Goal: Contribute content: Contribute content

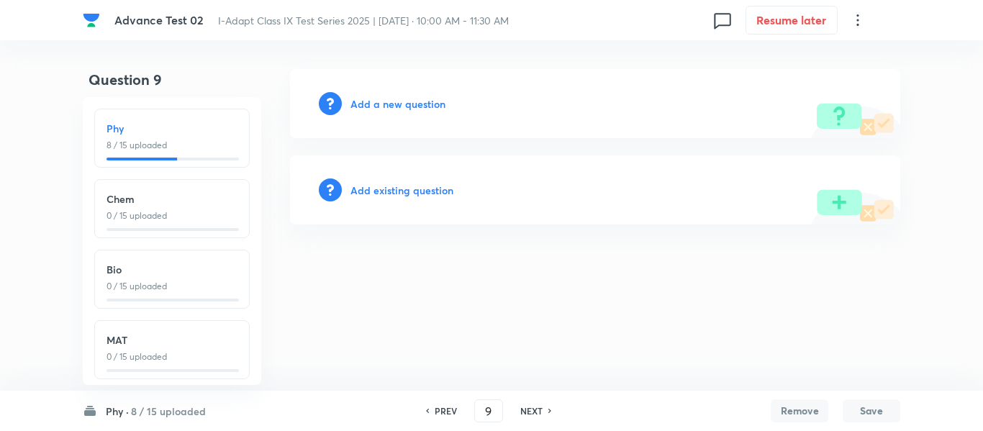
scroll to position [17, 0]
click at [442, 412] on h6 "PREV" at bounding box center [446, 410] width 22 height 13
type input "8"
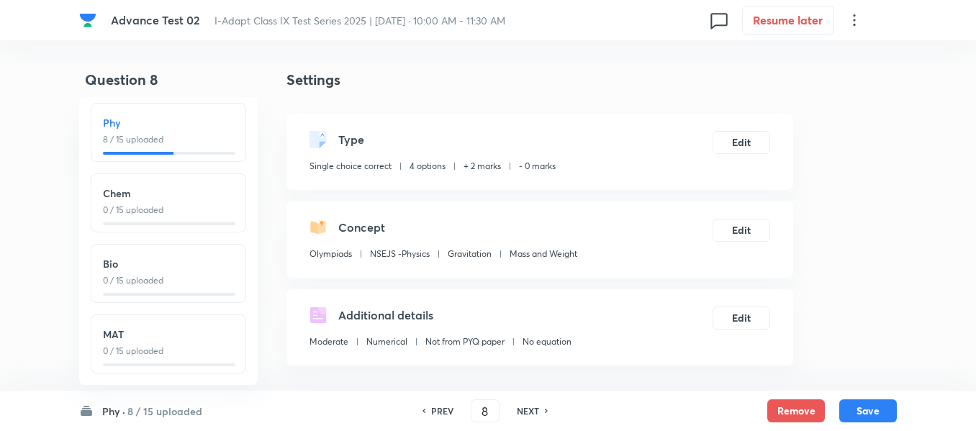
checkbox input "true"
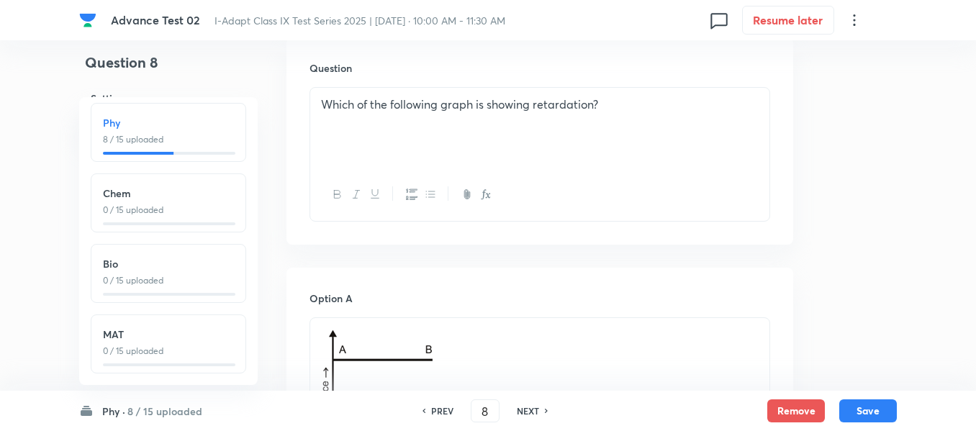
scroll to position [432, 0]
click at [534, 413] on h6 "NEXT" at bounding box center [528, 410] width 22 height 13
type input "9"
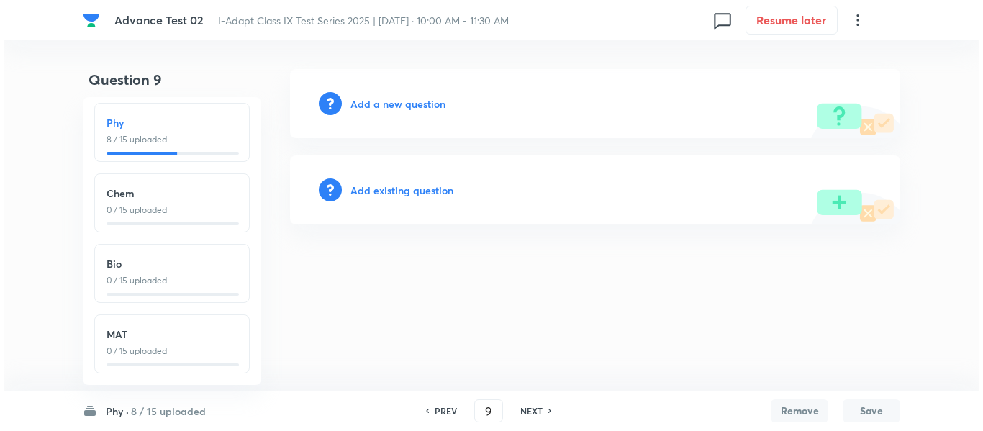
scroll to position [0, 0]
click at [409, 101] on h6 "Add a new question" at bounding box center [397, 103] width 95 height 15
click at [409, 101] on h6 "Choose a question type" at bounding box center [405, 103] width 111 height 15
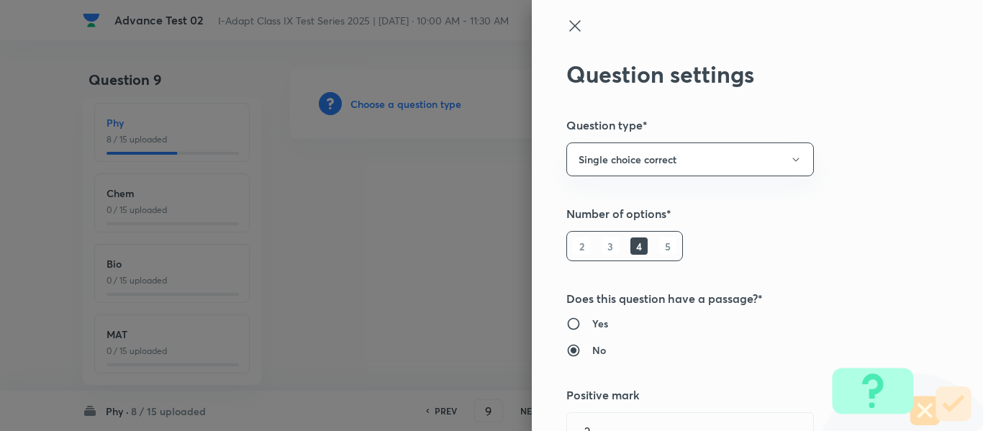
type input "Olympiads"
type input "NSEJS -Physics"
type input "Gravitation"
type input "Mass and Weight"
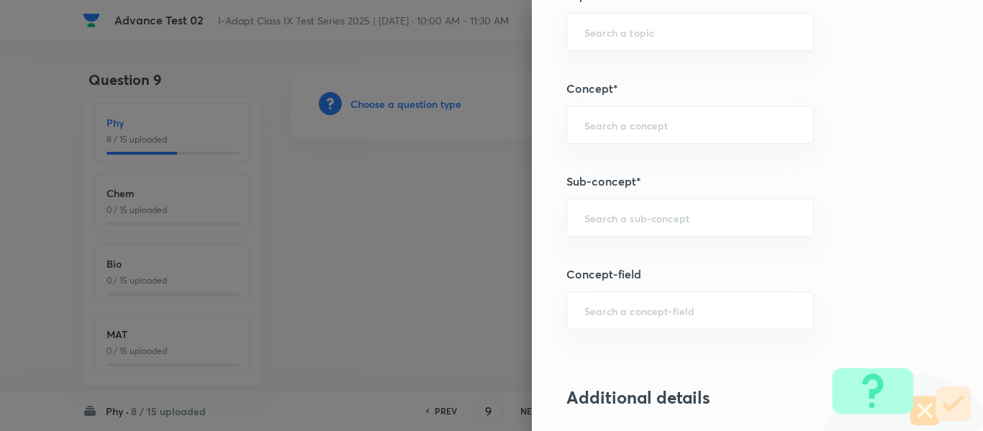
scroll to position [791, 0]
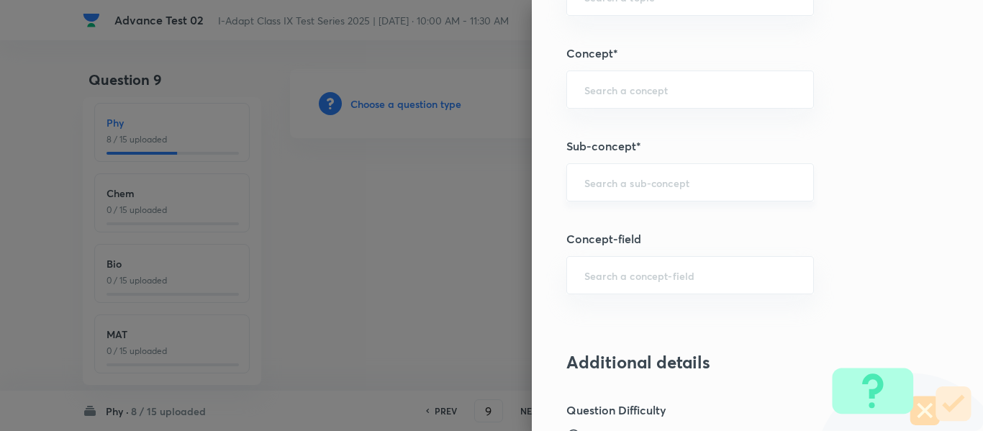
click at [730, 182] on input "text" at bounding box center [690, 183] width 212 height 14
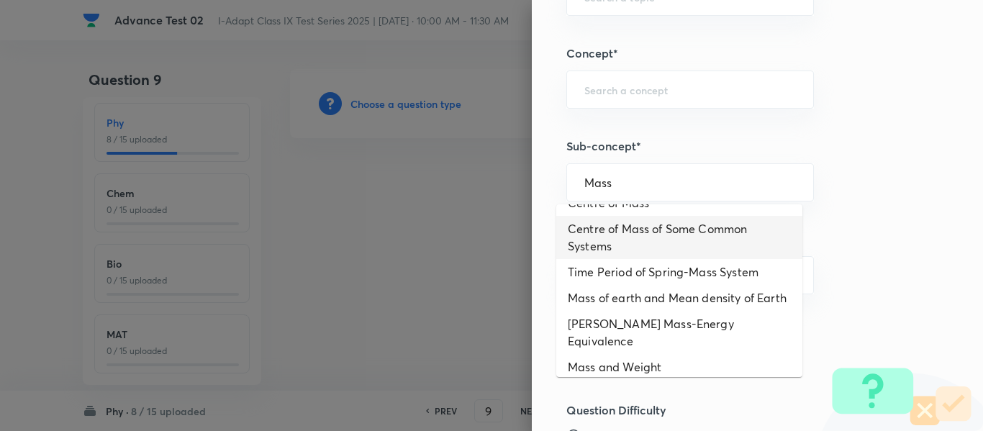
scroll to position [141, 0]
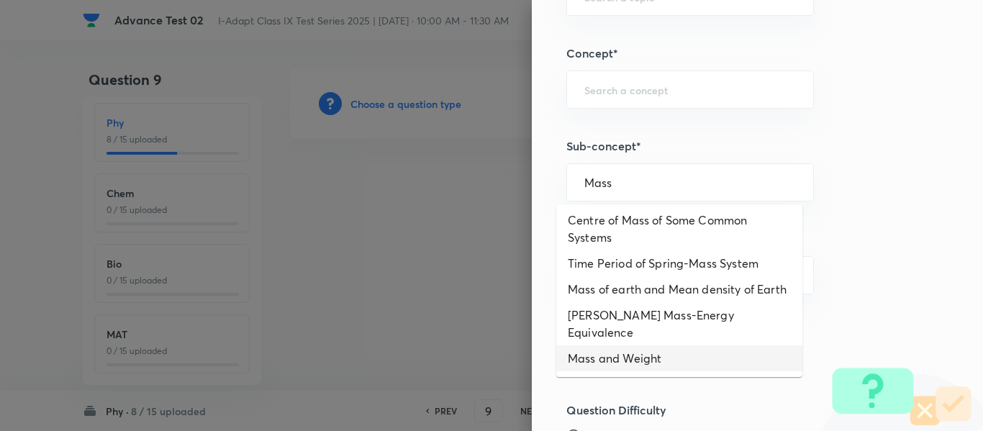
click at [642, 366] on li "Mass and Weight" at bounding box center [679, 358] width 246 height 26
type input "Mass and Weight"
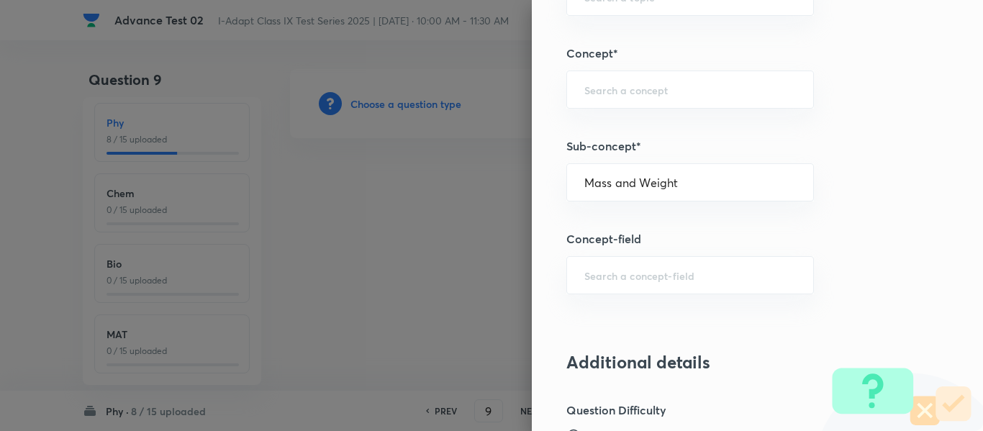
type input "Olympiads"
type input "NSEJS -Physics"
type input "Gravitation"
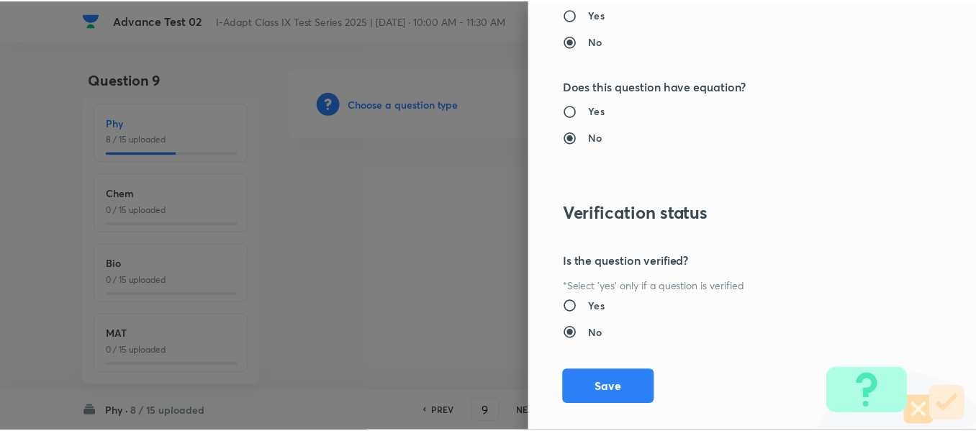
scroll to position [1530, 0]
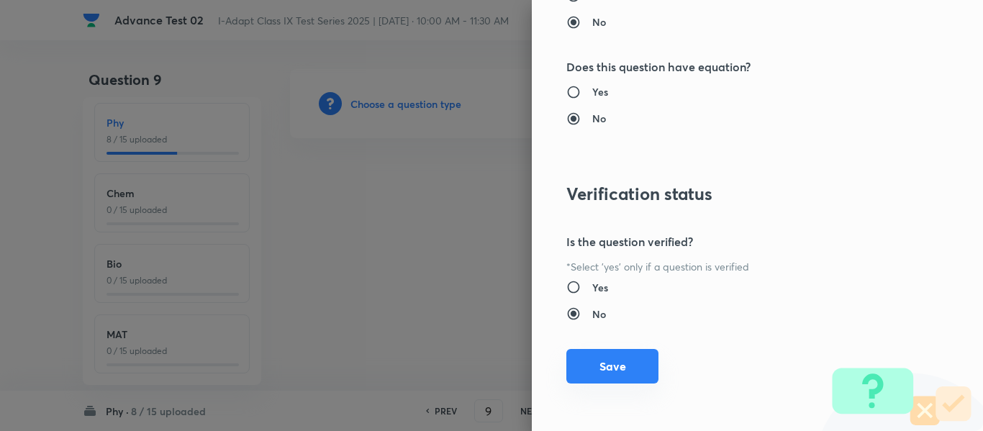
click at [606, 363] on button "Save" at bounding box center [612, 366] width 92 height 35
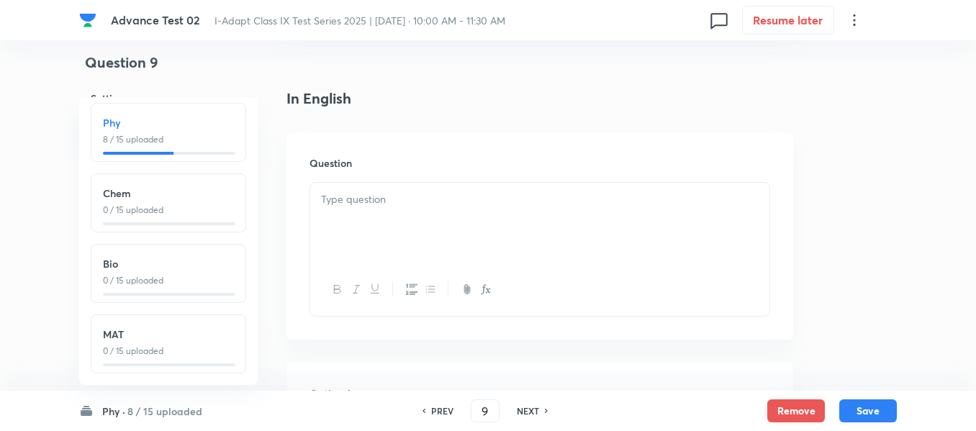
scroll to position [360, 0]
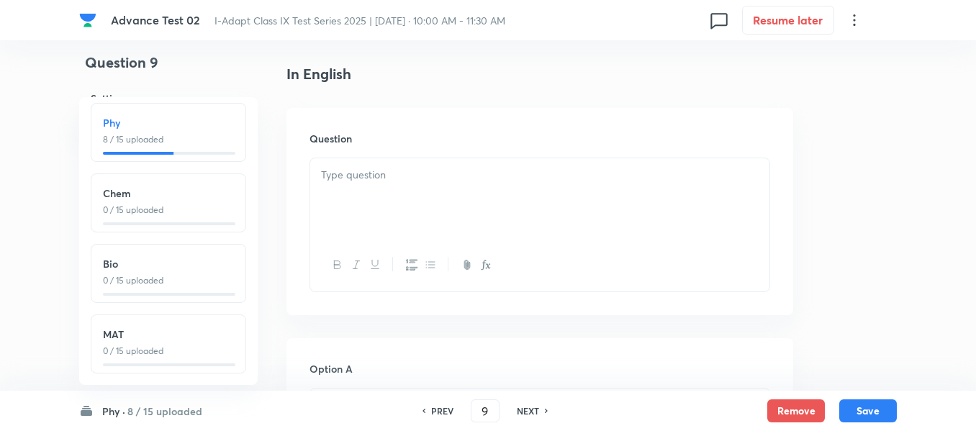
click at [519, 197] on div at bounding box center [539, 198] width 459 height 81
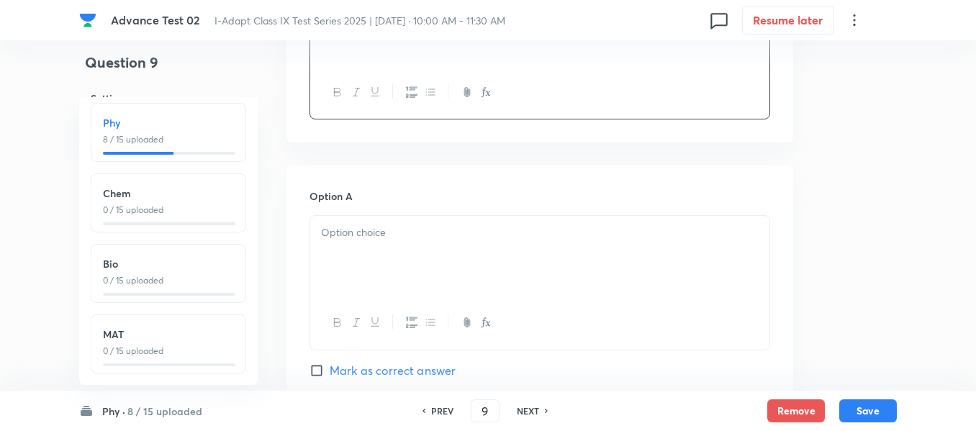
scroll to position [576, 0]
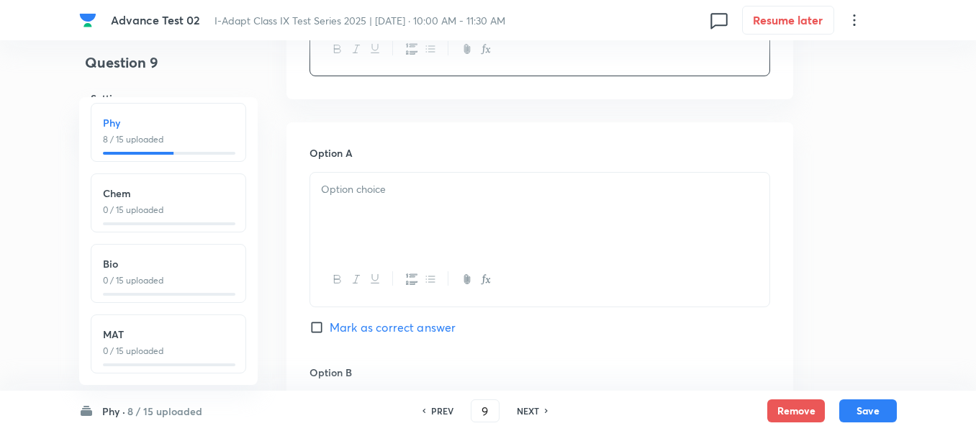
click at [476, 201] on div at bounding box center [539, 213] width 459 height 81
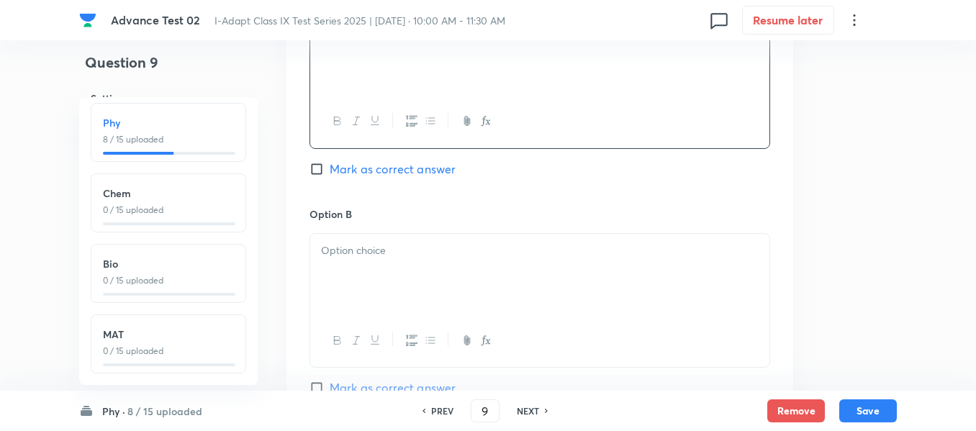
scroll to position [791, 0]
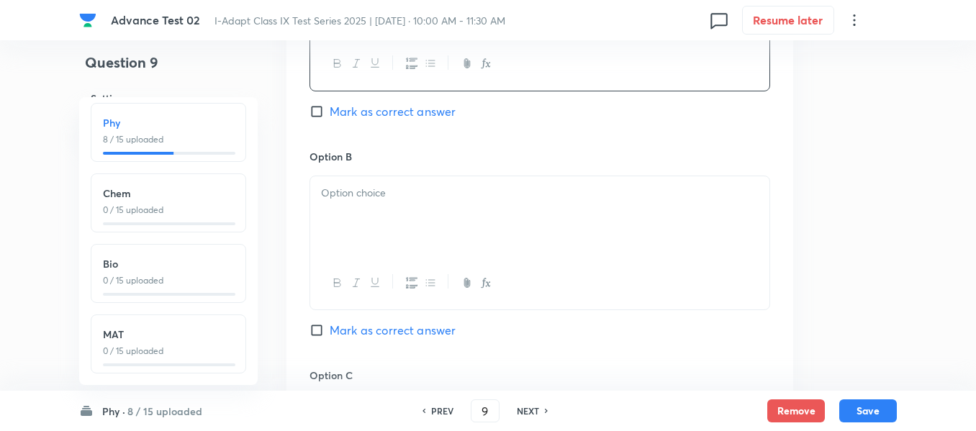
click at [463, 211] on div at bounding box center [539, 216] width 459 height 81
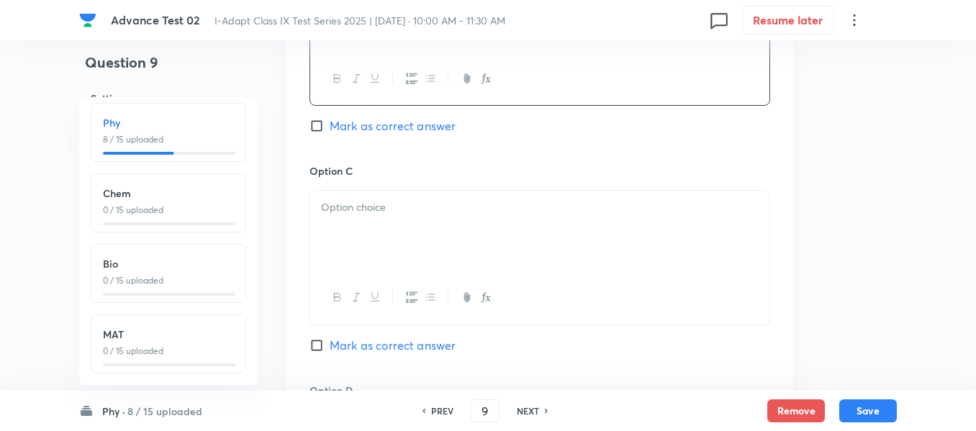
scroll to position [1079, 0]
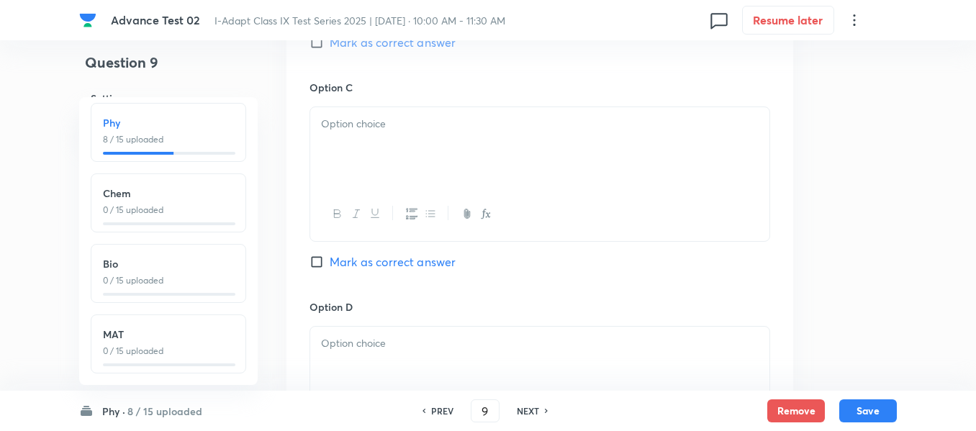
click at [410, 127] on p at bounding box center [539, 124] width 437 height 17
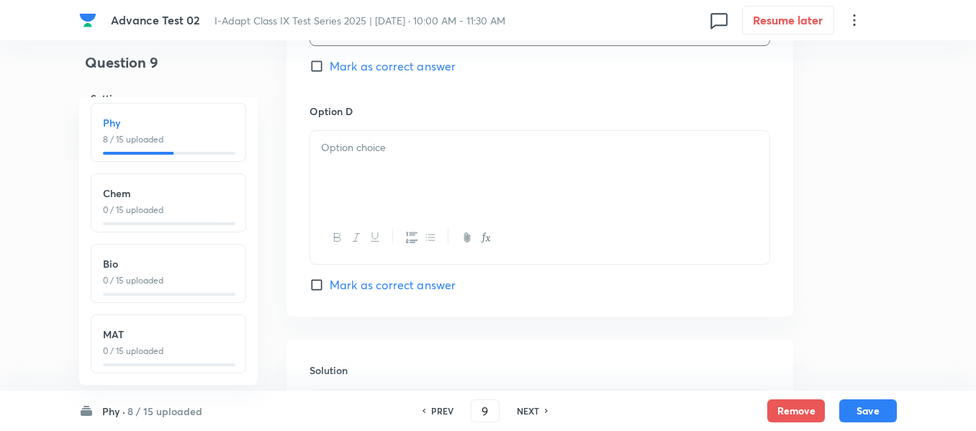
scroll to position [1295, 0]
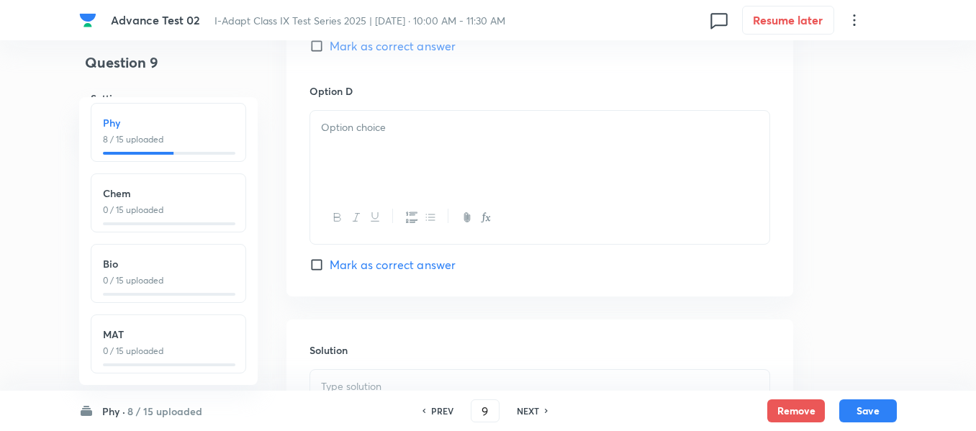
click at [440, 155] on div at bounding box center [539, 151] width 459 height 81
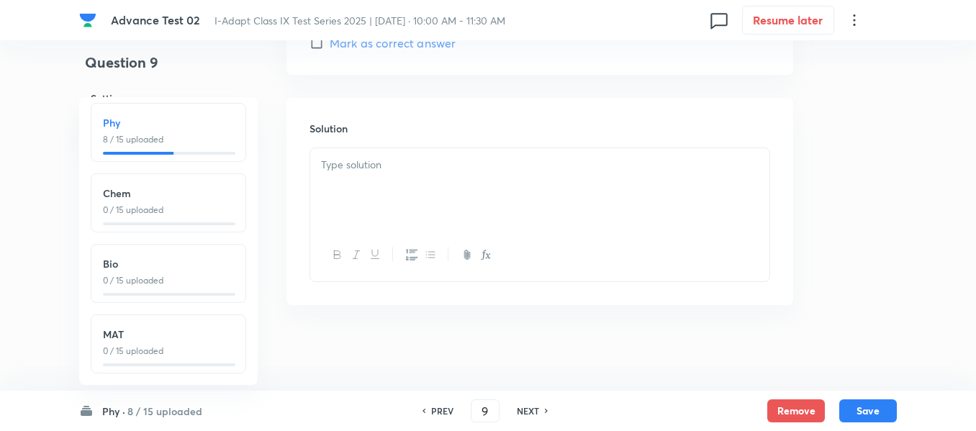
scroll to position [1517, 0]
click at [475, 164] on p at bounding box center [539, 164] width 437 height 17
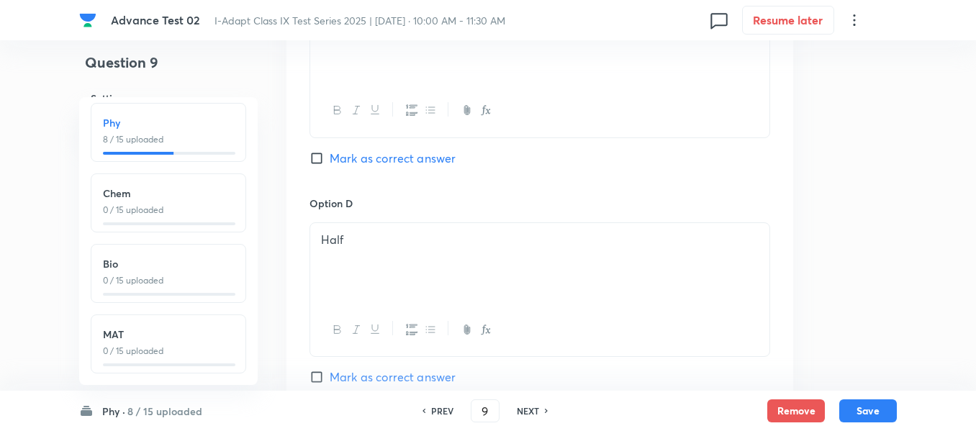
scroll to position [1158, 0]
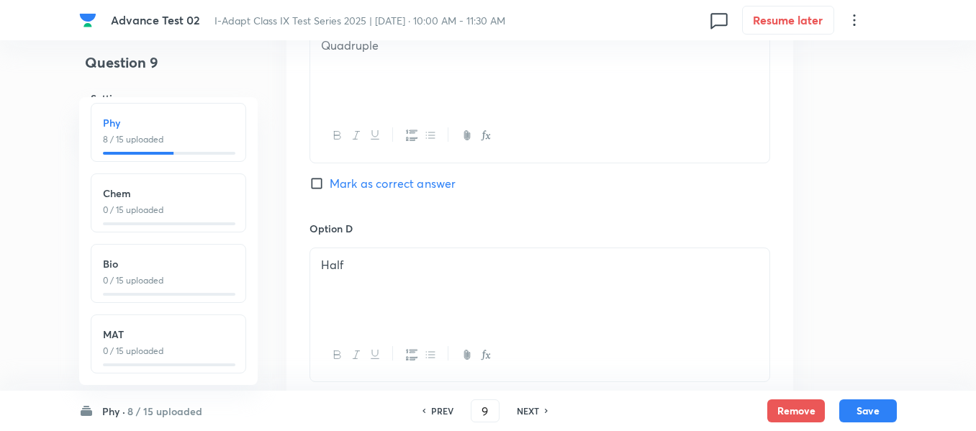
click at [316, 185] on input "Mark as correct answer" at bounding box center [319, 183] width 20 height 14
checkbox input "true"
click at [871, 410] on button "Save" at bounding box center [868, 409] width 58 height 23
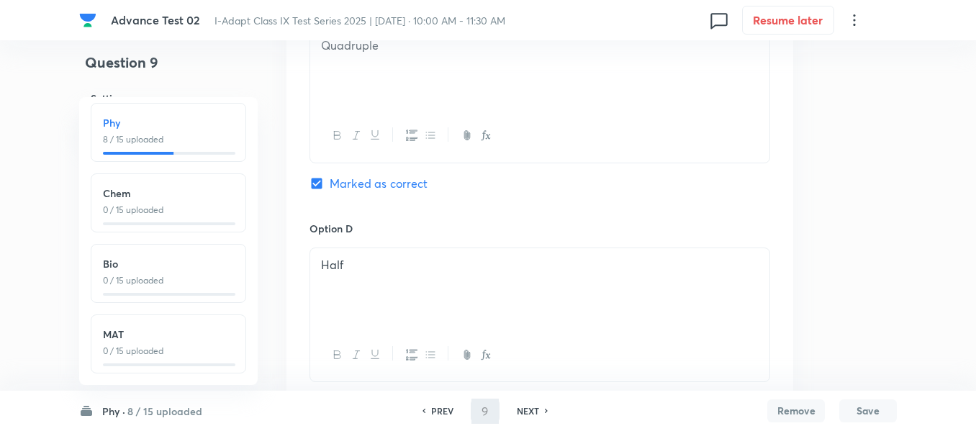
type input "10"
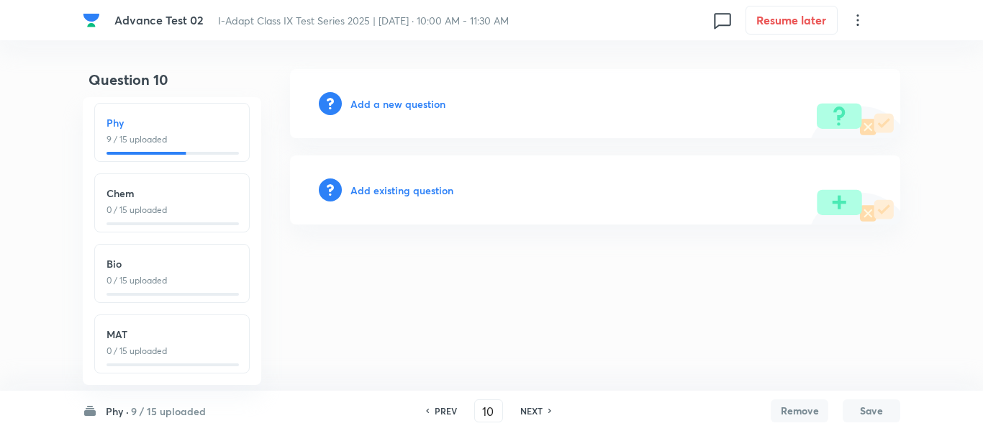
click at [384, 102] on h6 "Add a new question" at bounding box center [397, 103] width 95 height 15
click at [384, 102] on h6 "Choose a question type" at bounding box center [405, 103] width 111 height 15
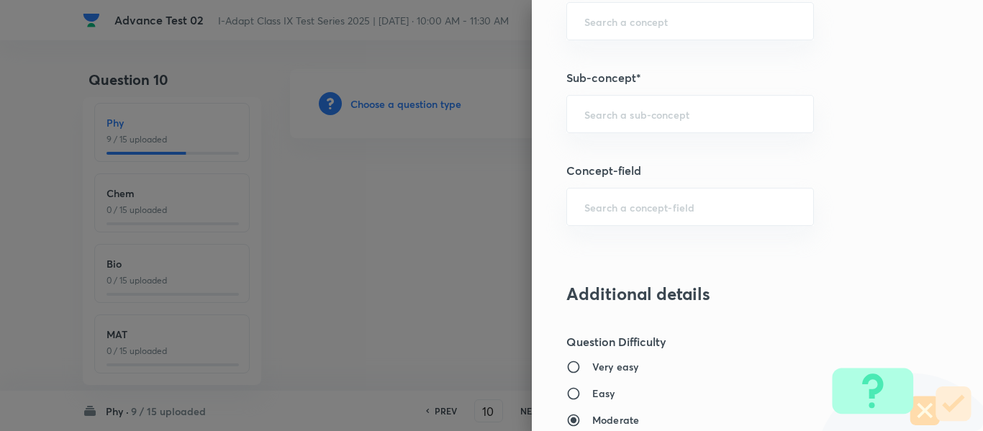
scroll to position [863, 0]
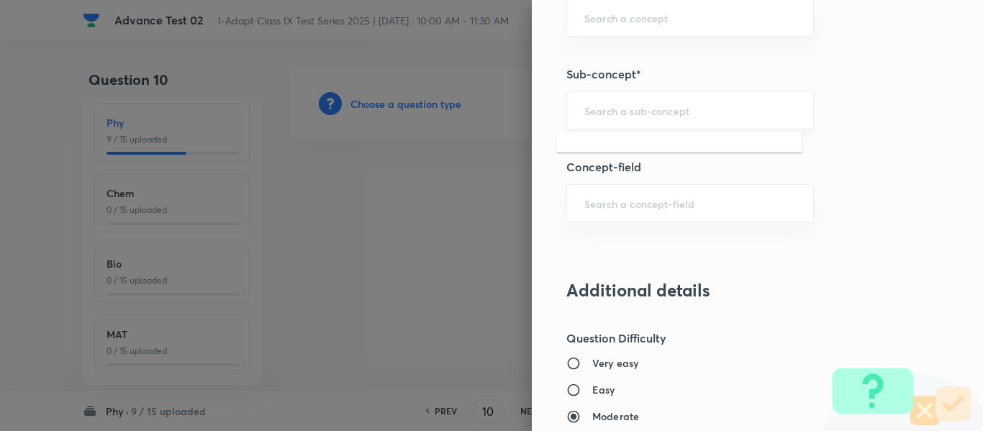
click at [708, 114] on input "text" at bounding box center [690, 111] width 212 height 14
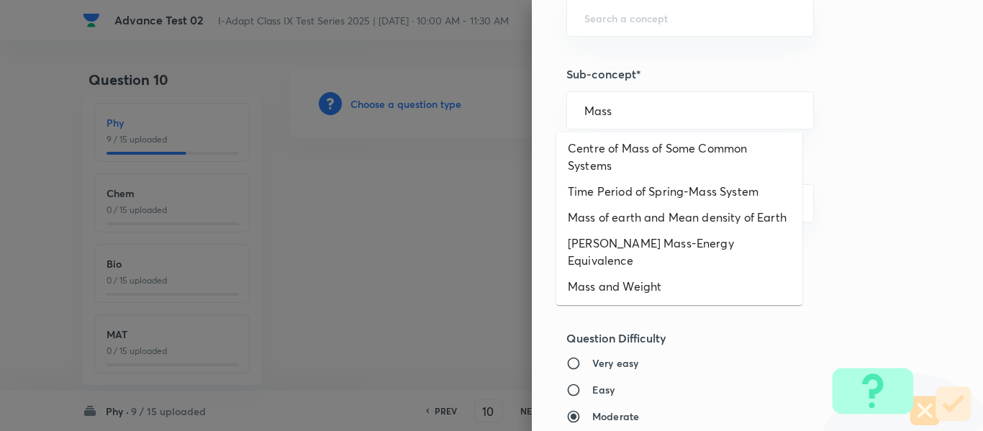
scroll to position [141, 0]
click at [642, 294] on li "Mass and Weight" at bounding box center [679, 286] width 246 height 26
type input "Mass and Weight"
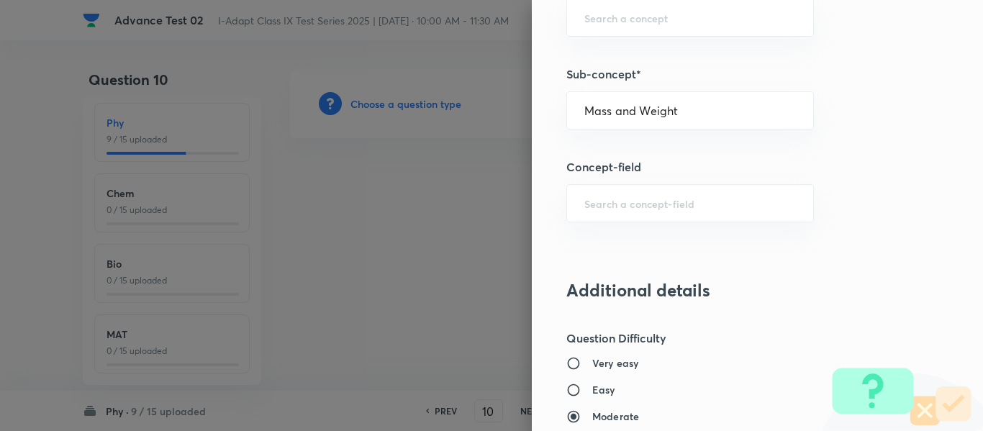
type input "Olympiads"
type input "NSEJS -Physics"
type input "Gravitation"
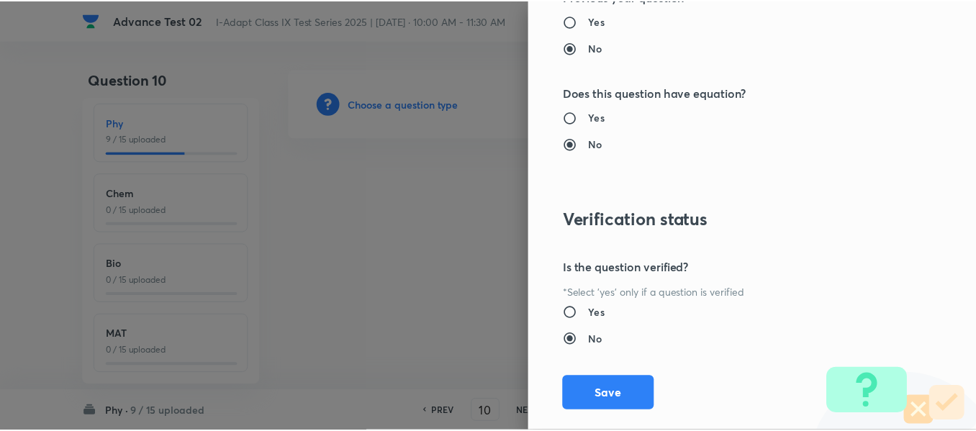
scroll to position [1530, 0]
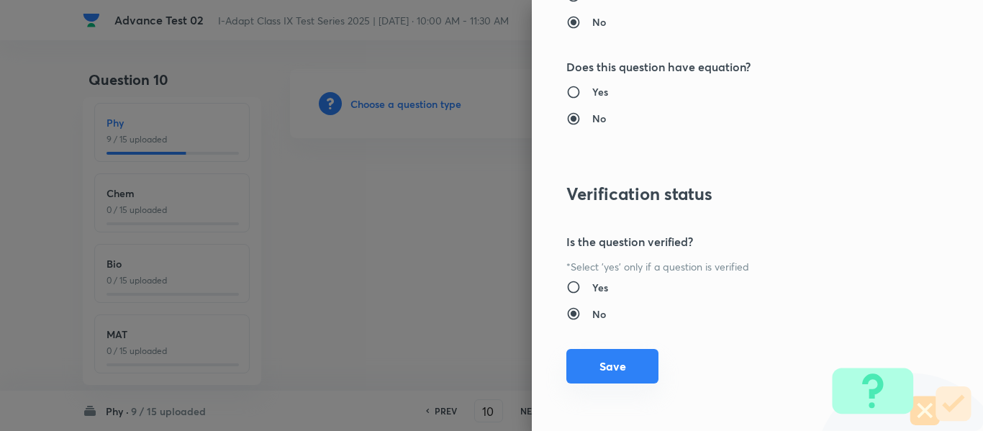
click at [614, 370] on button "Save" at bounding box center [612, 366] width 92 height 35
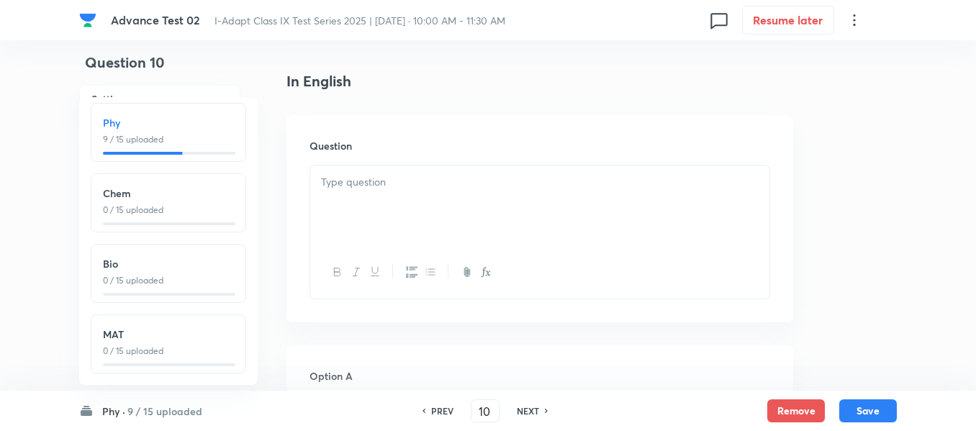
scroll to position [360, 0]
click at [537, 165] on div at bounding box center [539, 198] width 459 height 81
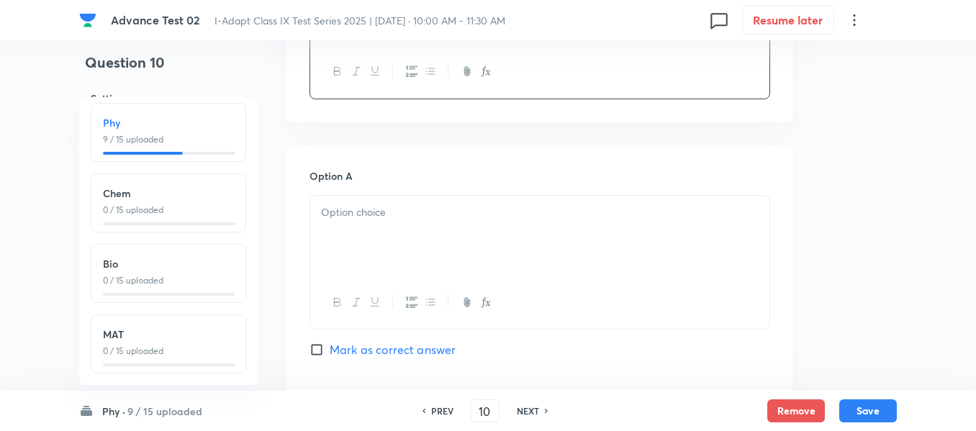
scroll to position [719, 0]
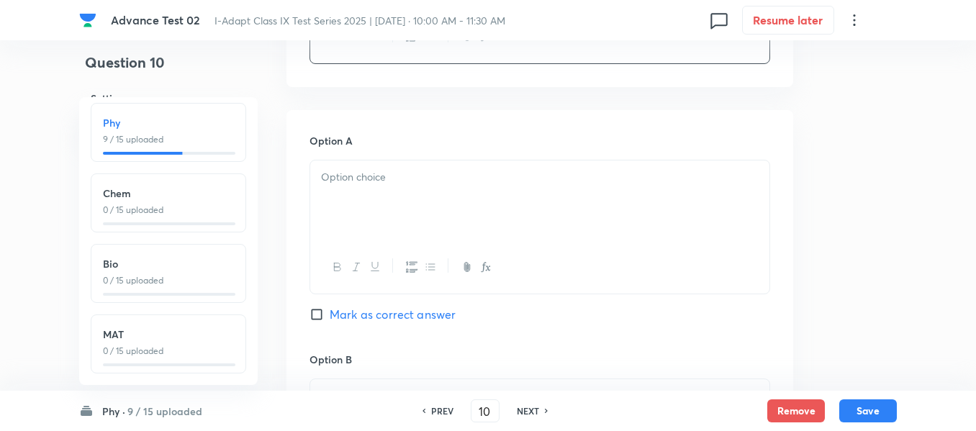
click at [565, 202] on div at bounding box center [539, 200] width 459 height 81
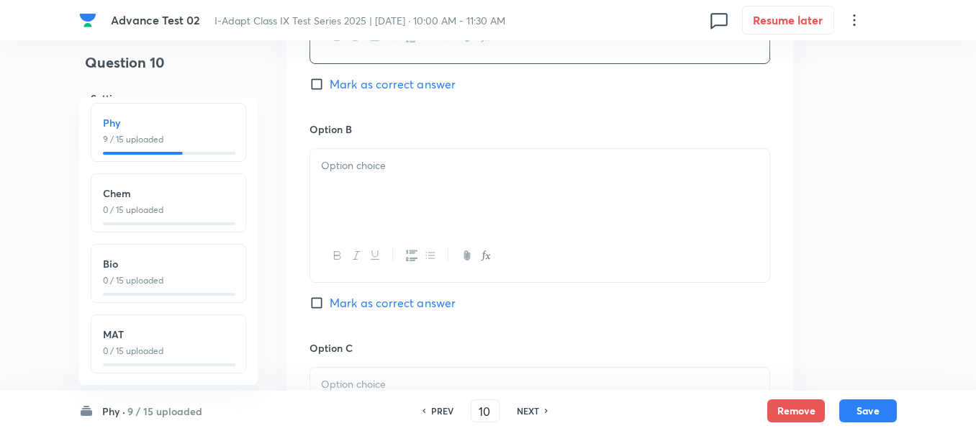
scroll to position [1007, 0]
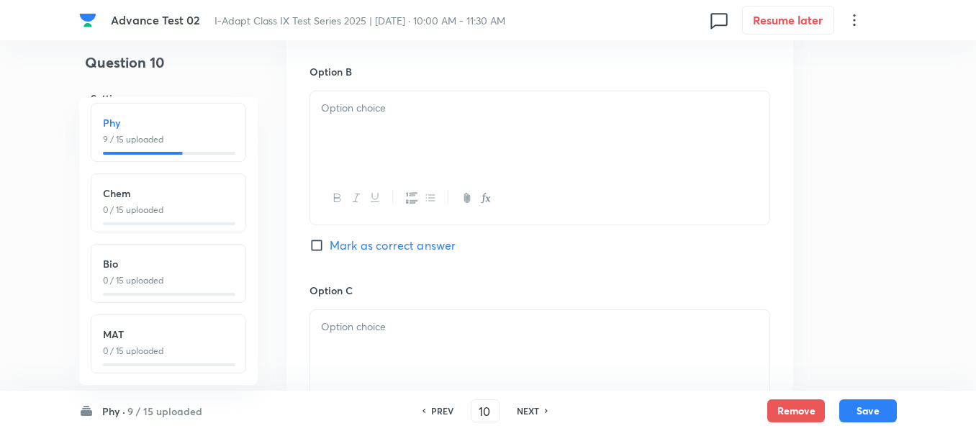
click at [455, 158] on div at bounding box center [539, 131] width 459 height 81
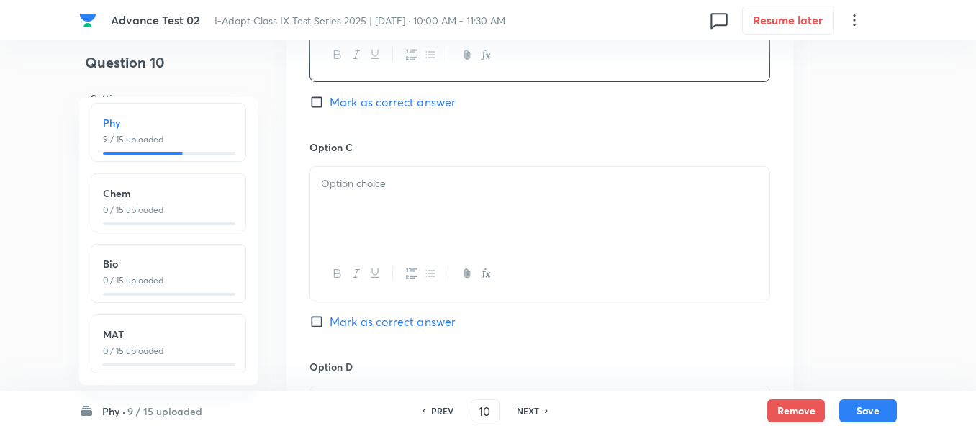
scroll to position [1151, 0]
click at [465, 191] on p at bounding box center [539, 183] width 437 height 17
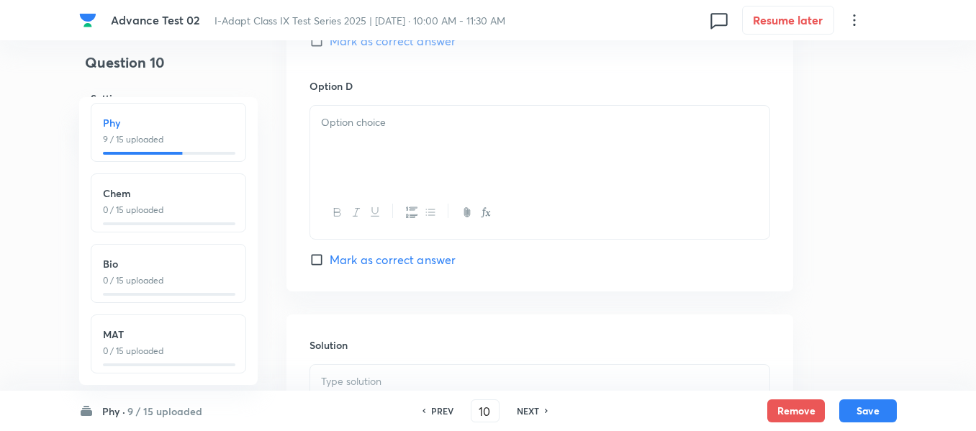
scroll to position [1439, 0]
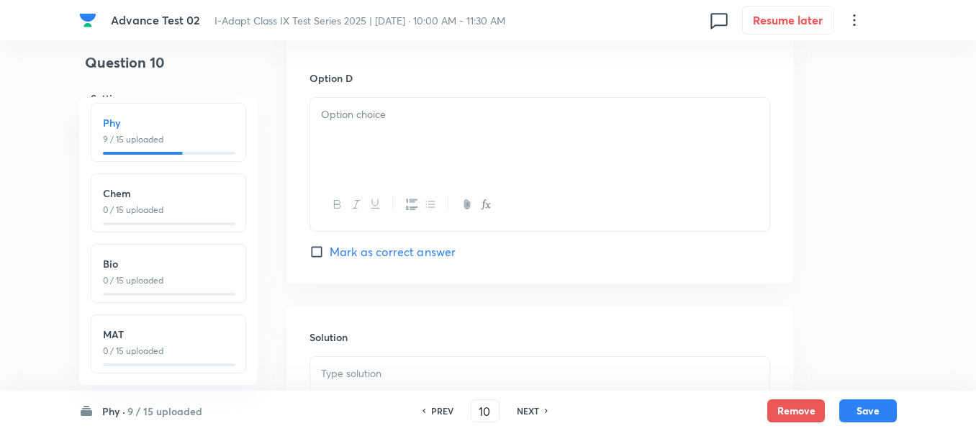
click at [490, 137] on div at bounding box center [539, 138] width 459 height 81
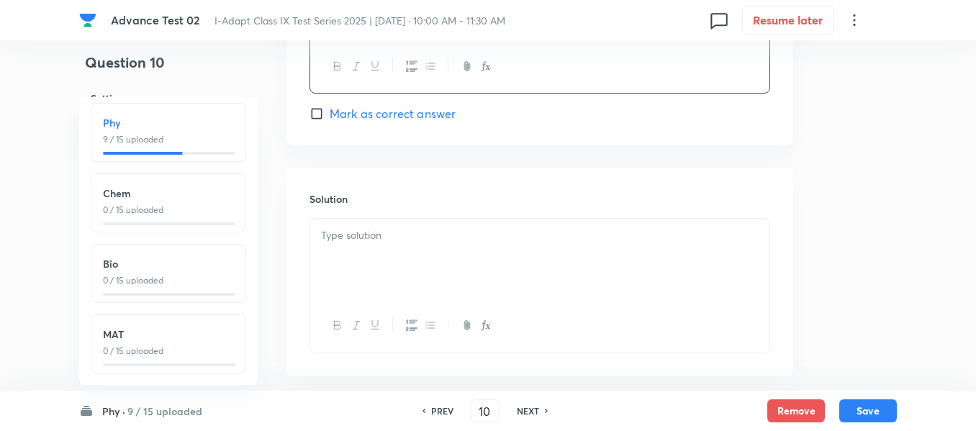
scroll to position [1583, 0]
click at [420, 253] on div at bounding box center [539, 253] width 459 height 81
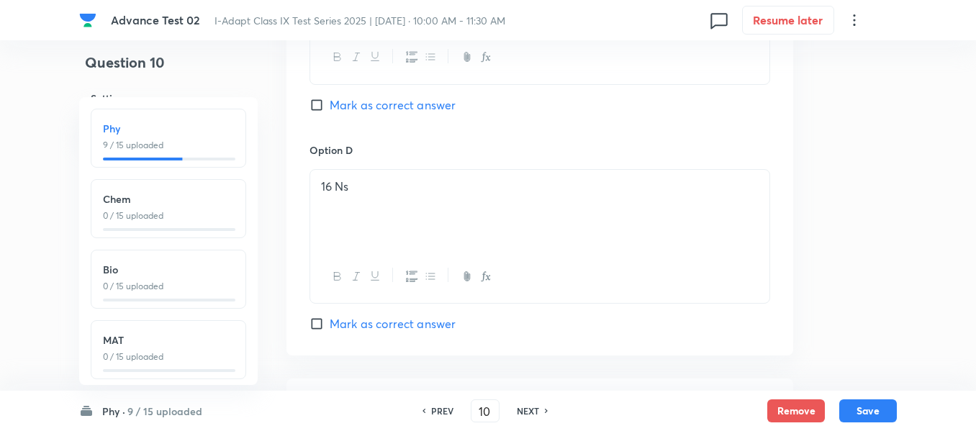
scroll to position [17, 0]
click at [107, 424] on div "Phy · 9 / 15 uploaded Phy 9 / 15 uploaded Chem 0 / 15 uploaded Bio 0 / 15 uploa…" at bounding box center [487, 411] width 817 height 40
click at [109, 418] on h6 "Phy ·" at bounding box center [113, 411] width 23 height 15
click at [125, 124] on h6 "English" at bounding box center [159, 126] width 161 height 28
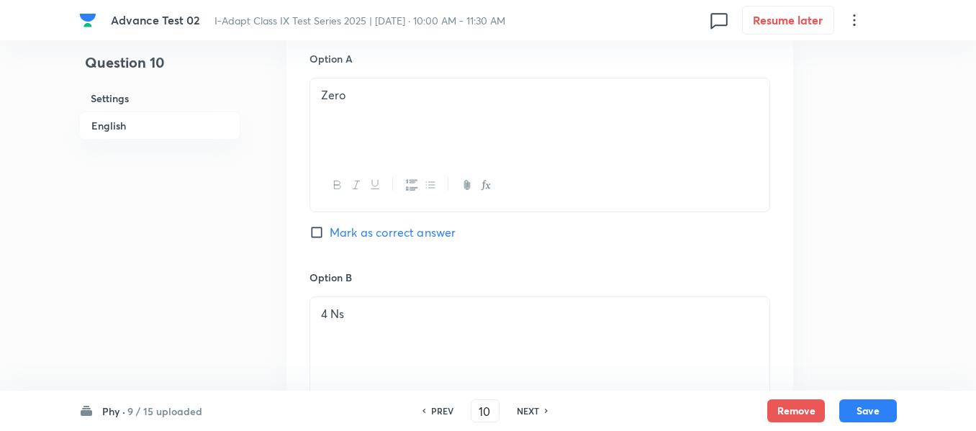
scroll to position [803, 0]
click at [333, 234] on span "Mark as correct answer" at bounding box center [393, 230] width 126 height 17
click at [330, 234] on input "Mark as correct answer" at bounding box center [319, 231] width 20 height 14
checkbox input "true"
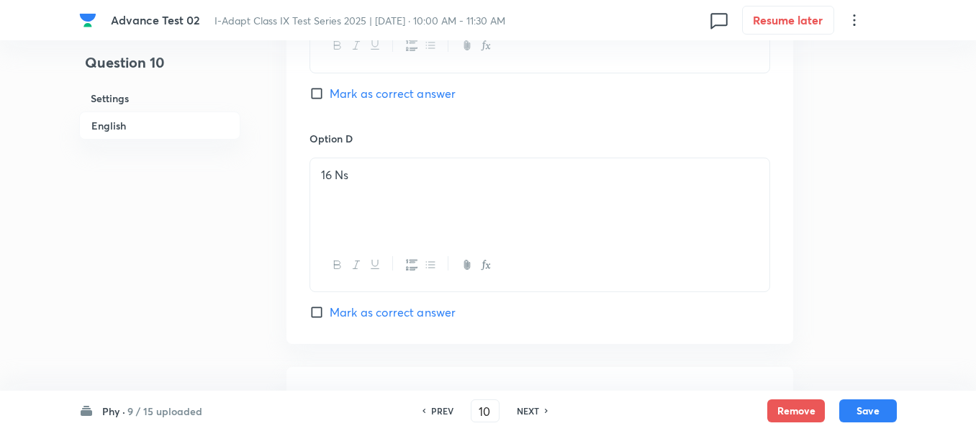
scroll to position [1653, 0]
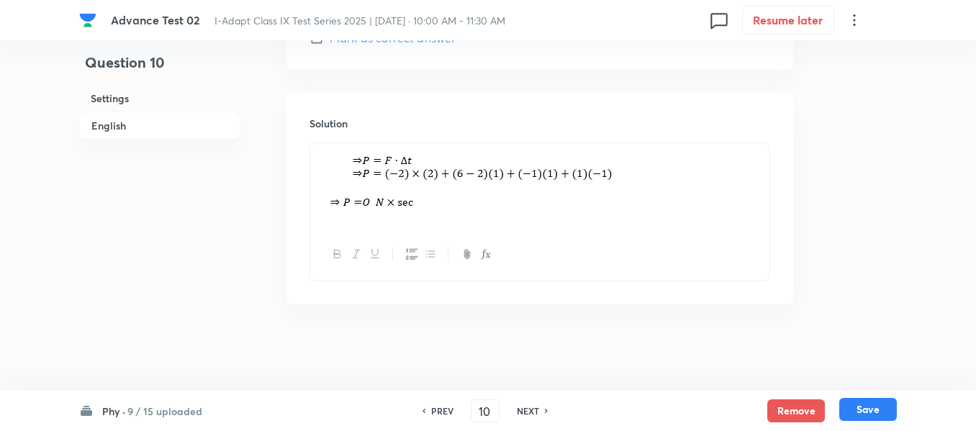
click at [863, 414] on button "Save" at bounding box center [868, 409] width 58 height 23
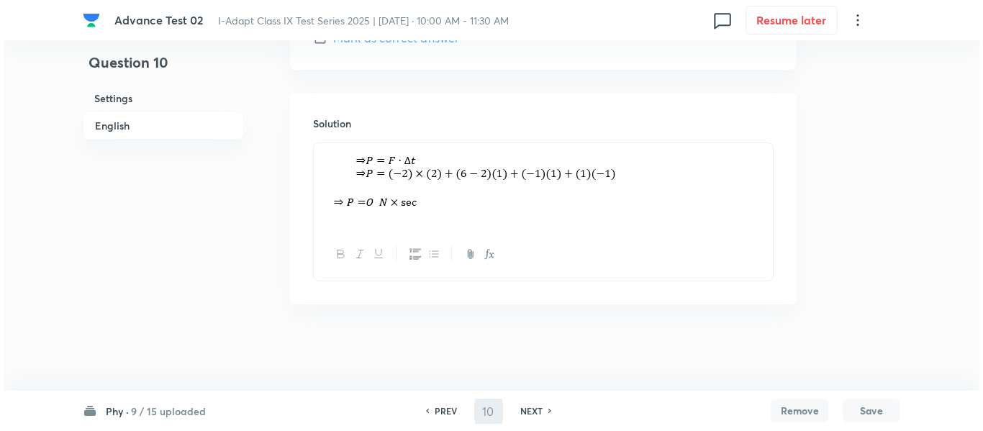
scroll to position [0, 0]
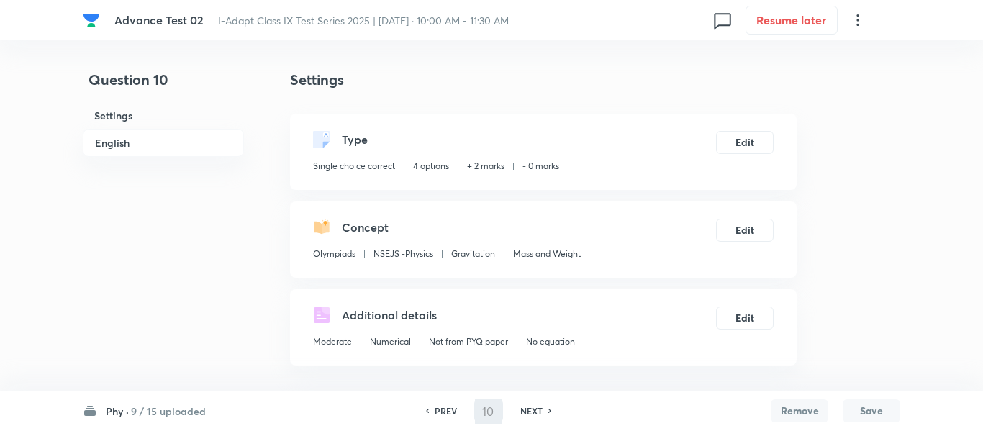
type input "11"
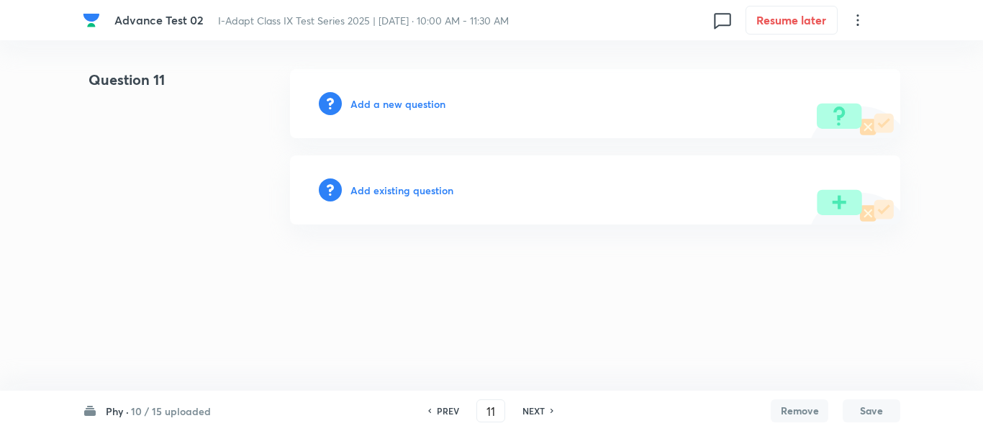
click at [386, 96] on h6 "Add a new question" at bounding box center [397, 103] width 95 height 15
click at [391, 106] on h6 "Choose a question type" at bounding box center [405, 103] width 111 height 15
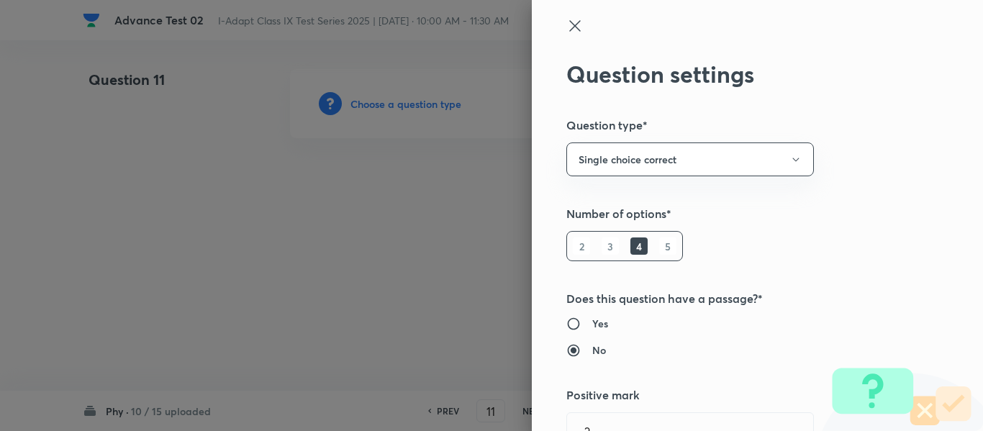
click at [391, 105] on div at bounding box center [491, 215] width 983 height 431
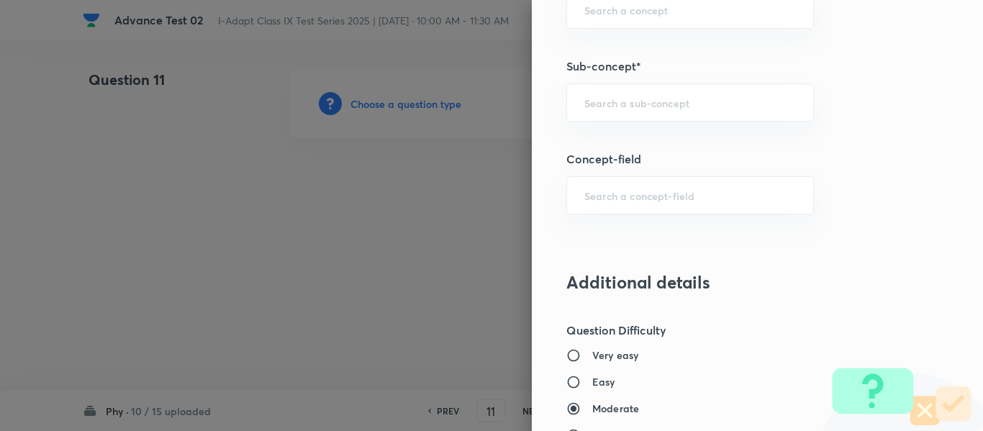
scroll to position [850, 0]
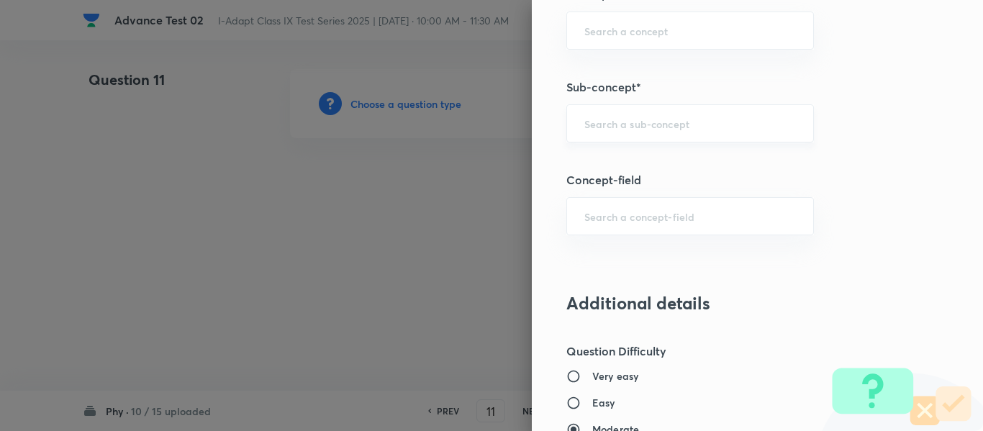
click at [617, 125] on input "text" at bounding box center [690, 124] width 212 height 14
paste input "Mass and Weight"
click at [622, 165] on li "Mass and Weight" at bounding box center [679, 164] width 246 height 26
type input "Mass and Weight"
type input "Olympiads"
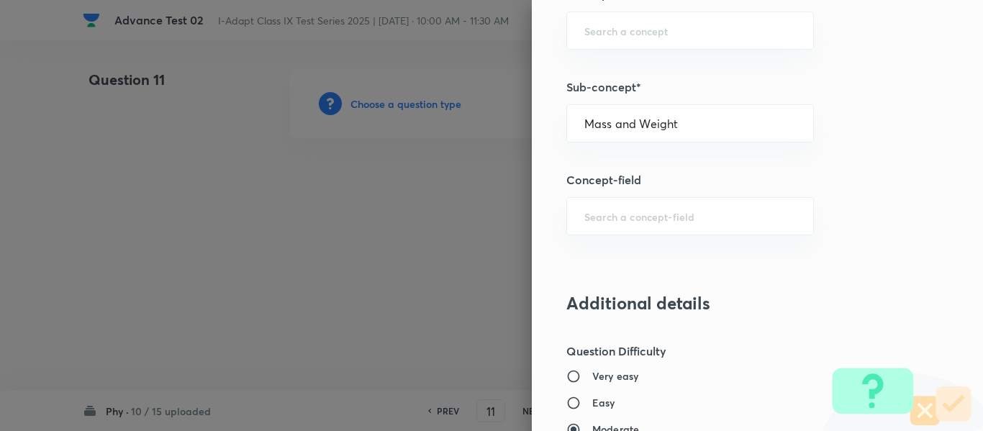
type input "NSEJS -Physics"
type input "Gravitation"
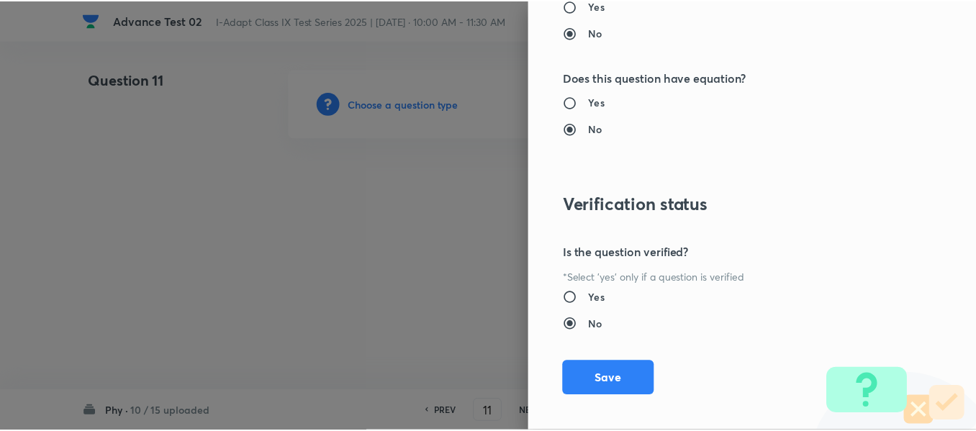
scroll to position [1530, 0]
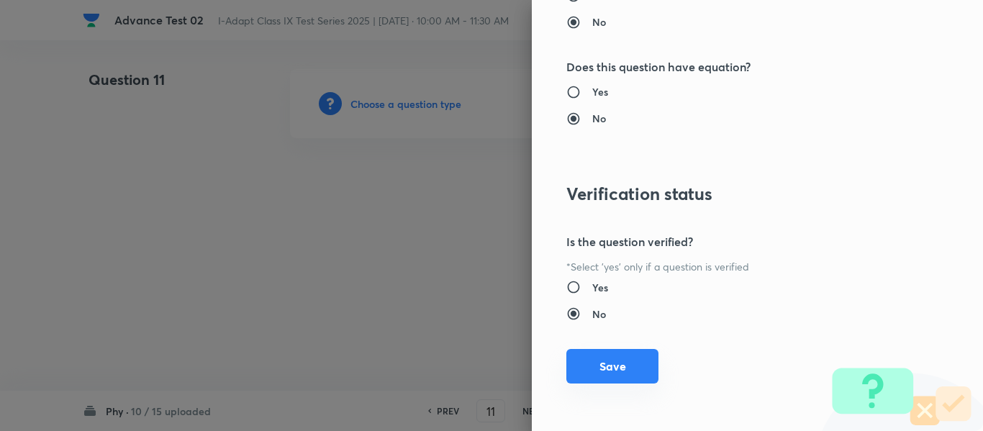
click at [596, 376] on button "Save" at bounding box center [612, 366] width 92 height 35
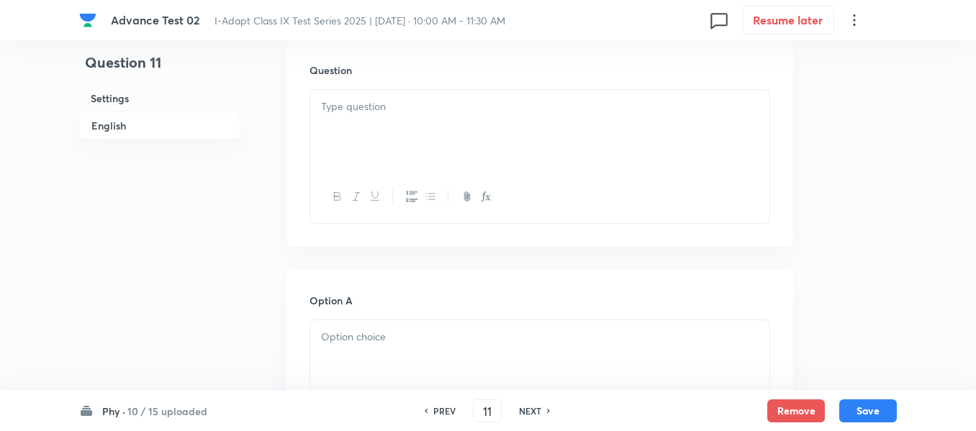
scroll to position [432, 0]
click at [494, 131] on div at bounding box center [539, 126] width 459 height 81
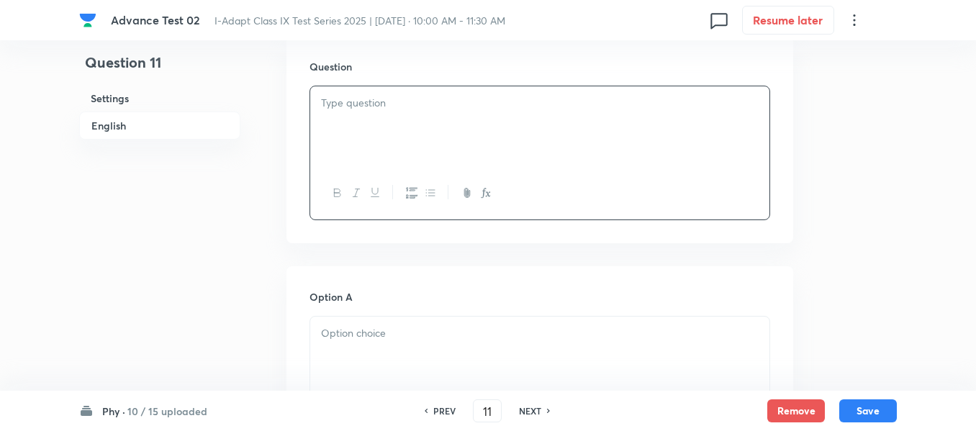
click at [494, 131] on div at bounding box center [539, 126] width 459 height 81
click at [495, 131] on div at bounding box center [539, 126] width 459 height 81
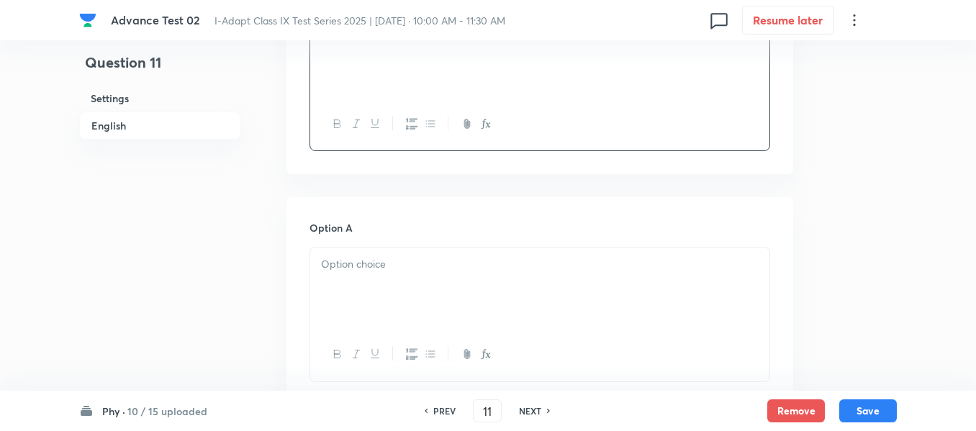
scroll to position [504, 0]
click at [446, 277] on div at bounding box center [539, 285] width 459 height 81
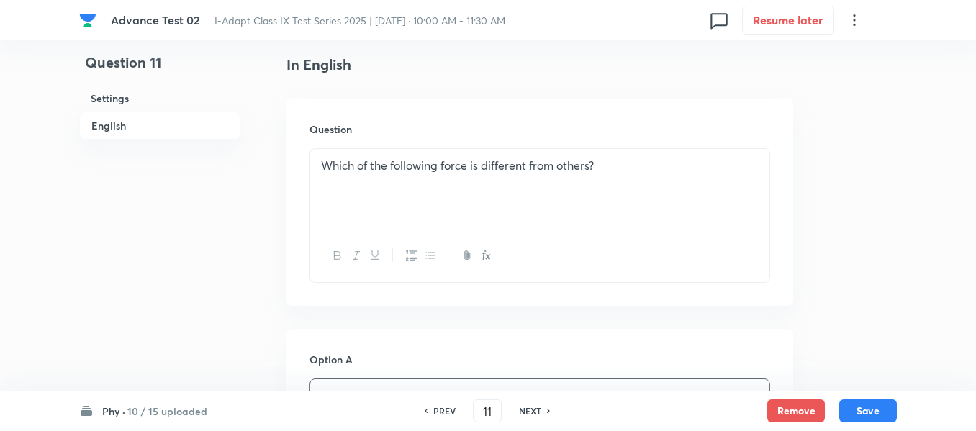
scroll to position [360, 0]
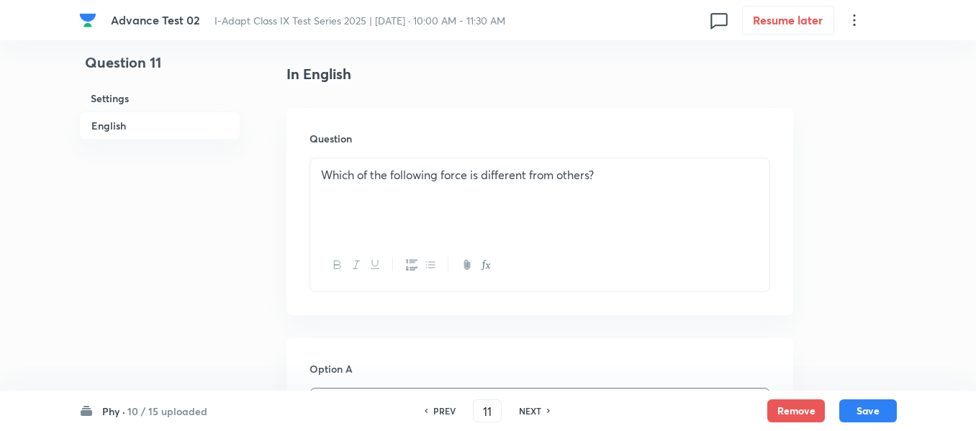
click at [659, 186] on div "Which of the following force is different from others?" at bounding box center [539, 198] width 459 height 81
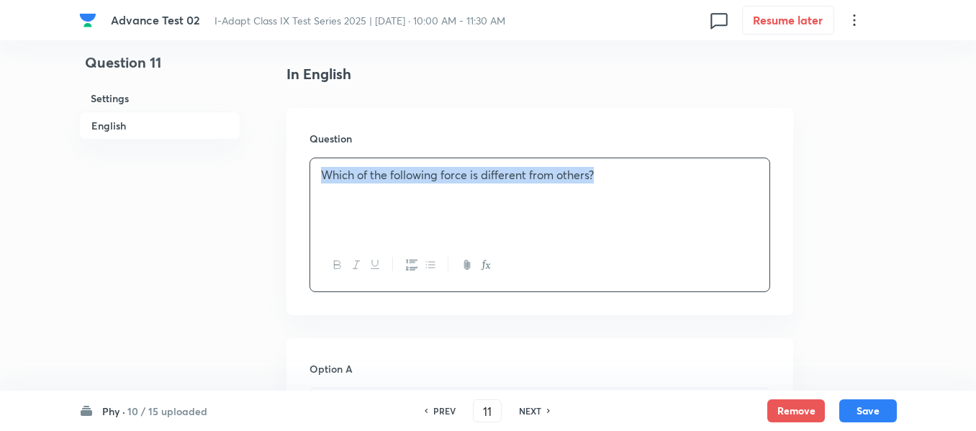
copy p "Which of the following force is different from others?"
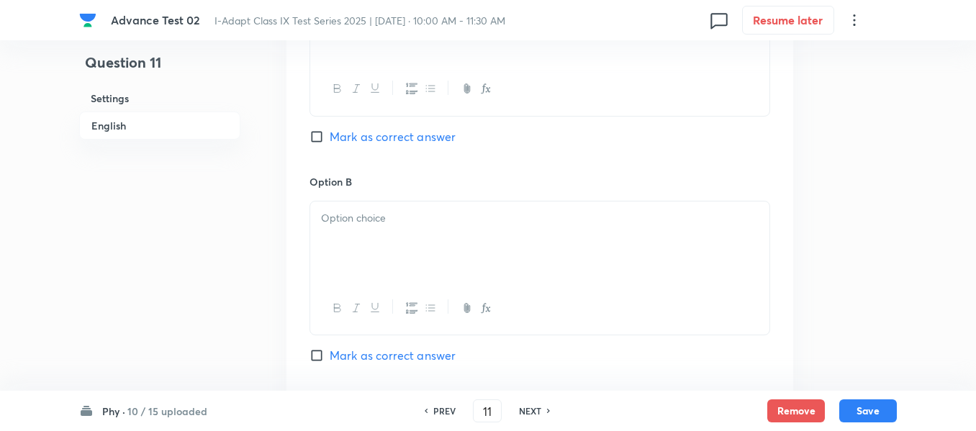
scroll to position [791, 0]
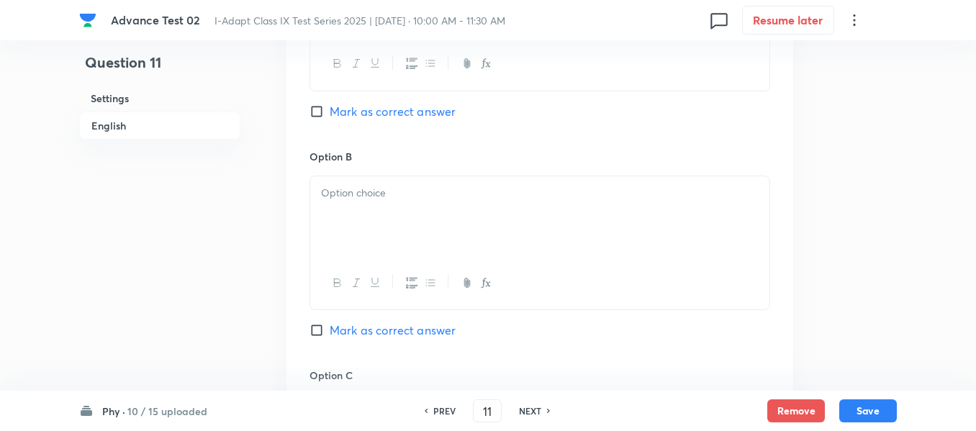
click at [517, 194] on p at bounding box center [539, 193] width 437 height 17
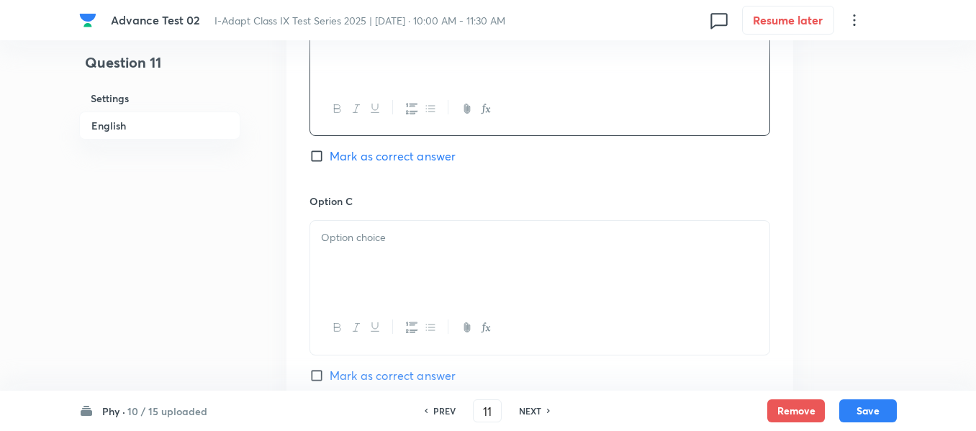
scroll to position [1007, 0]
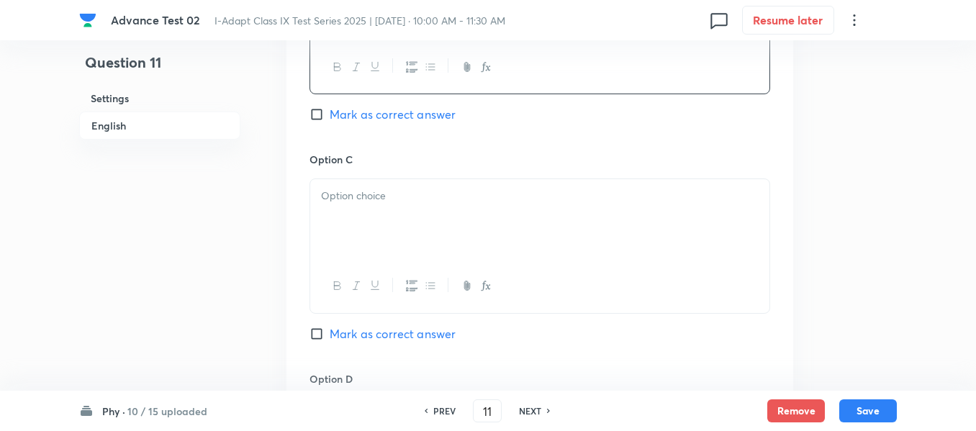
click at [507, 204] on div at bounding box center [539, 219] width 459 height 81
click at [504, 195] on p at bounding box center [539, 199] width 437 height 17
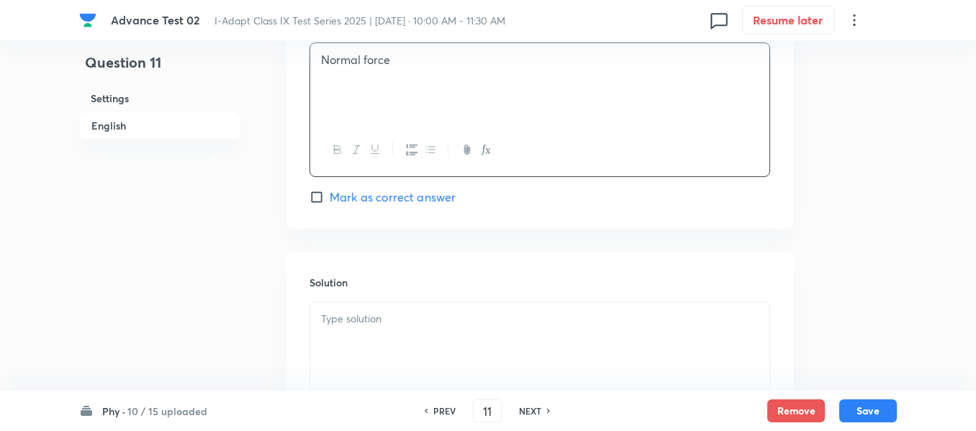
scroll to position [1511, 0]
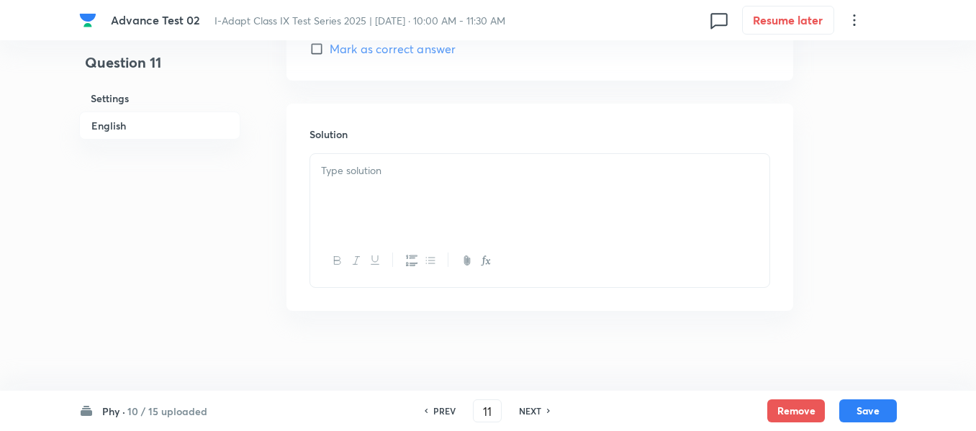
click at [417, 184] on div at bounding box center [539, 194] width 459 height 81
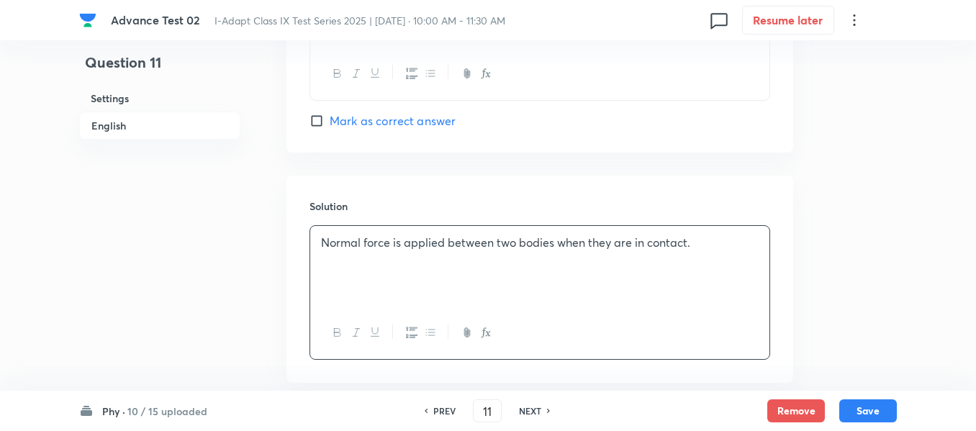
click at [326, 124] on input "Mark as correct answer" at bounding box center [319, 121] width 20 height 14
checkbox input "true"
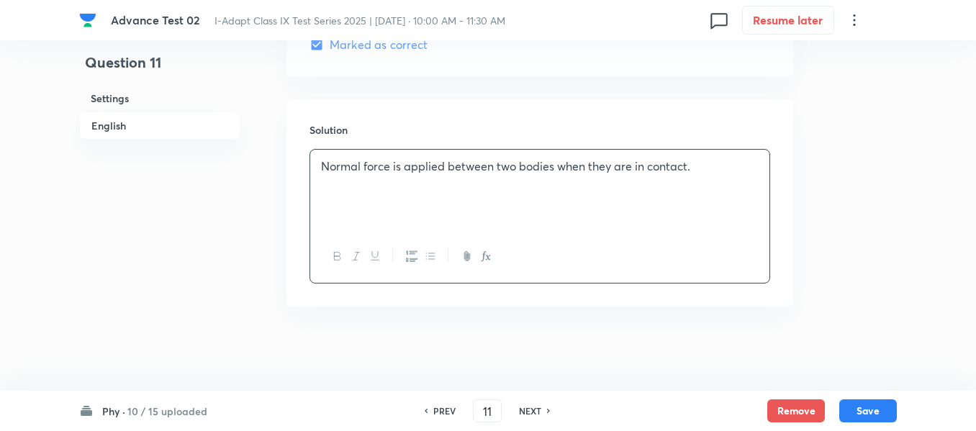
scroll to position [1517, 0]
click at [866, 407] on button "Save" at bounding box center [868, 409] width 58 height 23
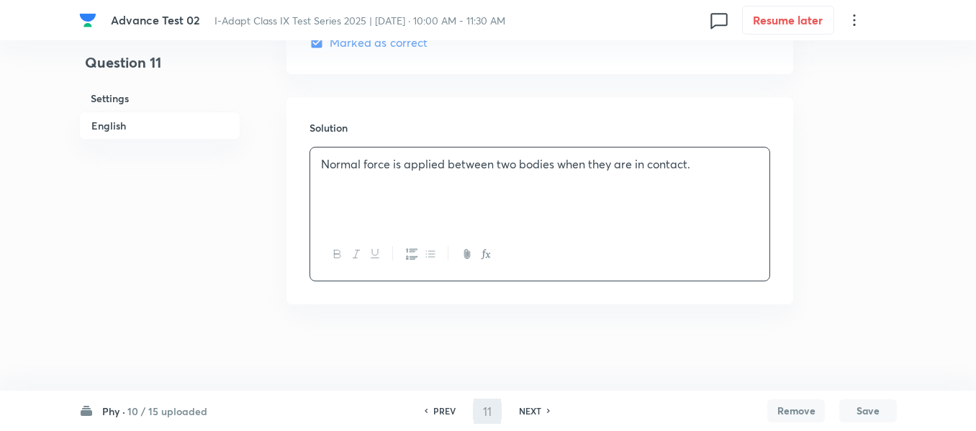
type input "12"
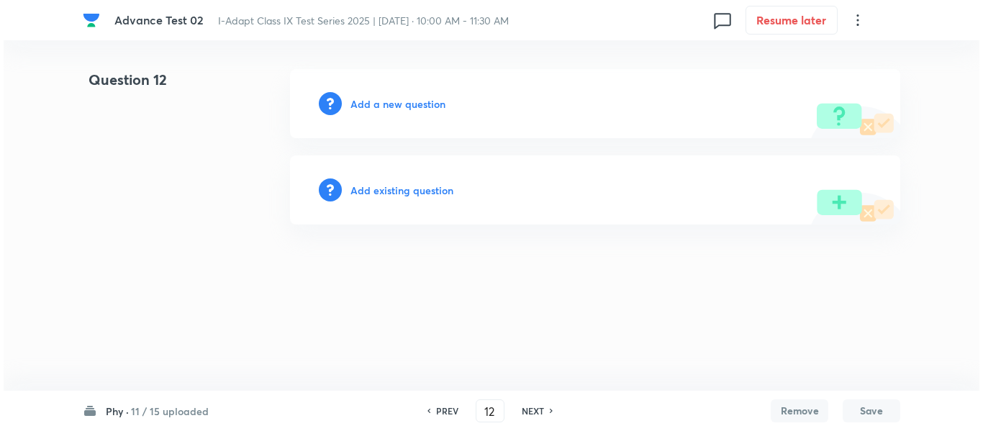
scroll to position [0, 0]
click at [406, 109] on h6 "Add a new question" at bounding box center [397, 103] width 95 height 15
click at [408, 101] on h6 "Choose a question type" at bounding box center [405, 103] width 111 height 15
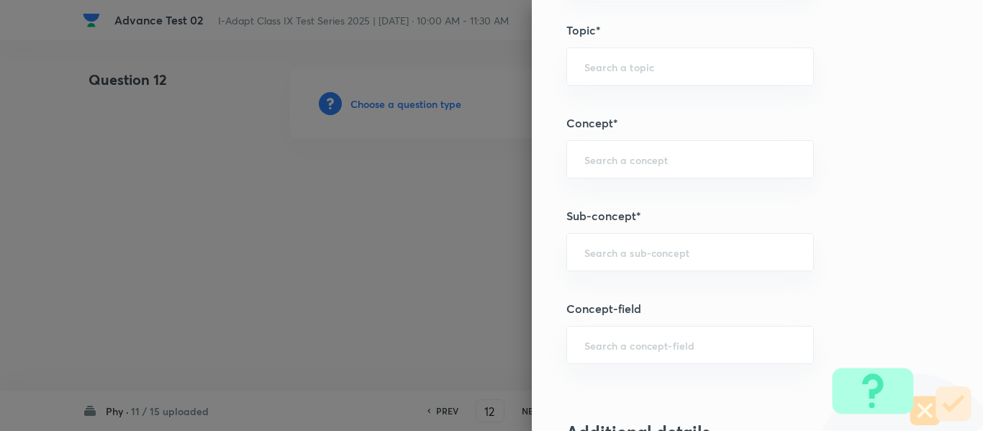
scroll to position [801, 0]
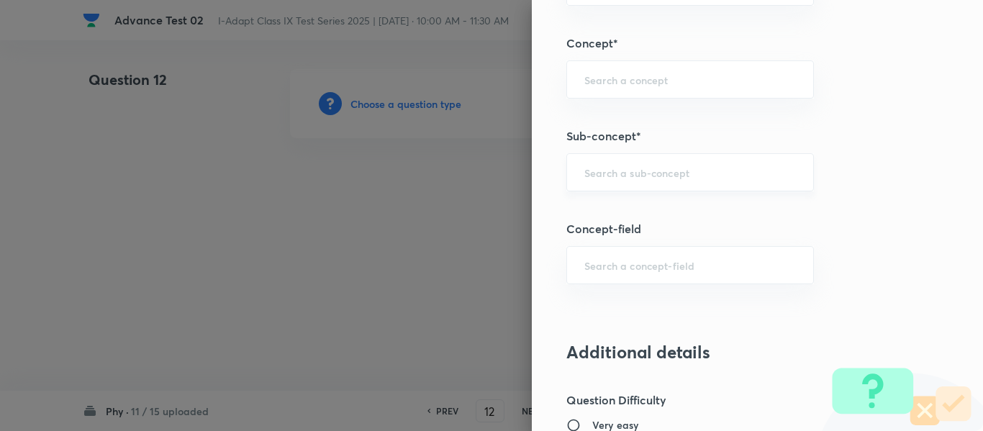
click at [629, 175] on input "text" at bounding box center [690, 172] width 212 height 14
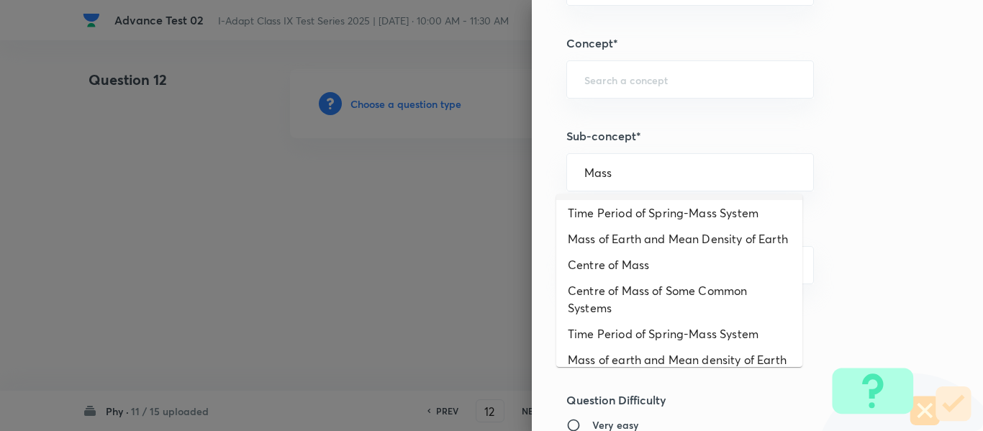
scroll to position [141, 0]
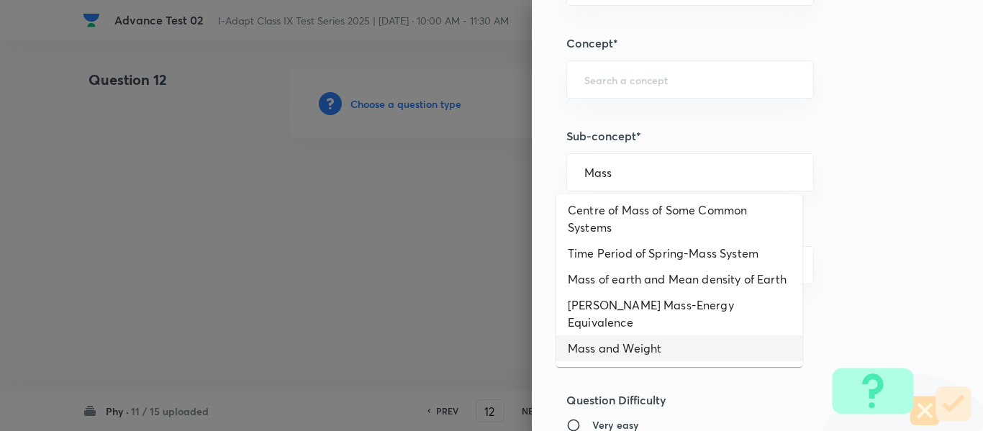
click at [637, 351] on li "Mass and Weight" at bounding box center [679, 348] width 246 height 26
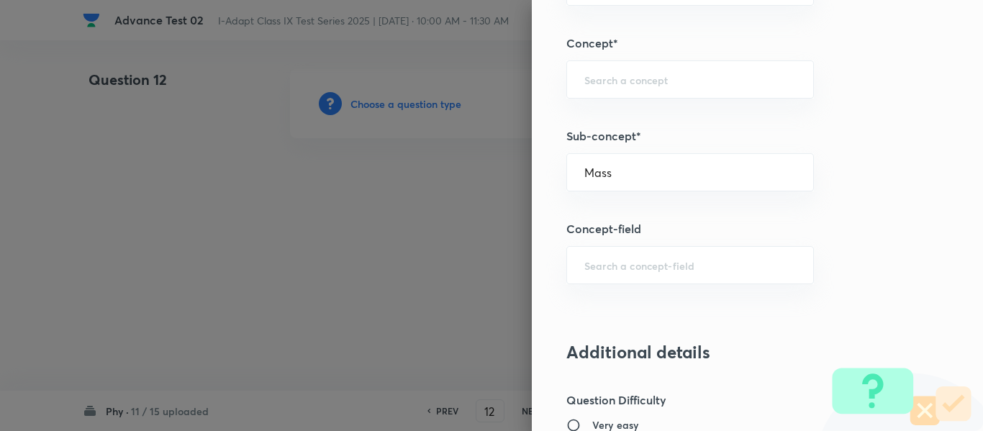
type input "Mass and Weight"
type input "Olympiads"
type input "NSEJS -Physics"
type input "Gravitation"
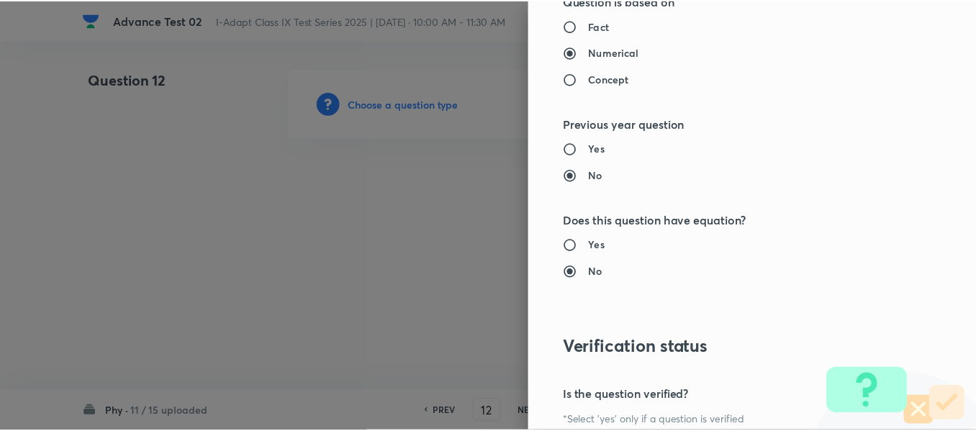
scroll to position [1530, 0]
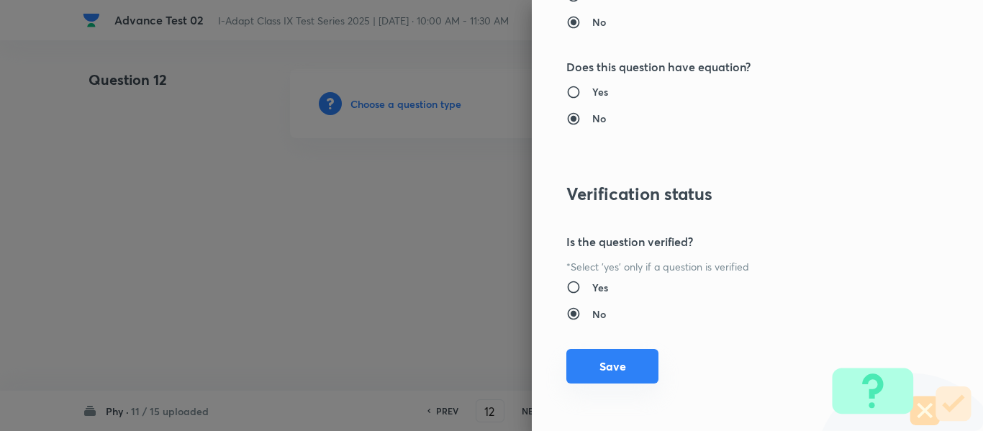
click at [606, 364] on button "Save" at bounding box center [612, 366] width 92 height 35
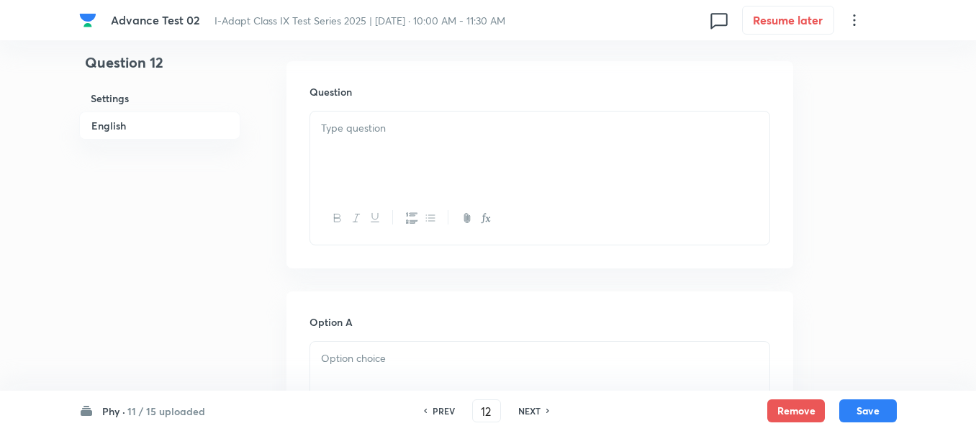
scroll to position [432, 0]
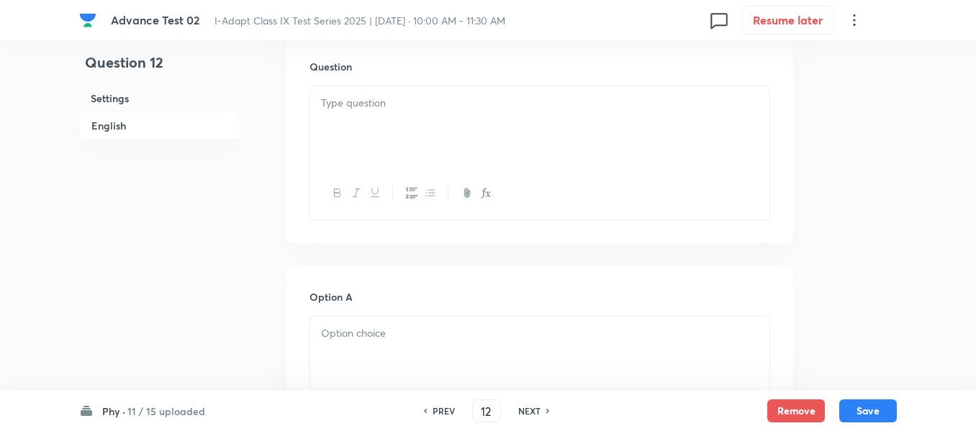
click at [505, 119] on div at bounding box center [539, 126] width 459 height 81
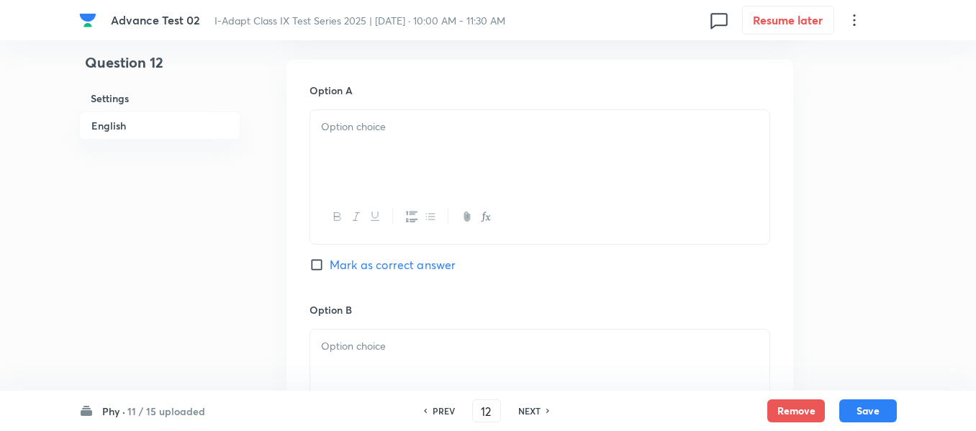
scroll to position [648, 0]
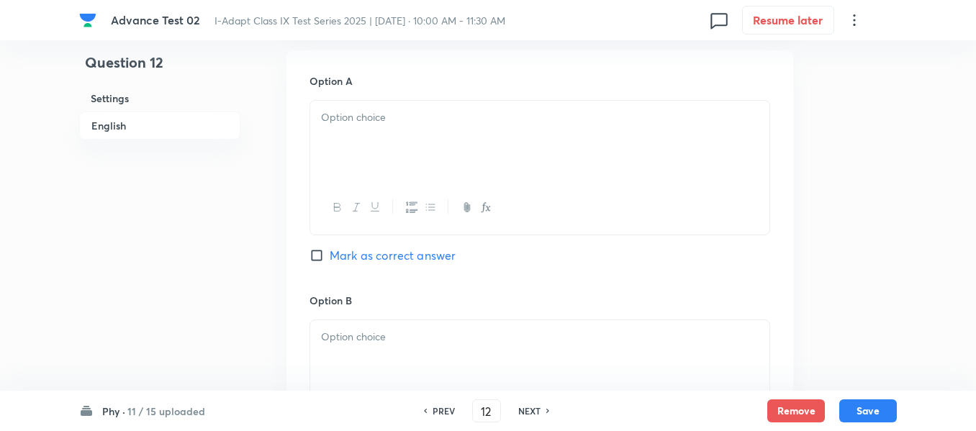
click at [496, 140] on div at bounding box center [539, 141] width 459 height 81
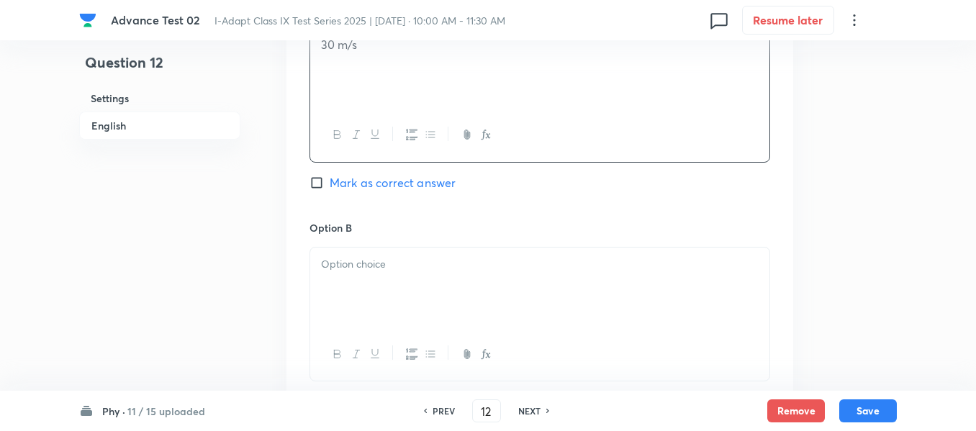
scroll to position [863, 0]
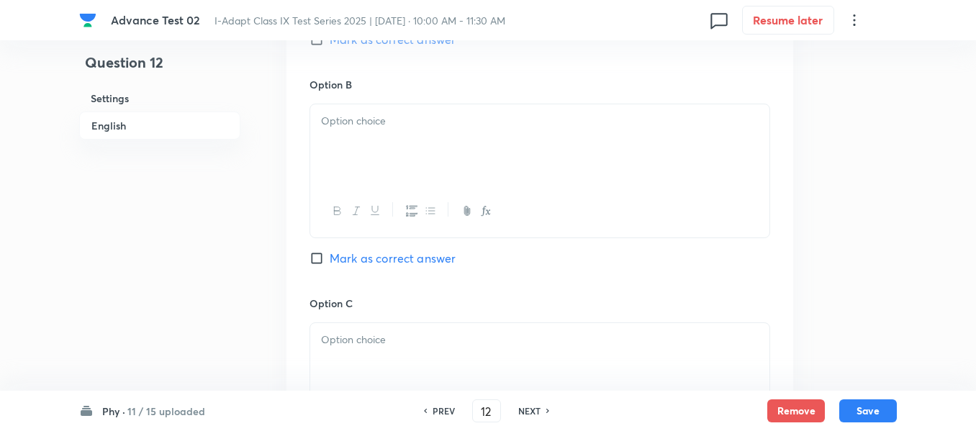
click at [540, 165] on div at bounding box center [539, 144] width 459 height 81
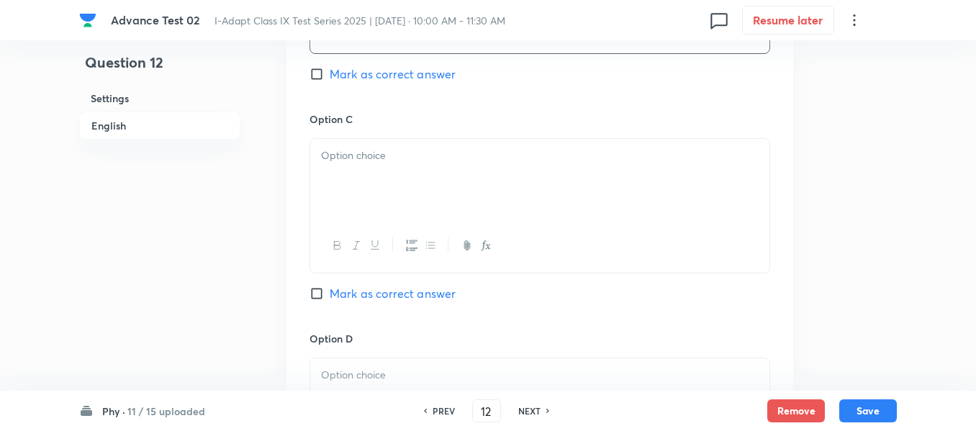
scroll to position [1079, 0]
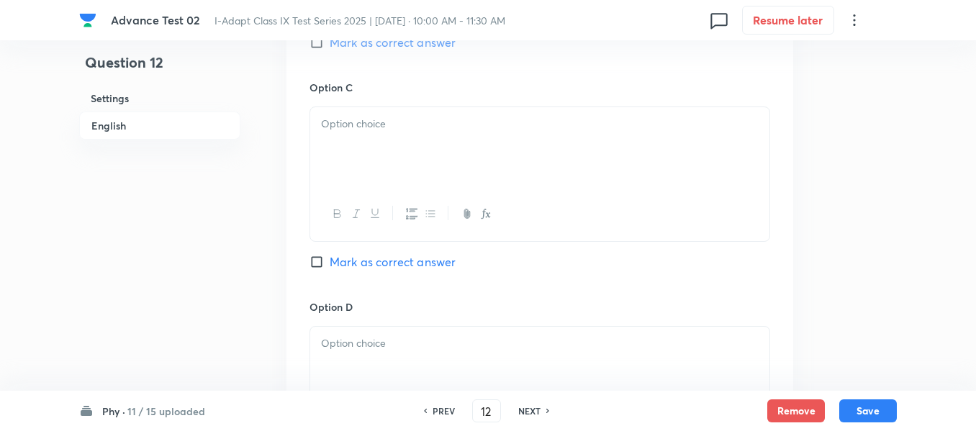
click at [460, 154] on div at bounding box center [539, 147] width 459 height 81
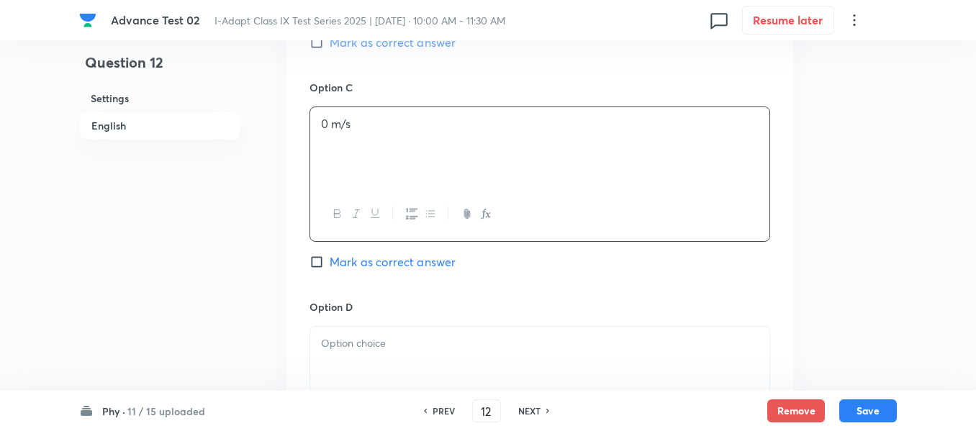
scroll to position [1295, 0]
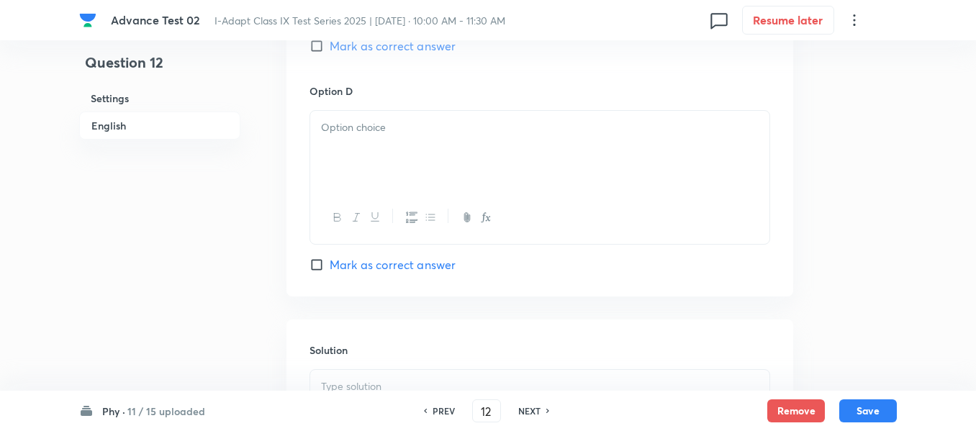
click at [478, 136] on div at bounding box center [539, 151] width 459 height 81
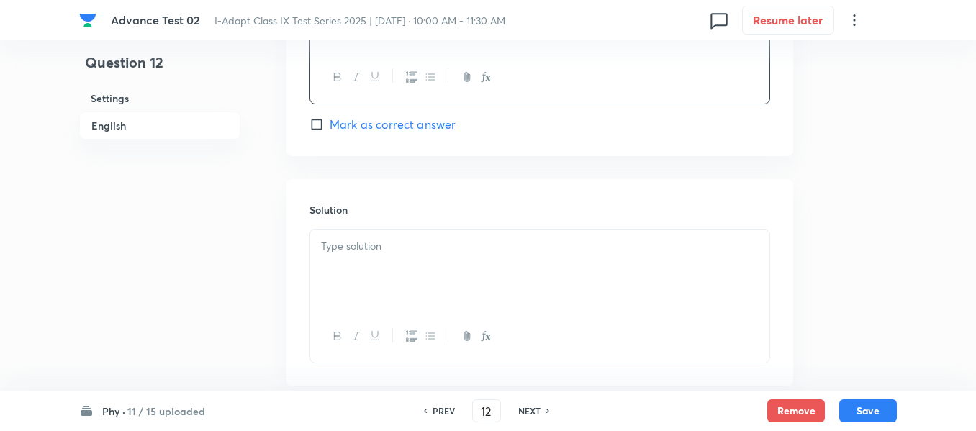
scroll to position [1439, 0]
click at [453, 242] on p at bounding box center [539, 243] width 437 height 17
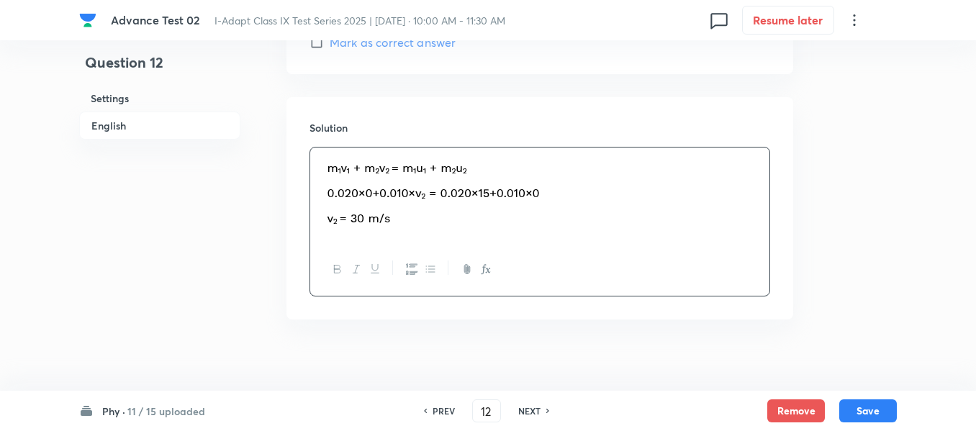
scroll to position [1445, 0]
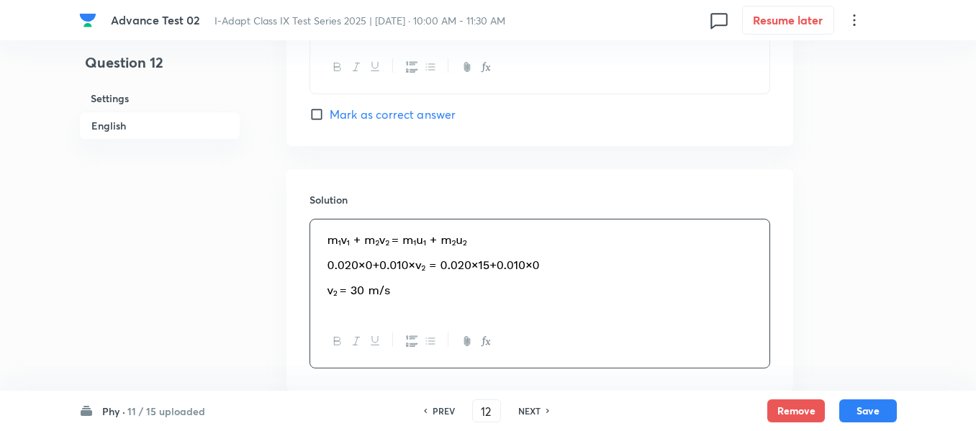
click at [119, 125] on h6 "English" at bounding box center [159, 126] width 161 height 28
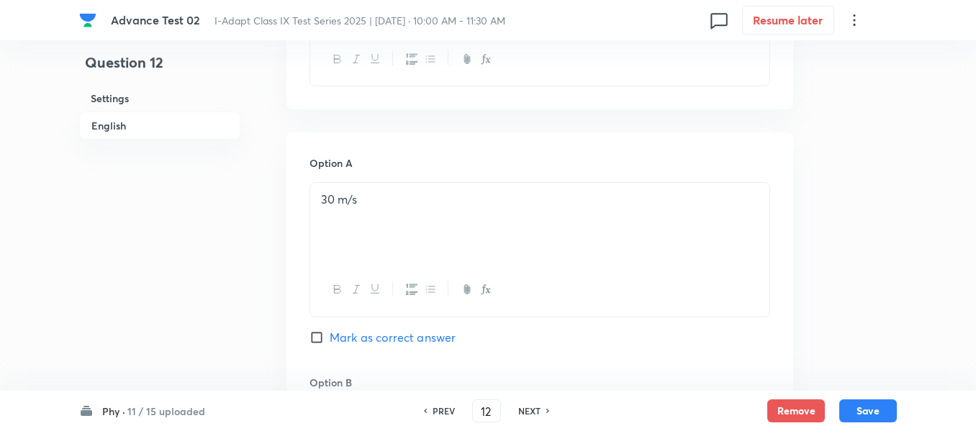
scroll to position [587, 0]
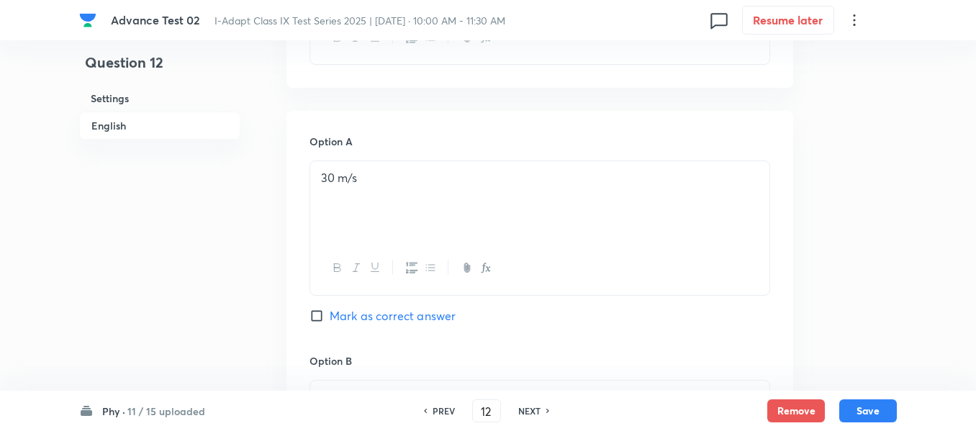
click at [317, 317] on input "Mark as correct answer" at bounding box center [319, 316] width 20 height 14
checkbox input "true"
click at [873, 410] on button "Save" at bounding box center [868, 409] width 58 height 23
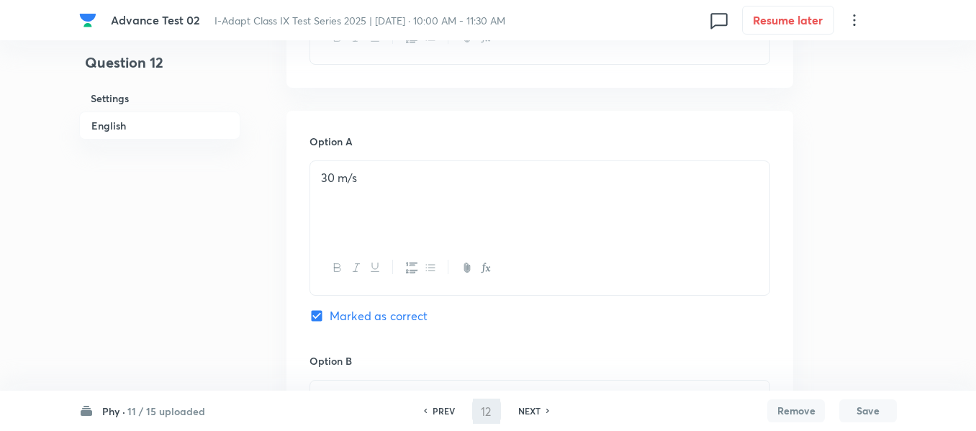
type input "13"
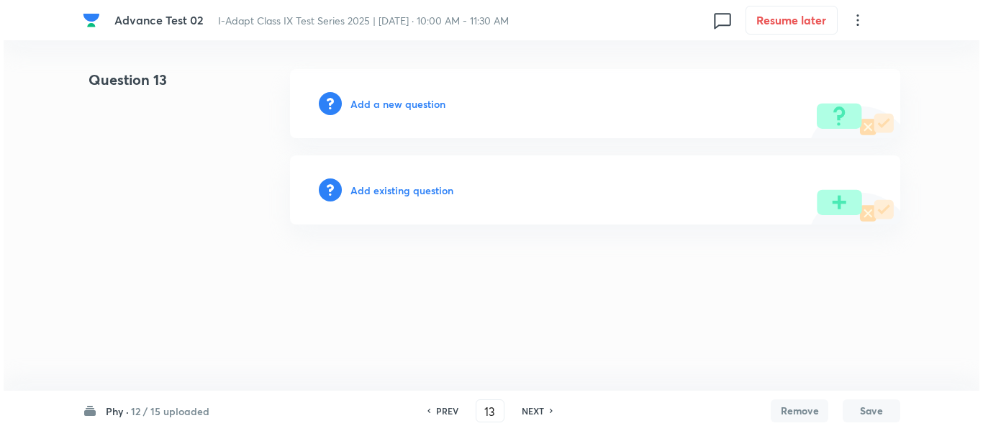
scroll to position [0, 0]
click at [377, 108] on h6 "Add a new question" at bounding box center [397, 103] width 95 height 15
click at [377, 108] on h6 "Choose a question type" at bounding box center [405, 103] width 111 height 15
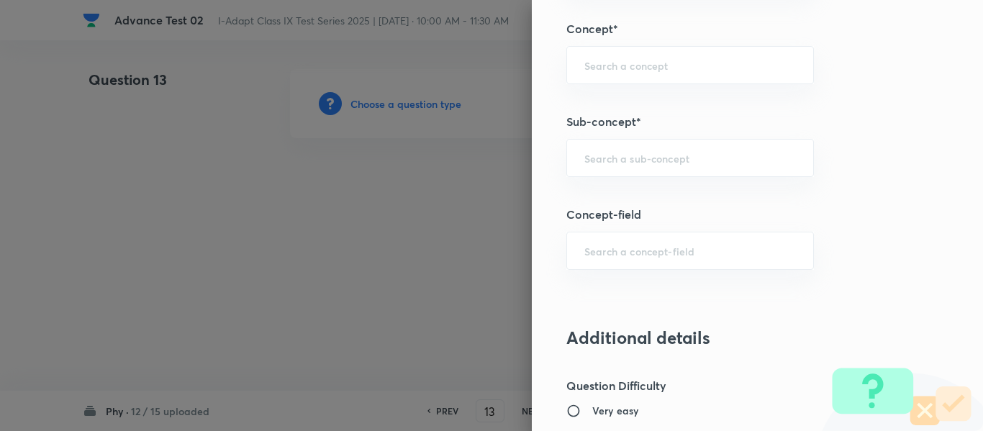
scroll to position [847, 0]
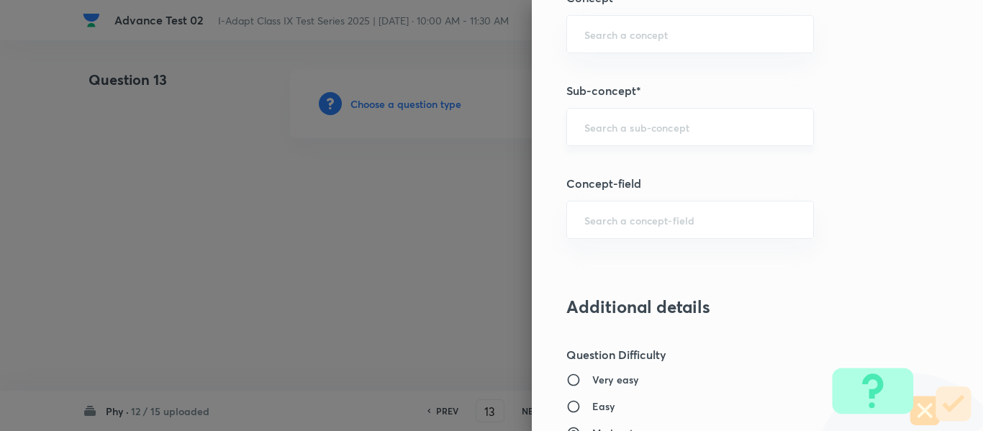
click at [673, 130] on input "text" at bounding box center [690, 127] width 212 height 14
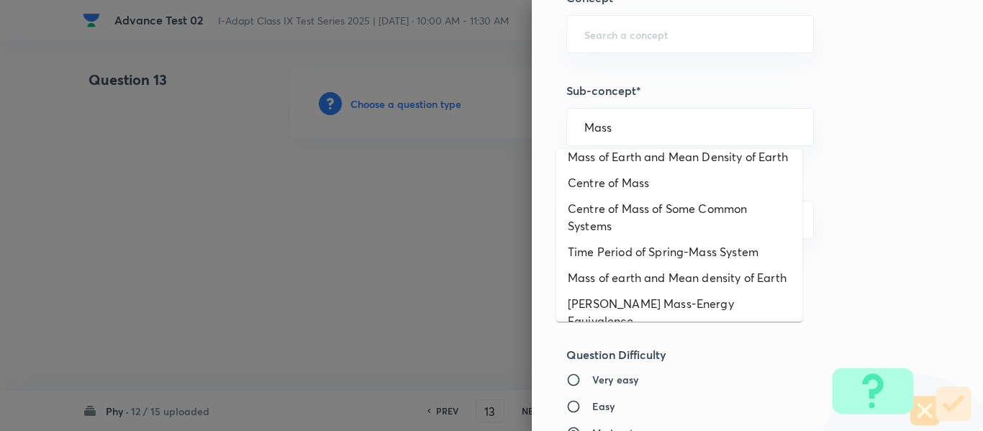
scroll to position [141, 0]
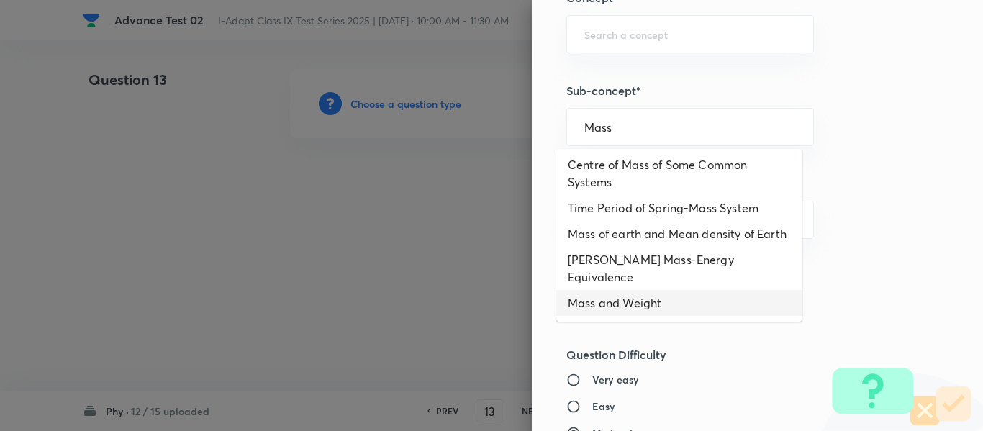
click at [624, 306] on li "Mass and Weight" at bounding box center [679, 303] width 246 height 26
type input "Mass and Weight"
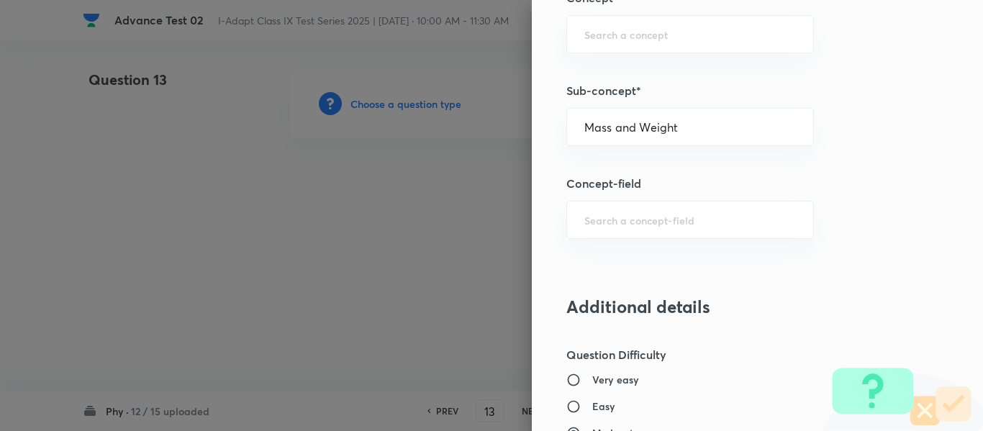
type input "Olympiads"
type input "NSEJS -Physics"
type input "Gravitation"
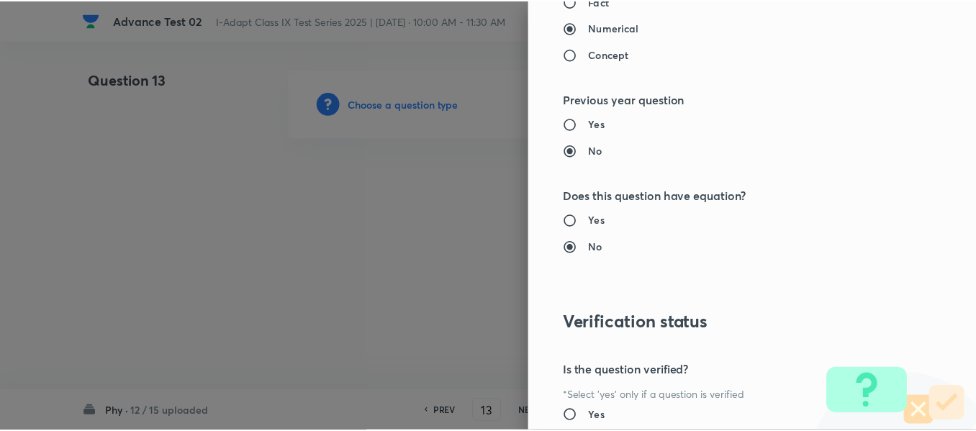
scroll to position [1530, 0]
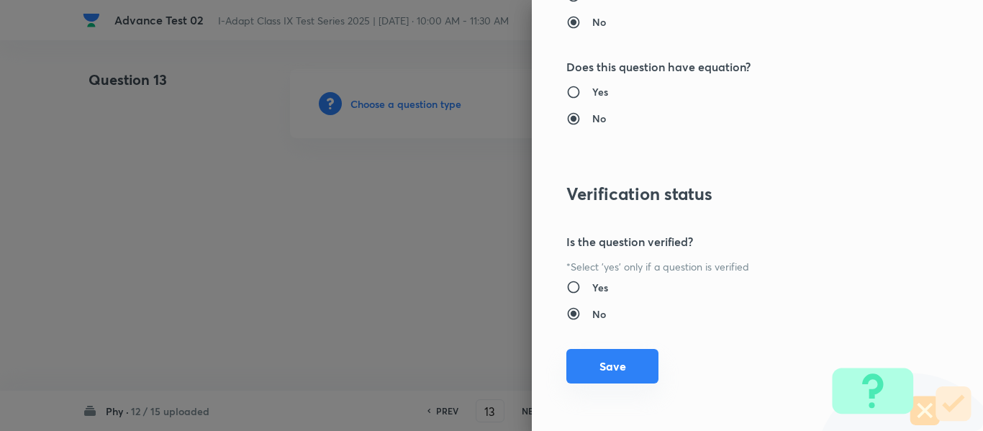
click at [609, 381] on button "Save" at bounding box center [612, 366] width 92 height 35
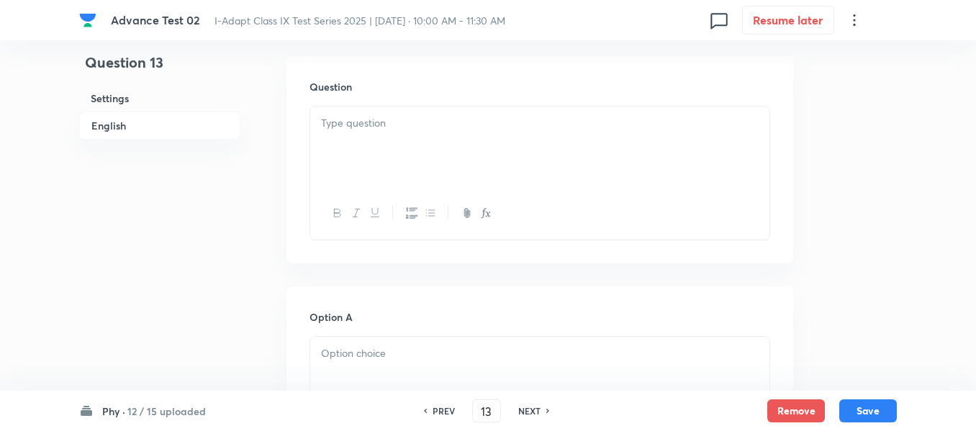
scroll to position [432, 0]
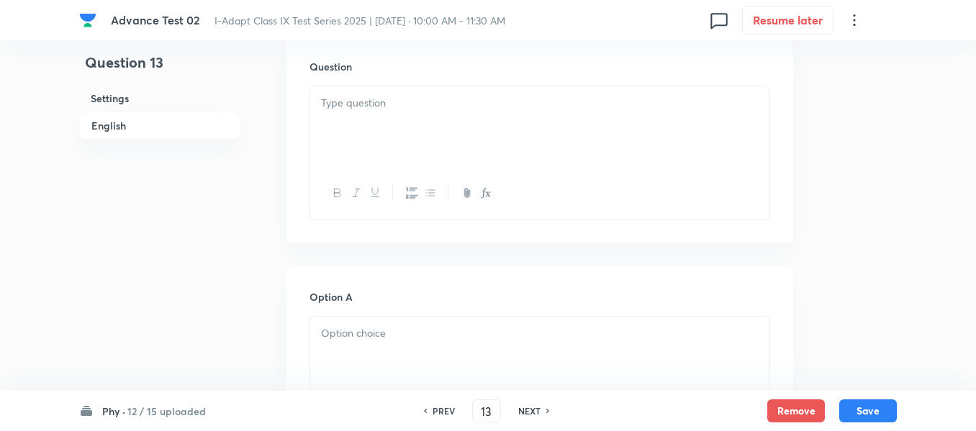
click at [470, 122] on div at bounding box center [539, 126] width 459 height 81
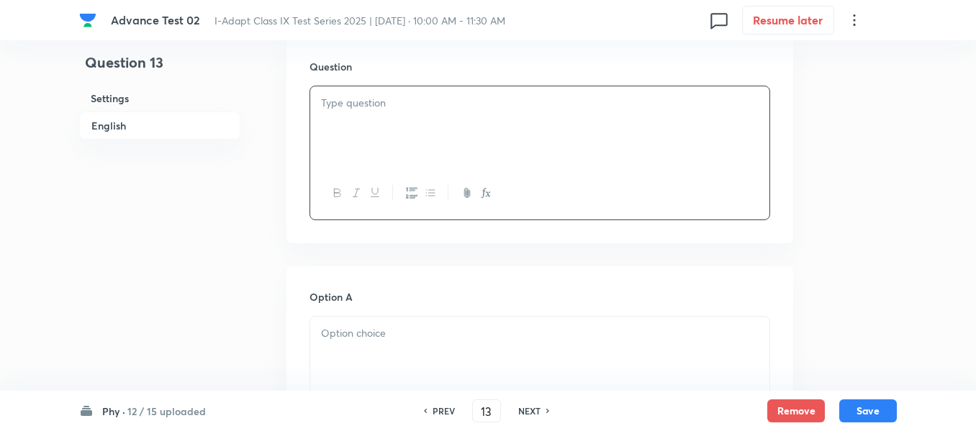
click at [486, 133] on div at bounding box center [539, 126] width 459 height 81
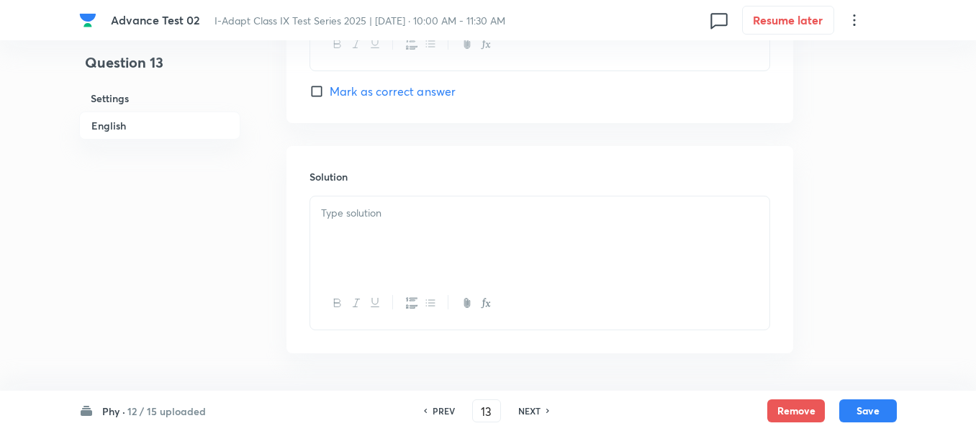
scroll to position [1517, 0]
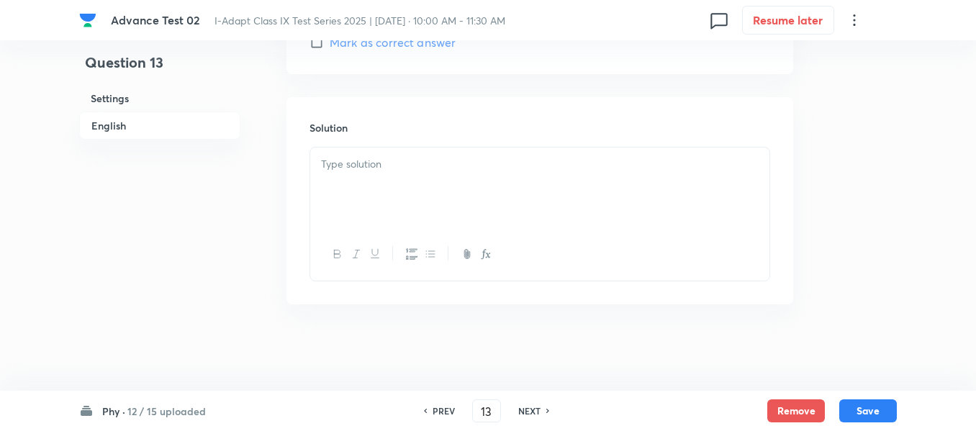
click at [439, 159] on p at bounding box center [539, 164] width 437 height 17
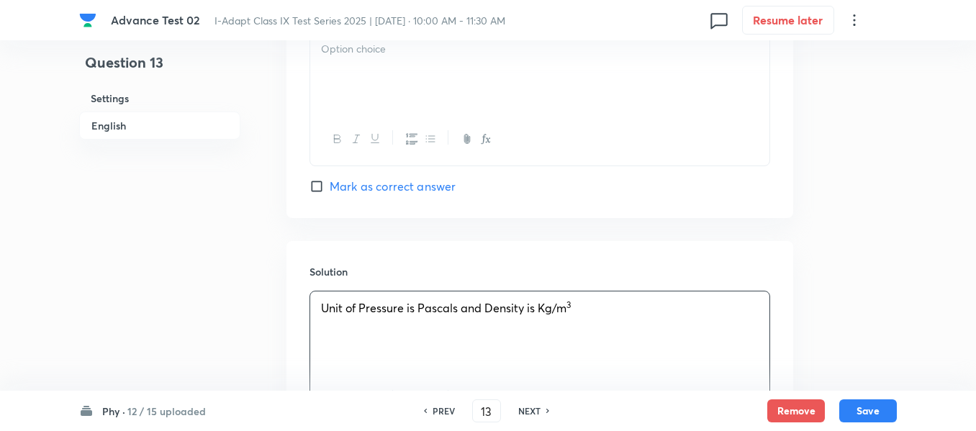
click at [332, 189] on span "Mark as correct answer" at bounding box center [393, 186] width 126 height 17
click at [330, 189] on input "Mark as correct answer" at bounding box center [319, 186] width 20 height 14
checkbox input "true"
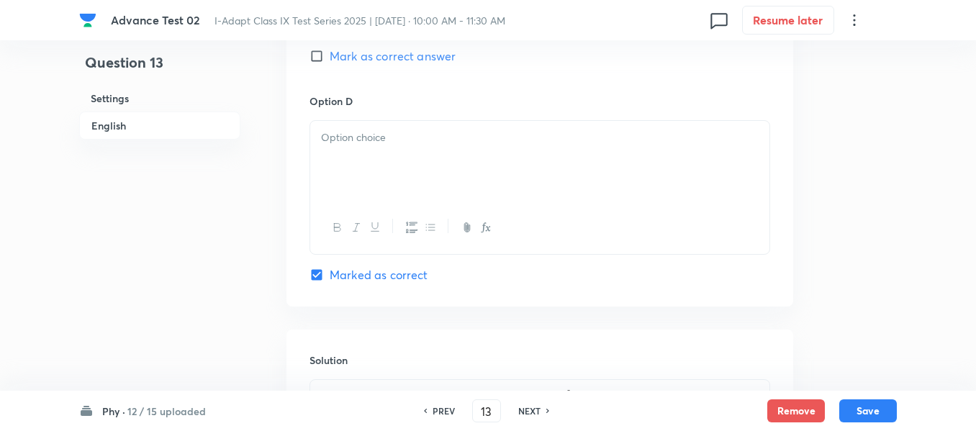
scroll to position [1158, 0]
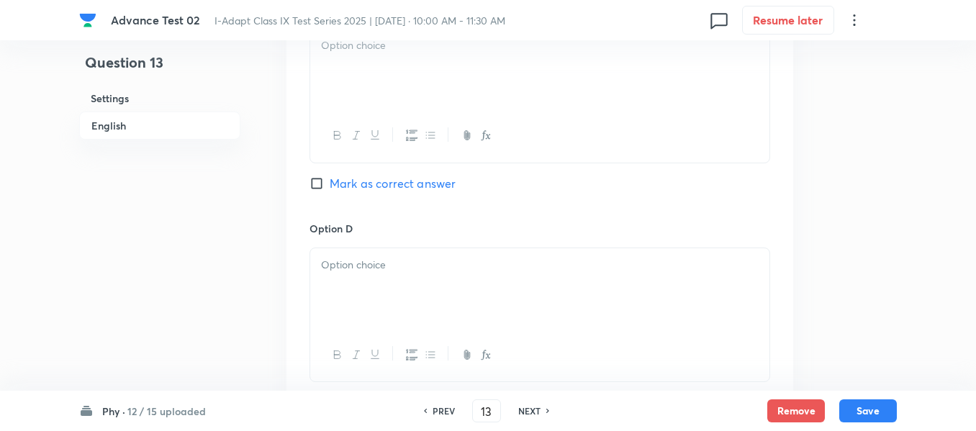
click at [455, 276] on div at bounding box center [539, 288] width 459 height 81
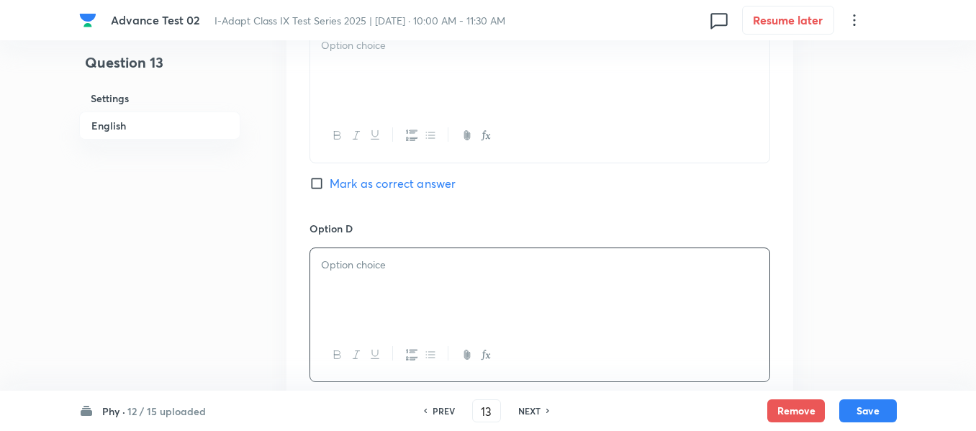
click at [494, 286] on div at bounding box center [539, 288] width 459 height 81
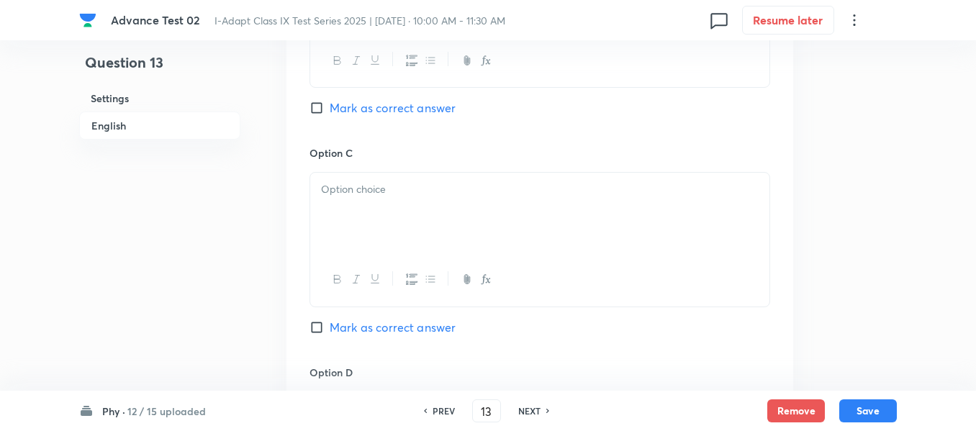
click at [427, 209] on div at bounding box center [539, 213] width 459 height 81
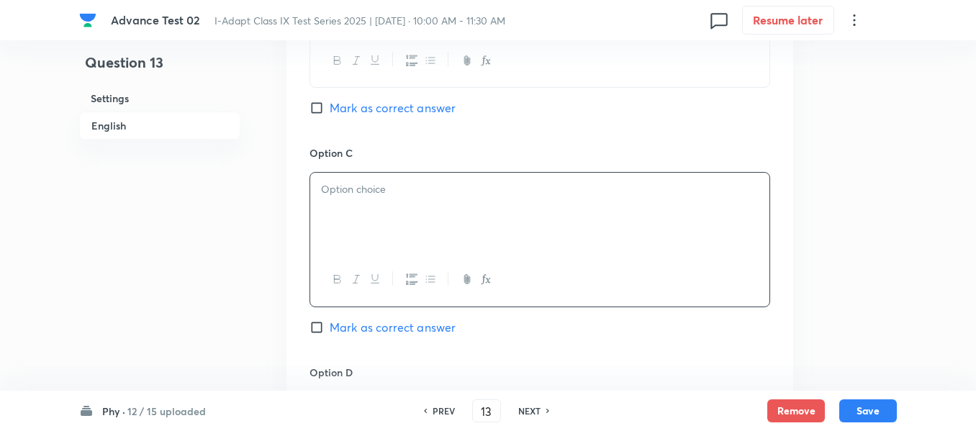
click at [478, 183] on p at bounding box center [539, 189] width 437 height 17
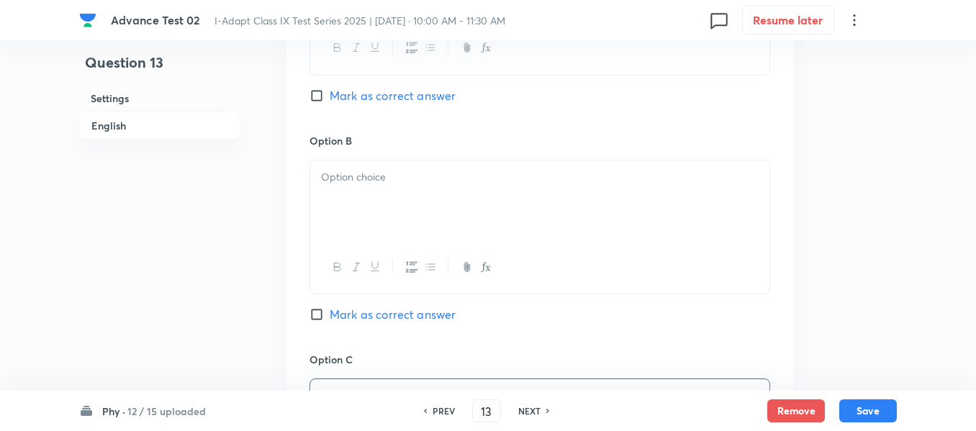
scroll to position [798, 0]
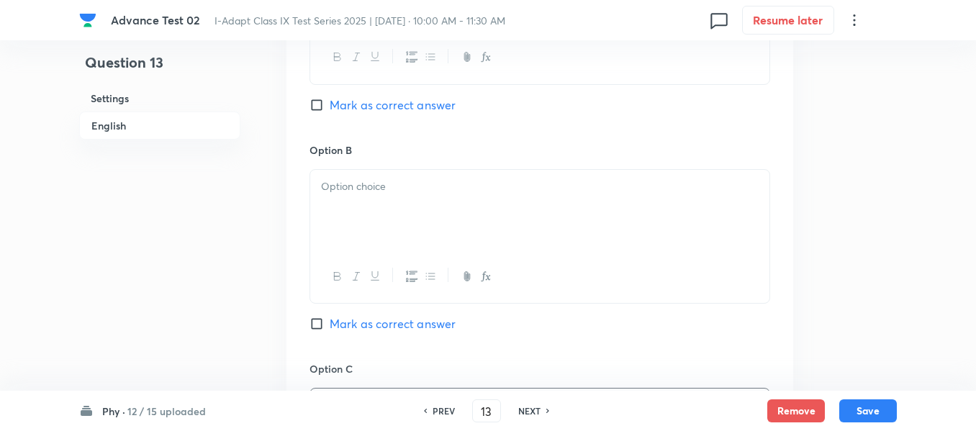
click at [415, 206] on div at bounding box center [539, 210] width 459 height 81
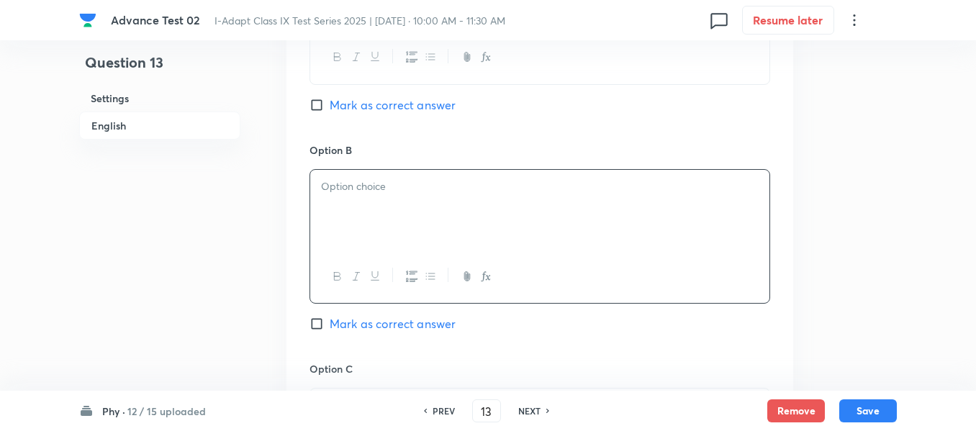
click at [484, 199] on div at bounding box center [539, 210] width 459 height 81
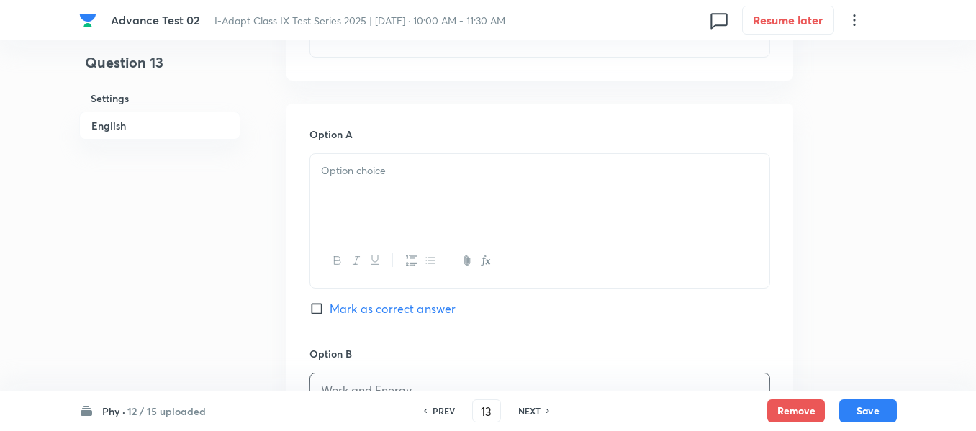
scroll to position [582, 0]
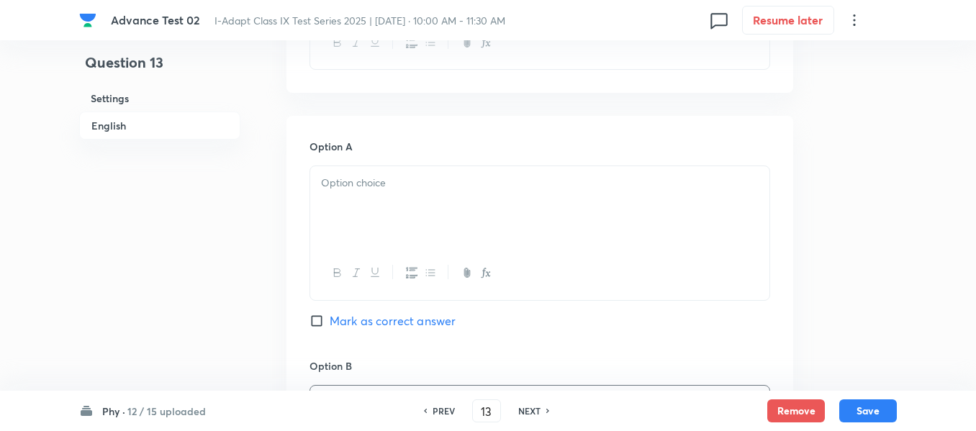
click at [399, 202] on div at bounding box center [539, 206] width 459 height 81
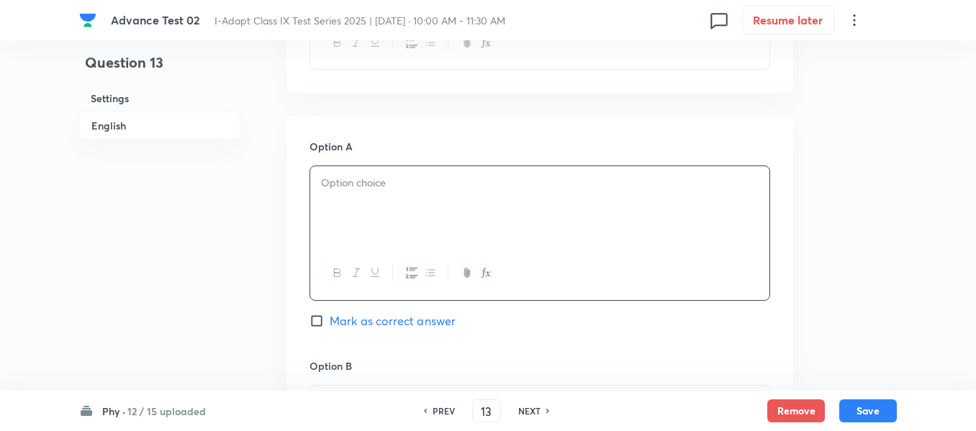
click at [483, 202] on div at bounding box center [539, 206] width 459 height 81
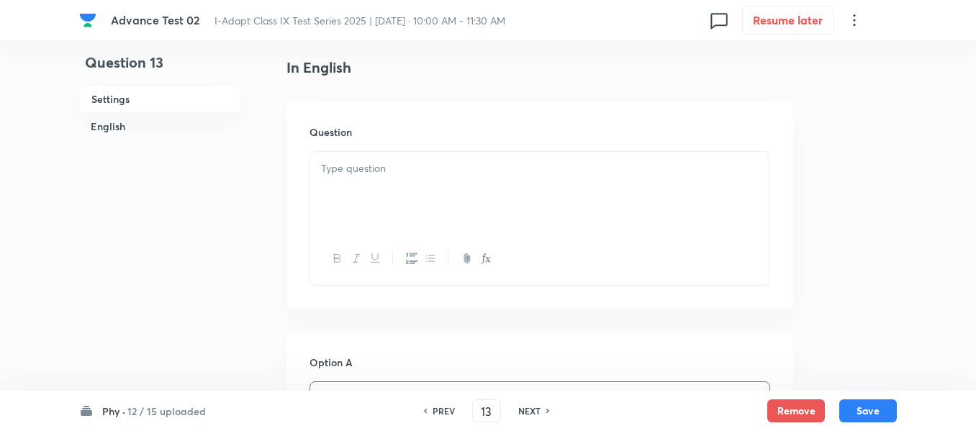
scroll to position [294, 0]
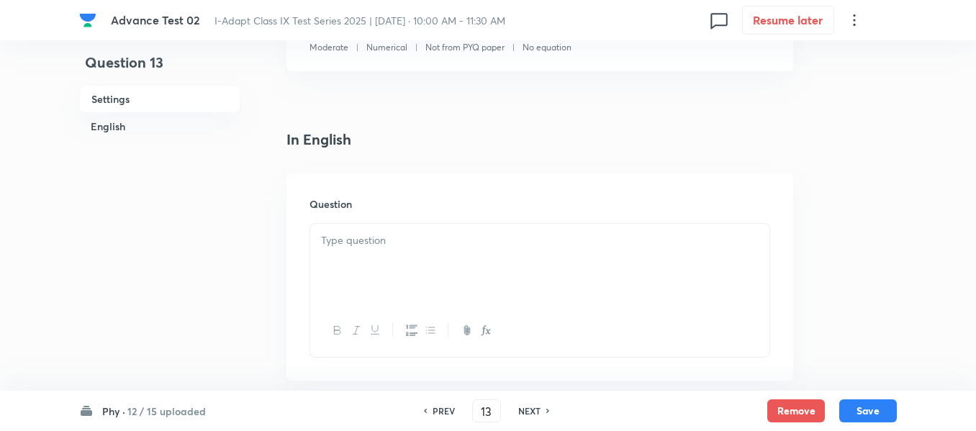
click at [483, 202] on h6 "Question" at bounding box center [539, 203] width 460 height 15
drag, startPoint x: 476, startPoint y: 227, endPoint x: 469, endPoint y: 265, distance: 39.5
click at [476, 228] on div at bounding box center [539, 264] width 459 height 81
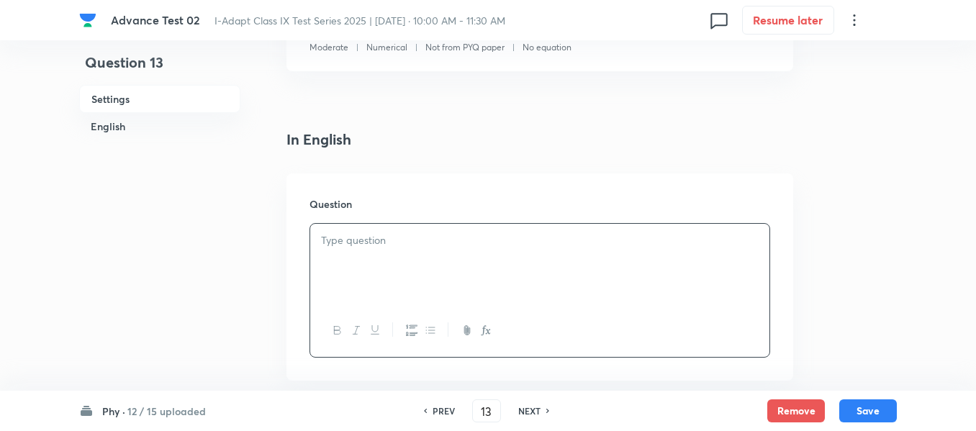
click at [499, 242] on p at bounding box center [539, 240] width 437 height 17
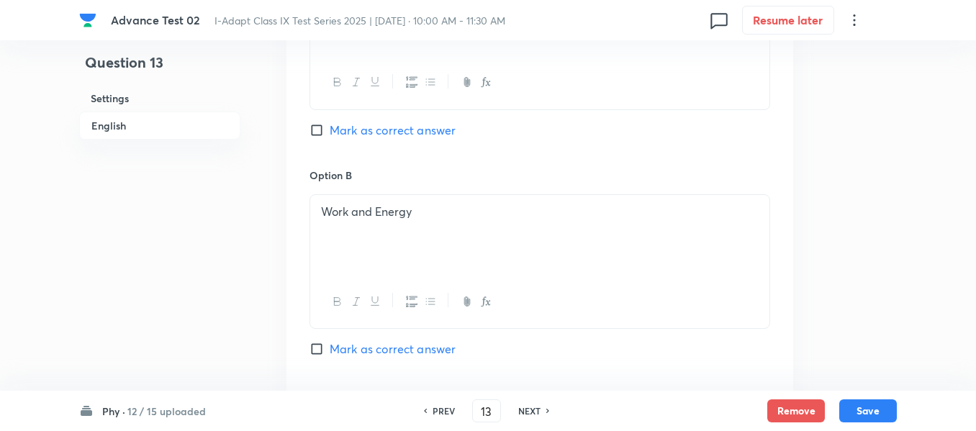
scroll to position [798, 0]
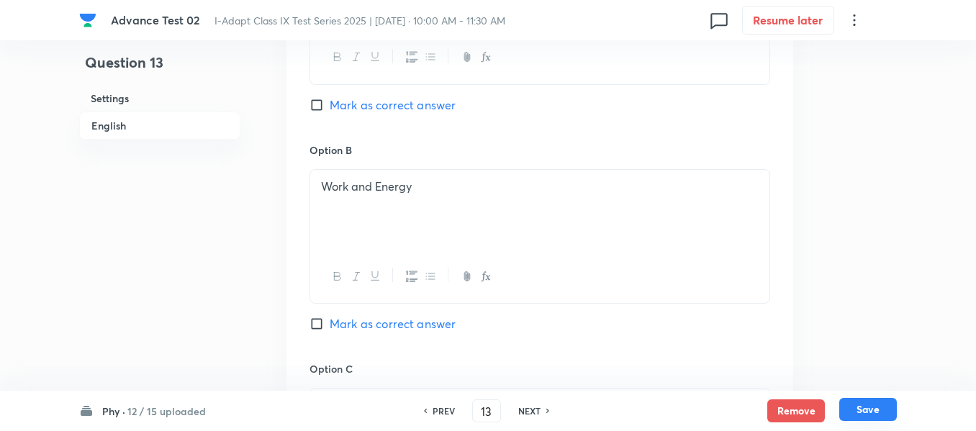
click at [868, 410] on button "Save" at bounding box center [868, 409] width 58 height 23
type input "14"
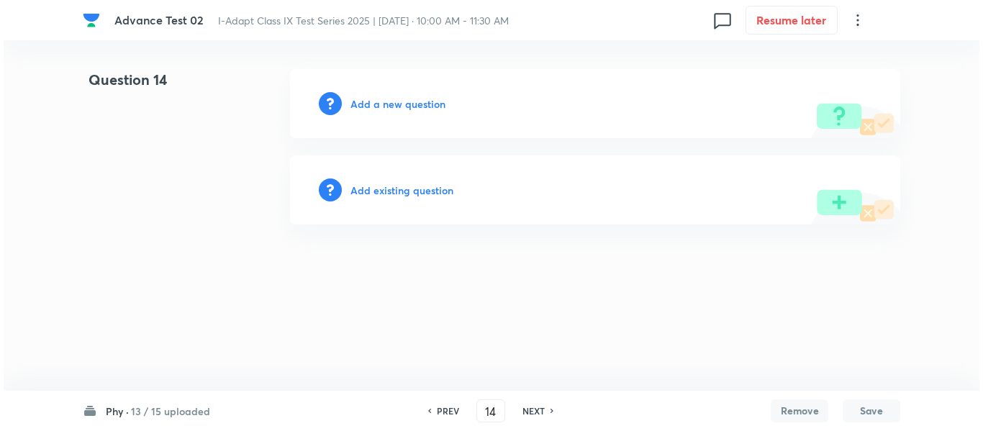
scroll to position [0, 0]
click at [394, 105] on h6 "Add a new question" at bounding box center [397, 103] width 95 height 15
click at [394, 105] on h6 "Choose a question type" at bounding box center [405, 103] width 111 height 15
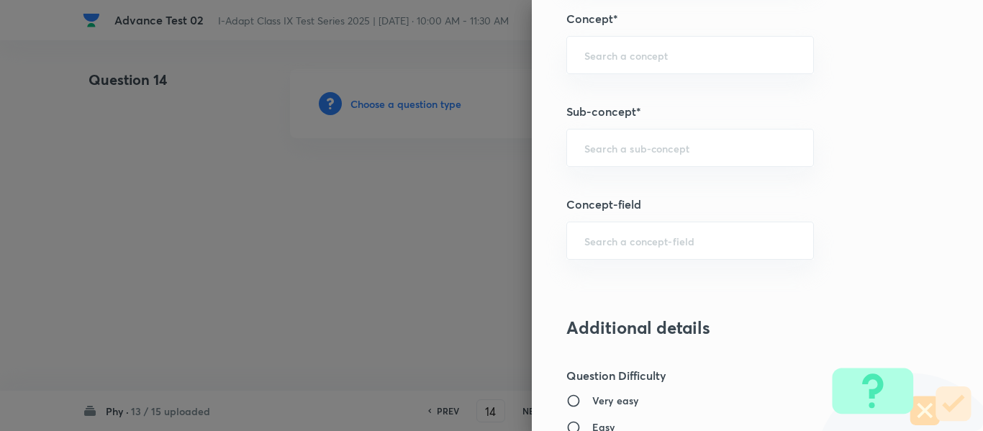
scroll to position [809, 0]
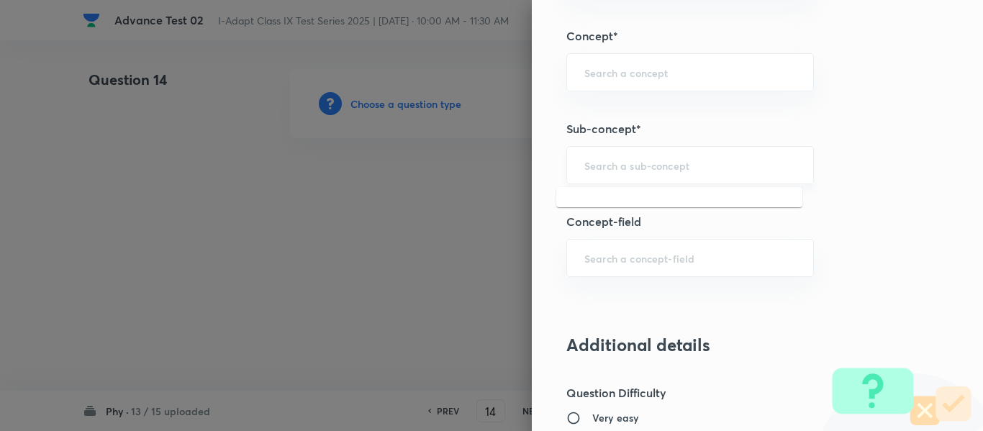
click at [591, 164] on input "text" at bounding box center [690, 165] width 212 height 14
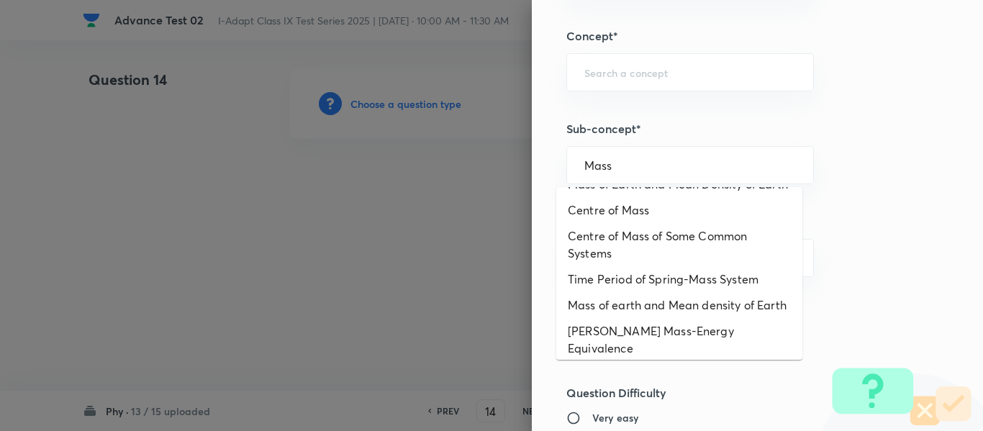
scroll to position [141, 0]
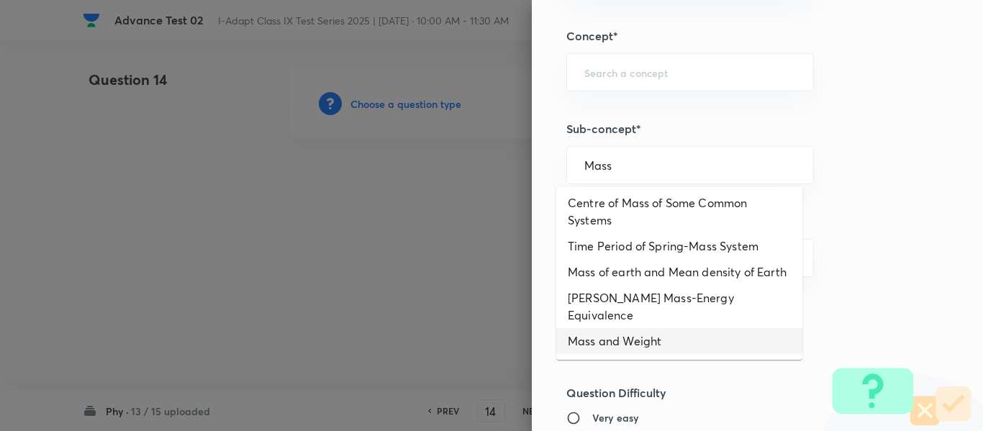
click at [631, 341] on li "Mass and Weight" at bounding box center [679, 341] width 246 height 26
type input "Mass and Weight"
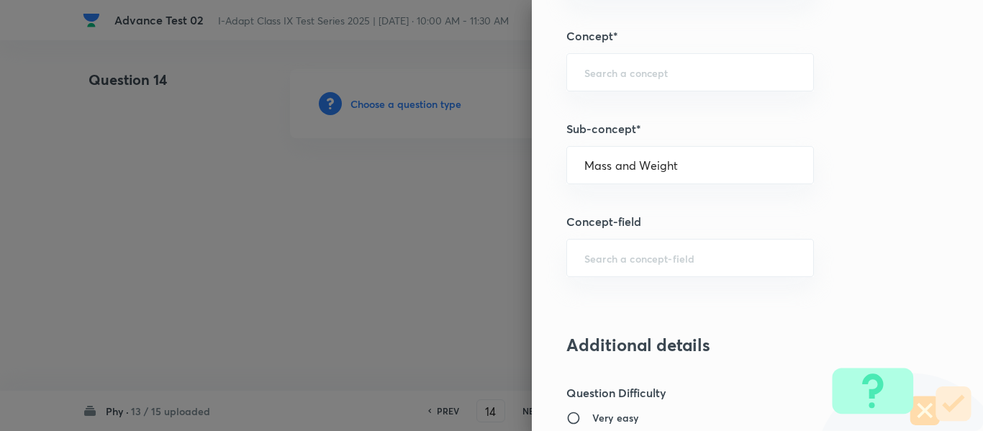
type input "Olympiads"
type input "NSEJS -Physics"
type input "Gravitation"
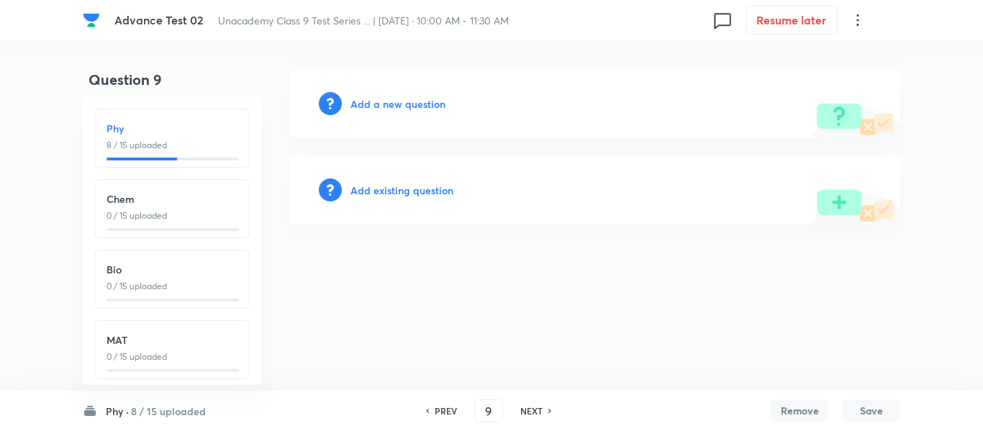
scroll to position [17, 0]
click at [388, 104] on h6 "Add a new question" at bounding box center [397, 103] width 95 height 15
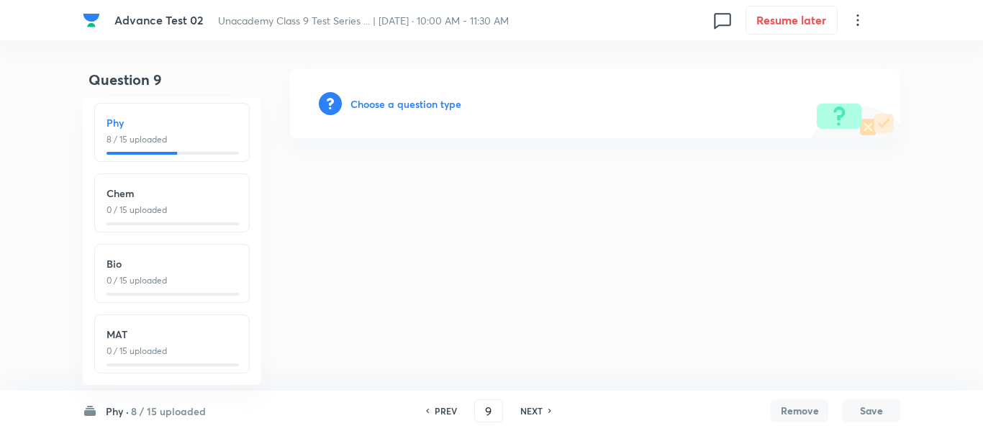
click at [388, 104] on h6 "Choose a question type" at bounding box center [405, 103] width 111 height 15
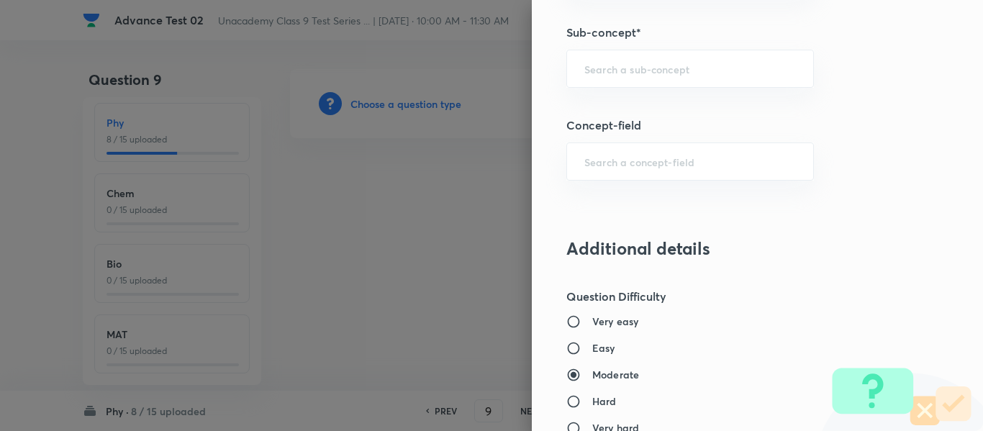
scroll to position [1007, 0]
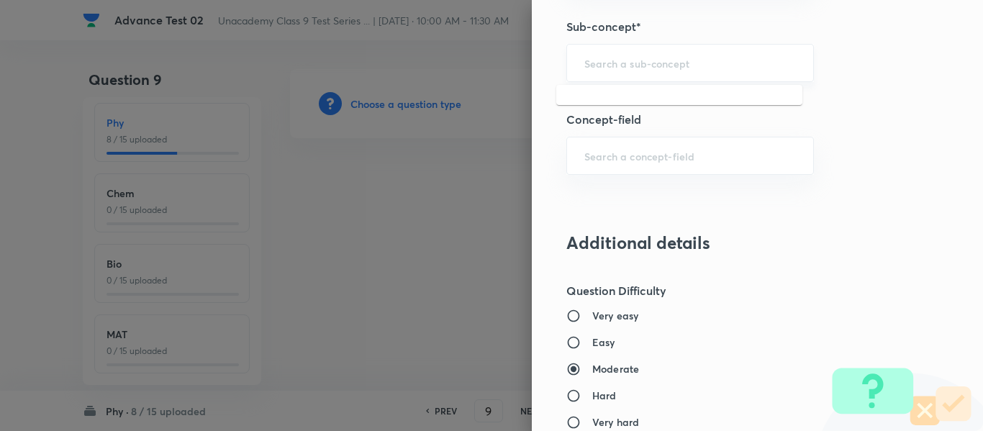
click at [663, 65] on input "text" at bounding box center [690, 63] width 212 height 14
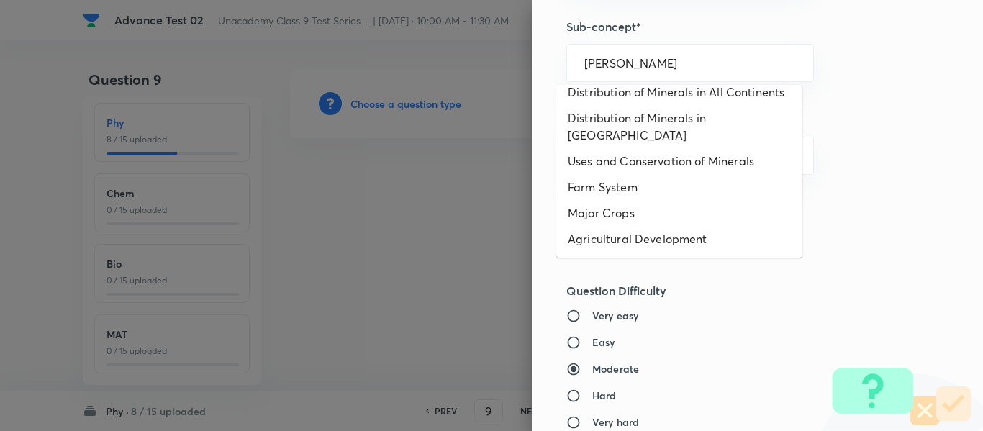
scroll to position [944, 0]
type input "Maas"
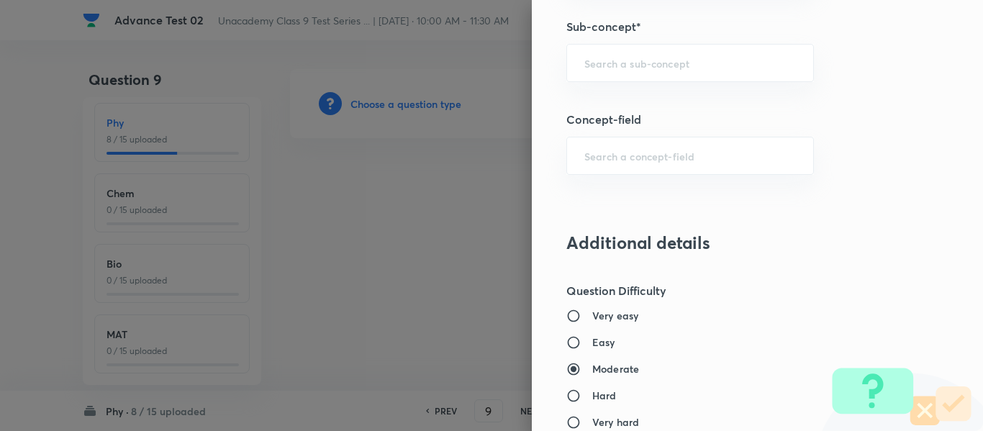
click at [855, 224] on div "Question settings Question type* Single choice correct Number of options* 2 3 4…" at bounding box center [757, 215] width 451 height 431
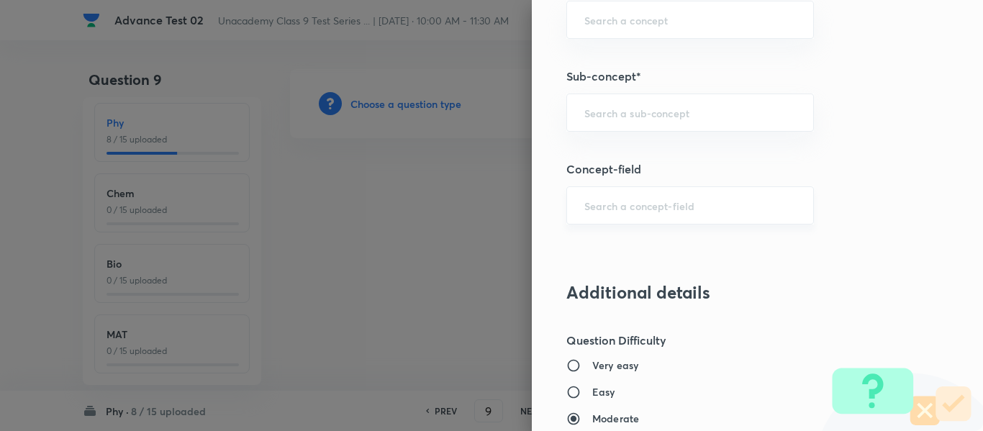
scroll to position [935, 0]
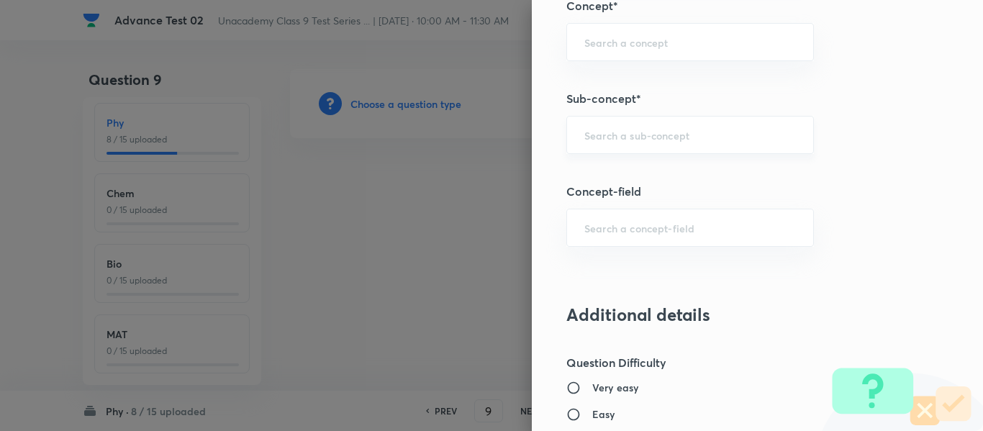
click at [701, 139] on input "text" at bounding box center [690, 135] width 212 height 14
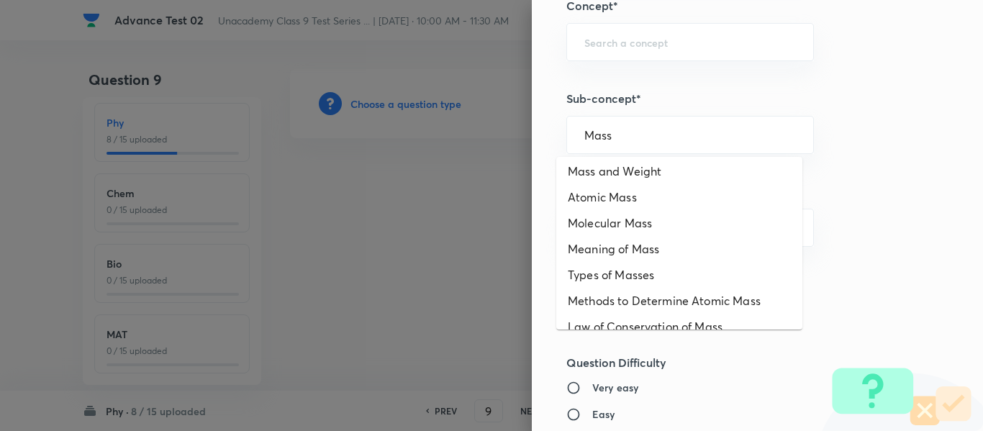
scroll to position [0, 0]
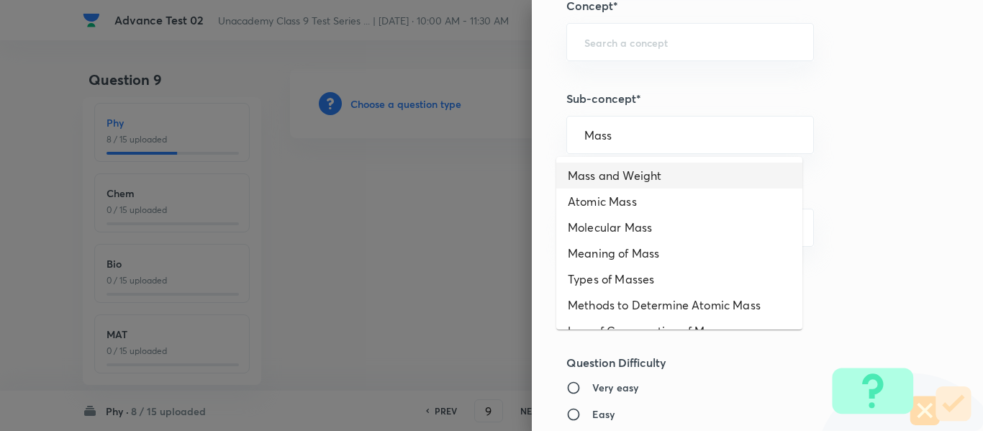
click at [657, 173] on li "Mass and Weight" at bounding box center [679, 176] width 246 height 26
type input "Mass and Weight"
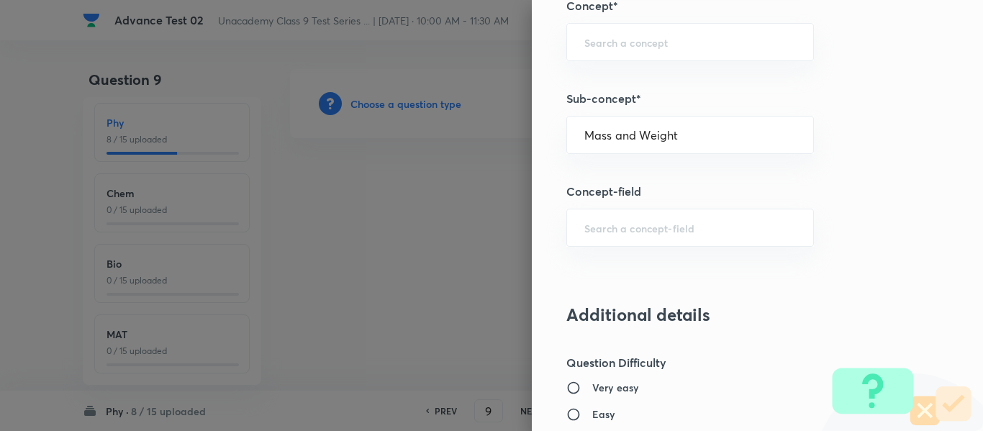
type input "Foundation Class IX"
type input "Physics"
type input "Gravitation and Fluid"
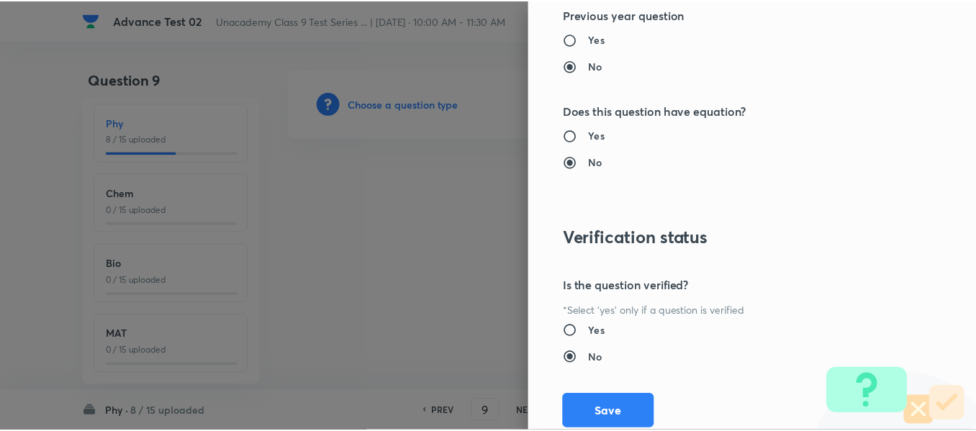
scroll to position [1627, 0]
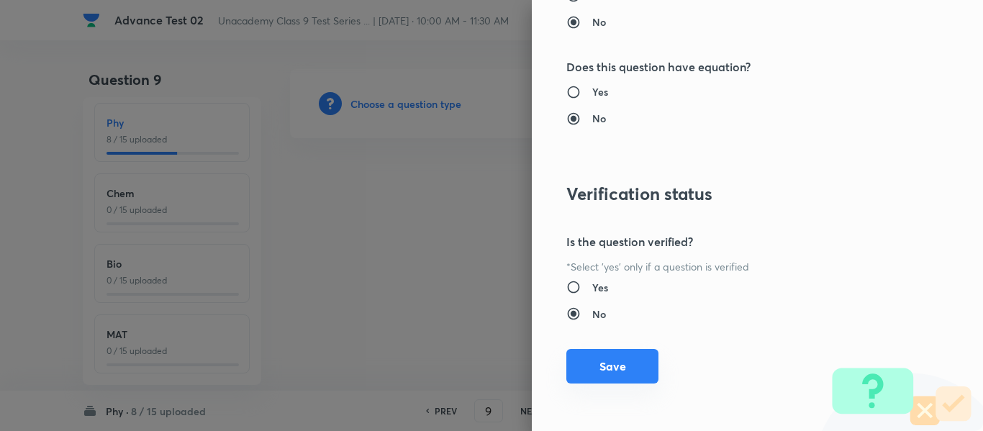
click at [602, 367] on button "Save" at bounding box center [612, 366] width 92 height 35
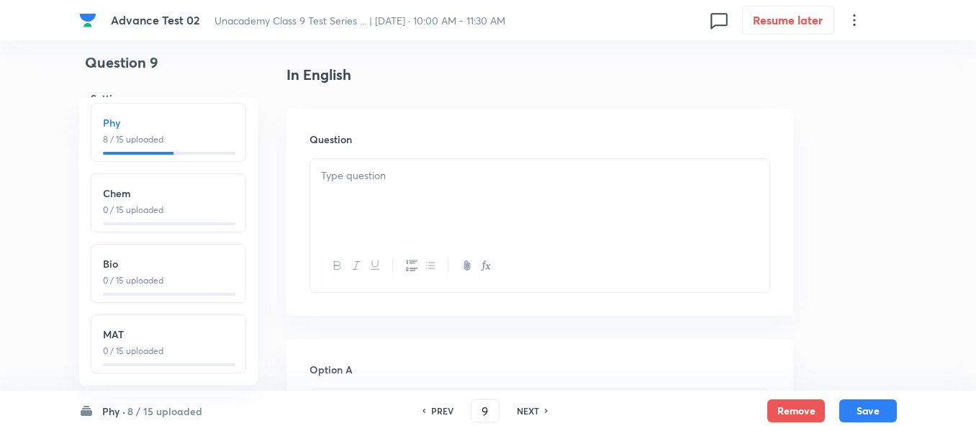
scroll to position [360, 0]
click at [512, 191] on div at bounding box center [539, 198] width 459 height 81
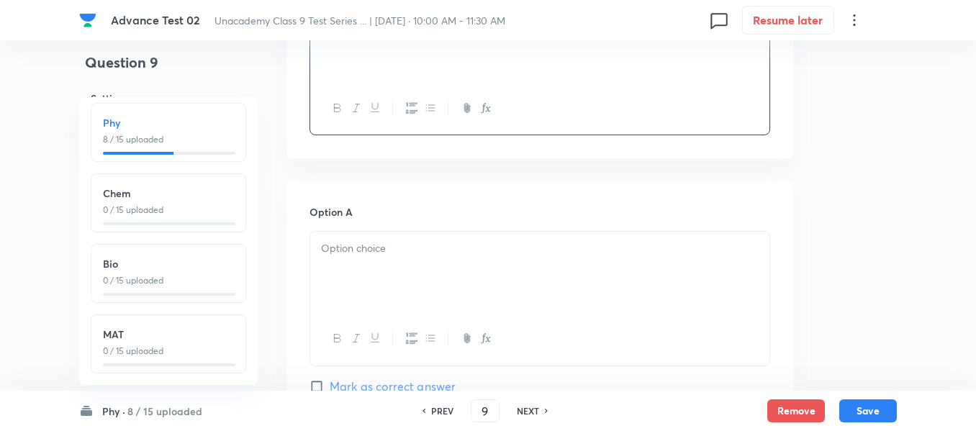
scroll to position [576, 0]
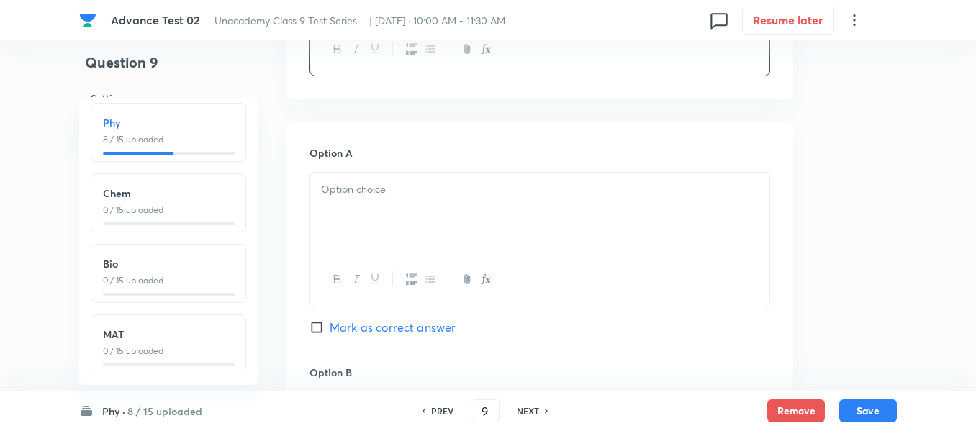
click at [420, 186] on p at bounding box center [539, 189] width 437 height 17
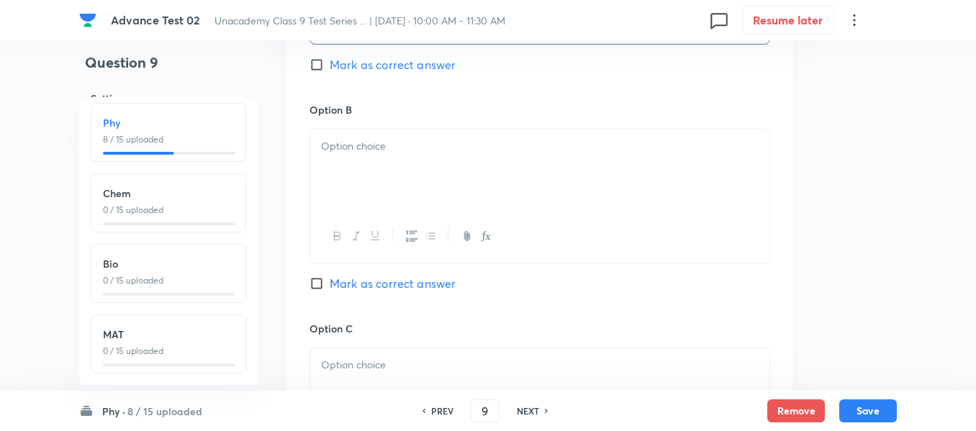
scroll to position [863, 0]
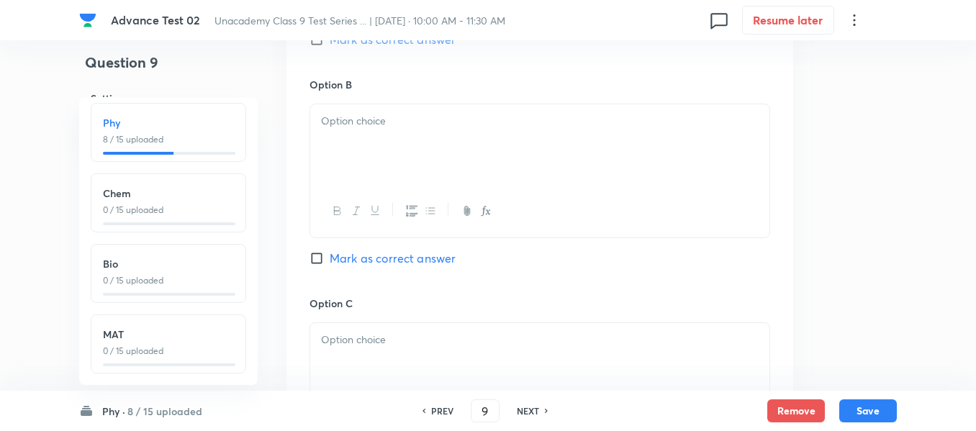
click at [470, 152] on div at bounding box center [539, 144] width 459 height 81
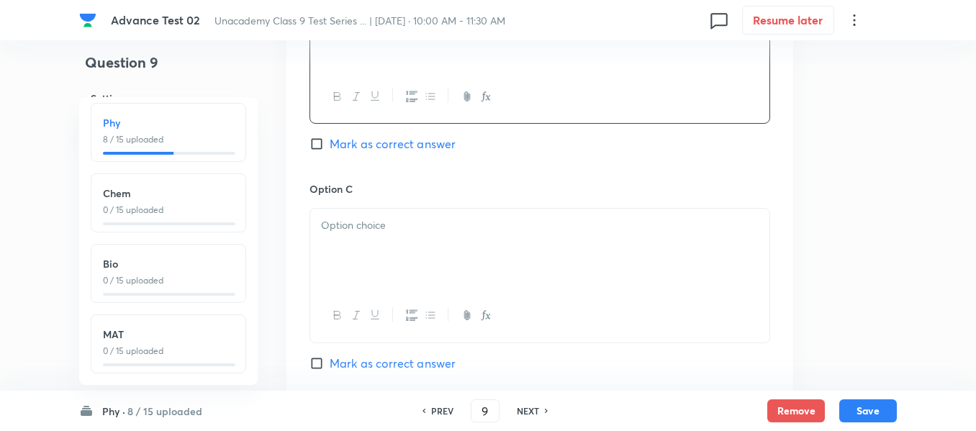
scroll to position [1007, 0]
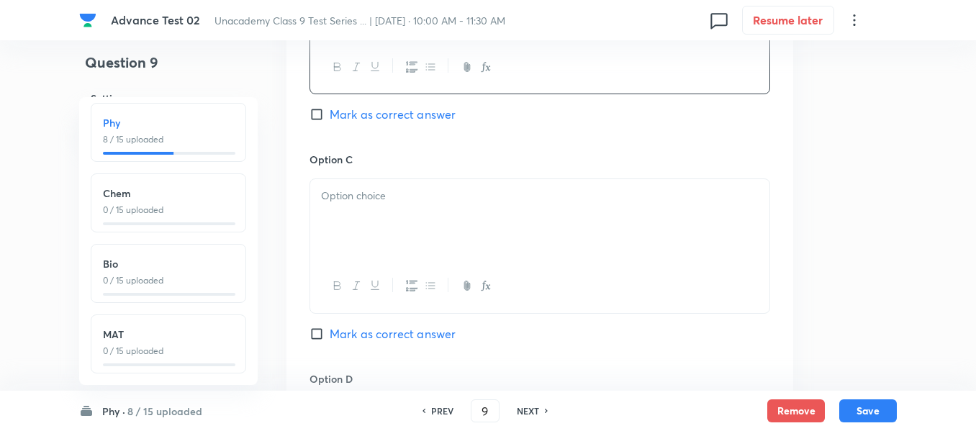
click at [432, 199] on p at bounding box center [539, 196] width 437 height 17
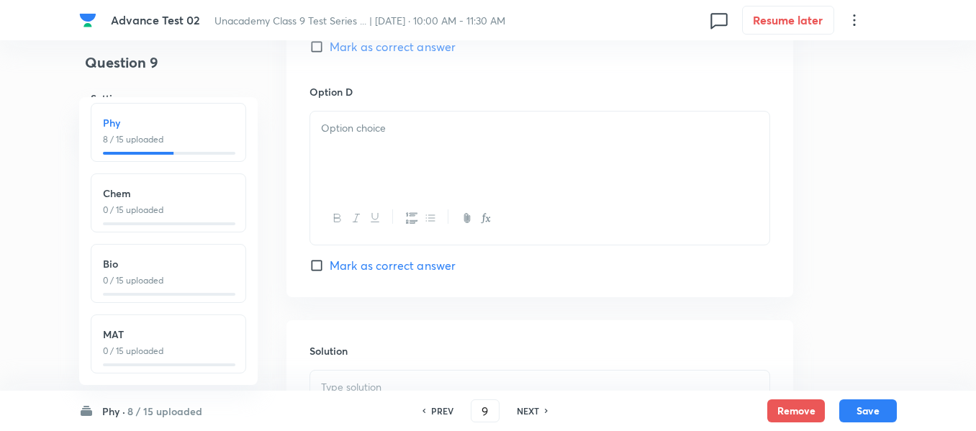
scroll to position [1295, 0]
click at [426, 137] on div at bounding box center [539, 151] width 459 height 81
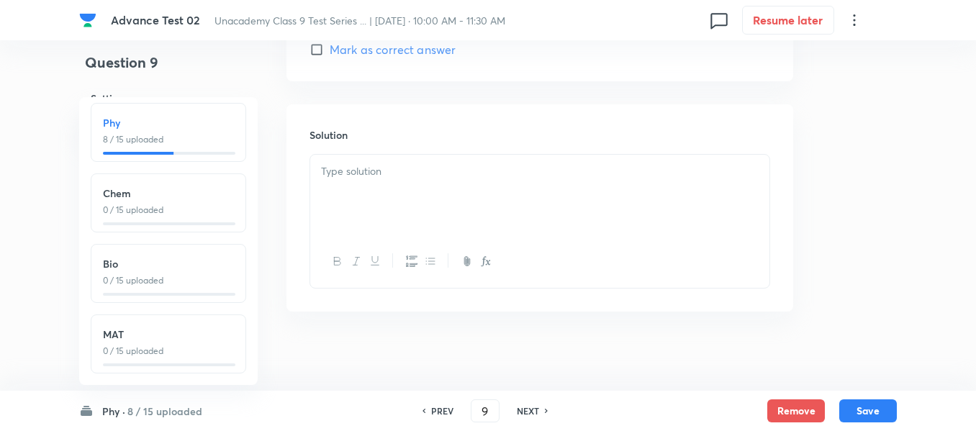
scroll to position [1511, 0]
click at [461, 174] on p at bounding box center [539, 171] width 437 height 17
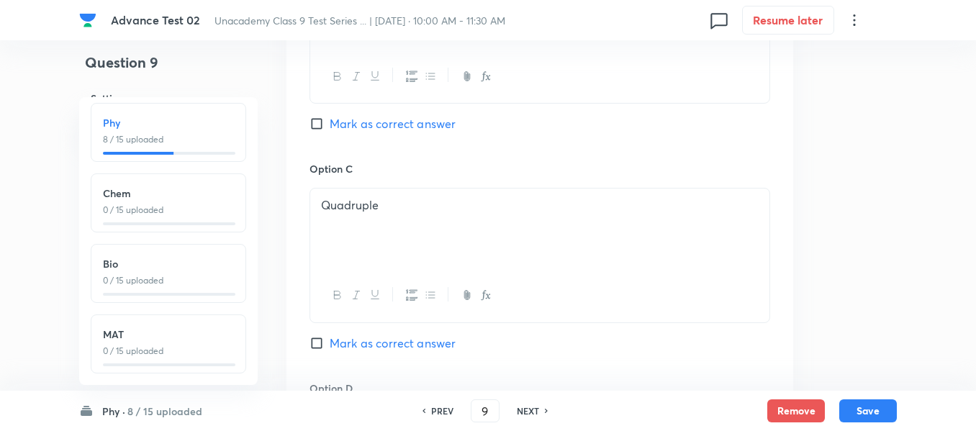
scroll to position [1007, 0]
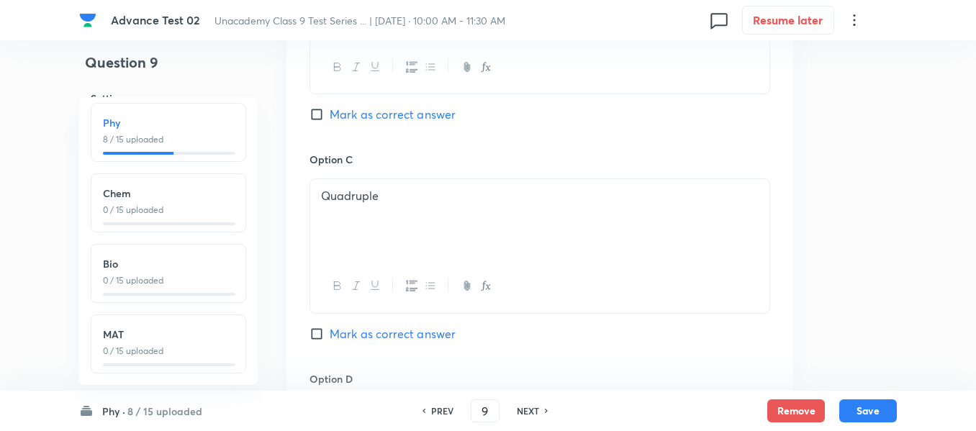
click at [322, 335] on input "Mark as correct answer" at bounding box center [319, 334] width 20 height 14
checkbox input "true"
click at [871, 414] on button "Save" at bounding box center [868, 409] width 58 height 23
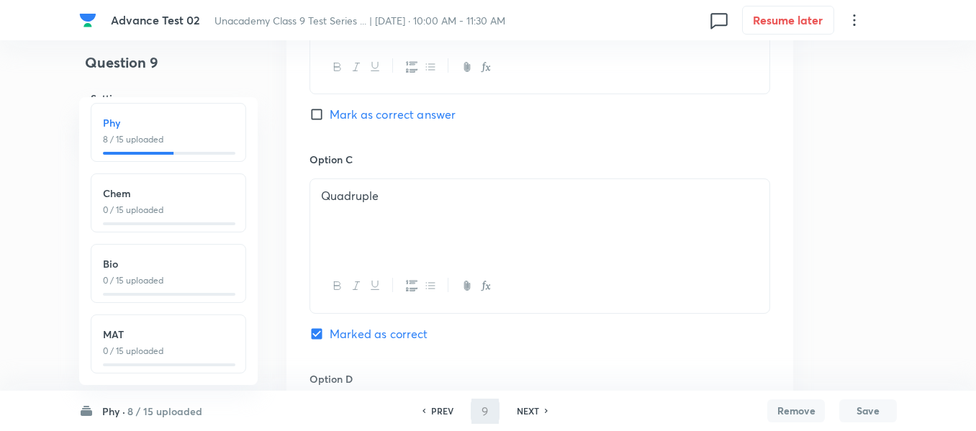
type input "10"
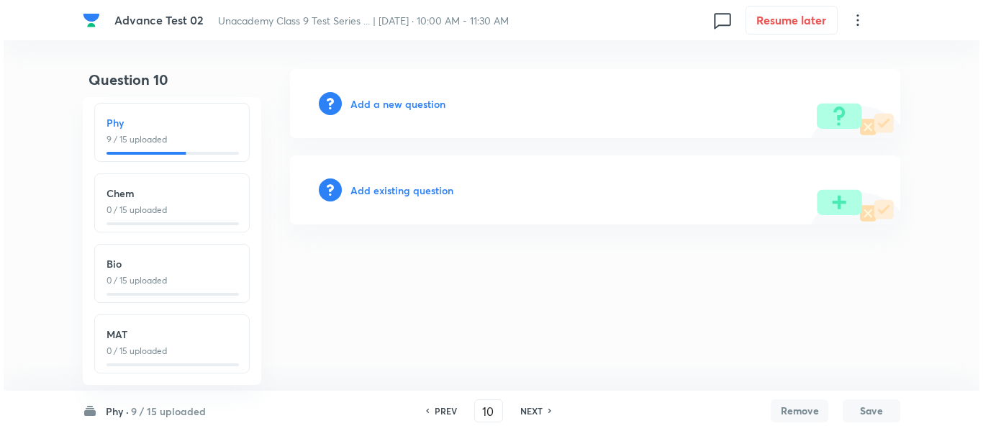
scroll to position [0, 0]
click at [392, 106] on h6 "Add a new question" at bounding box center [397, 103] width 95 height 15
click at [392, 106] on h6 "Choose a question type" at bounding box center [405, 103] width 111 height 15
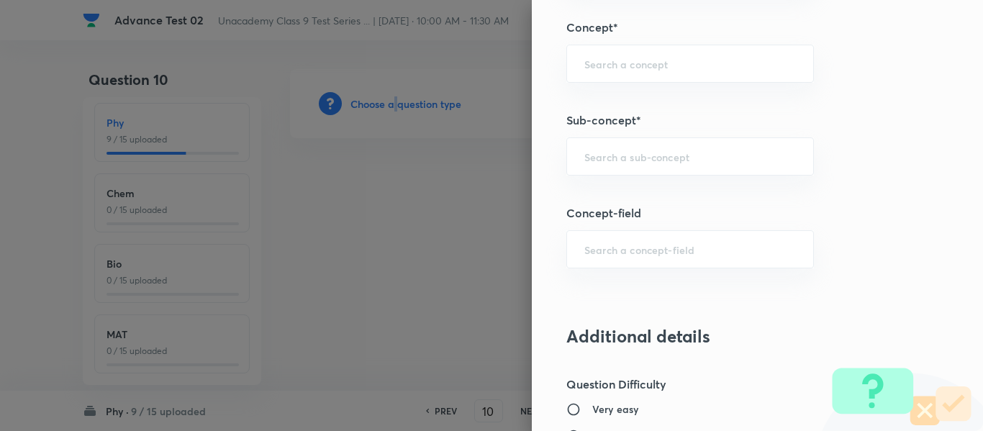
scroll to position [921, 0]
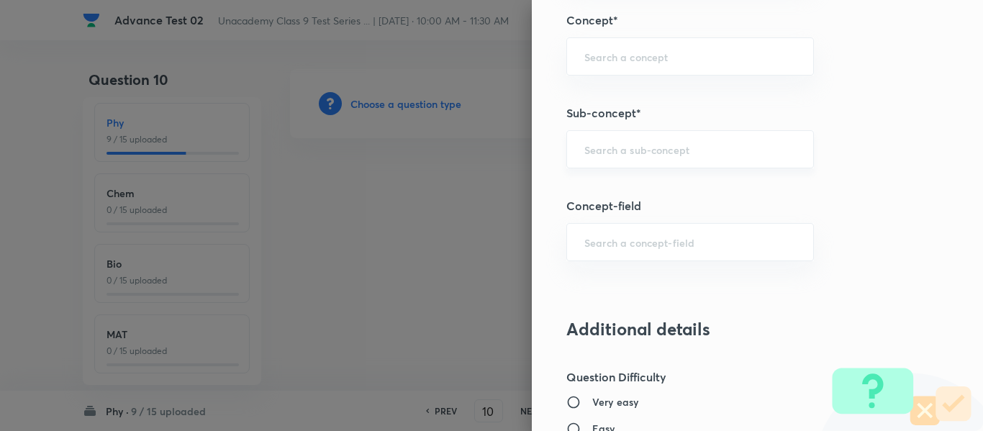
click at [691, 152] on input "text" at bounding box center [690, 149] width 212 height 14
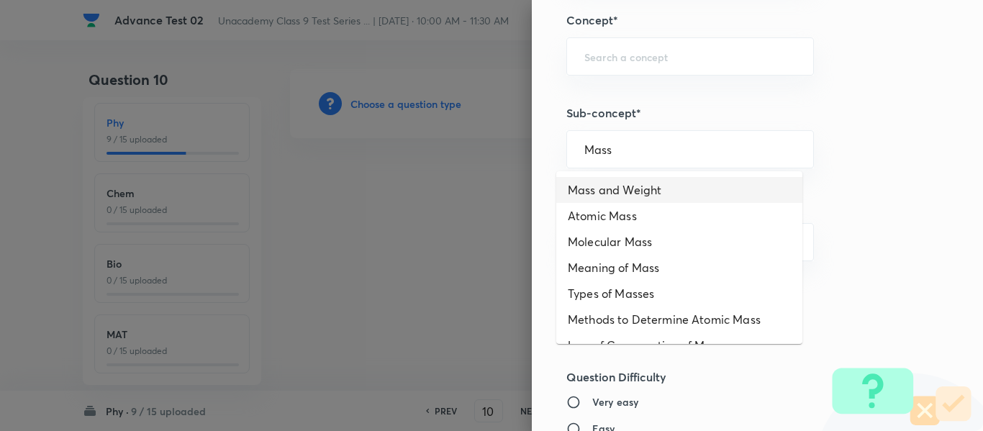
click at [658, 199] on li "Mass and Weight" at bounding box center [679, 190] width 246 height 26
type input "Mass and Weight"
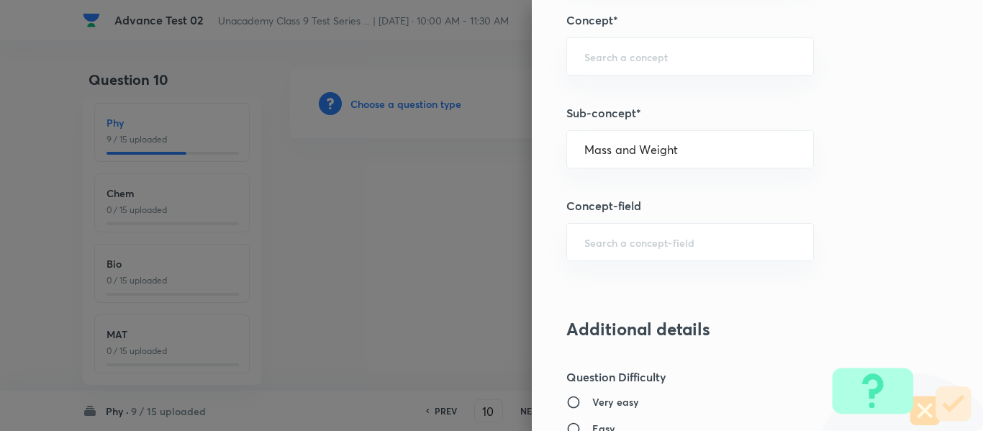
type input "Foundation Class IX"
type input "Physics"
type input "Gravitation and Fluid"
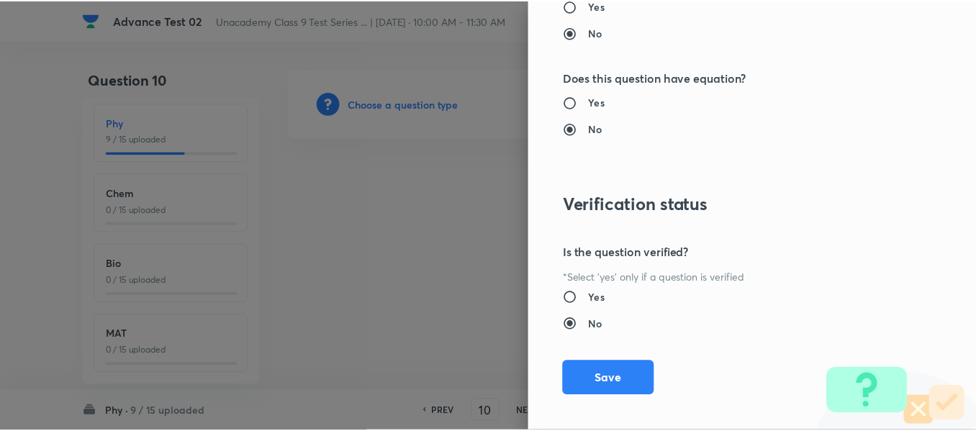
scroll to position [1627, 0]
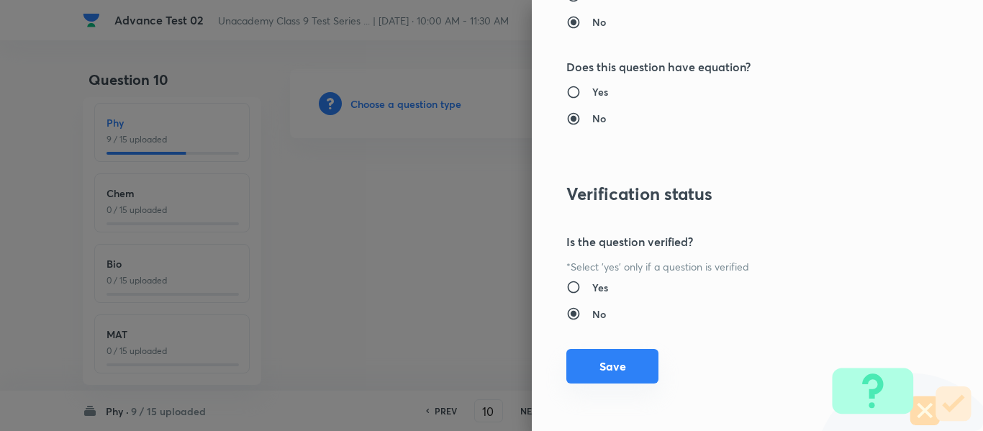
click at [593, 366] on button "Save" at bounding box center [612, 366] width 92 height 35
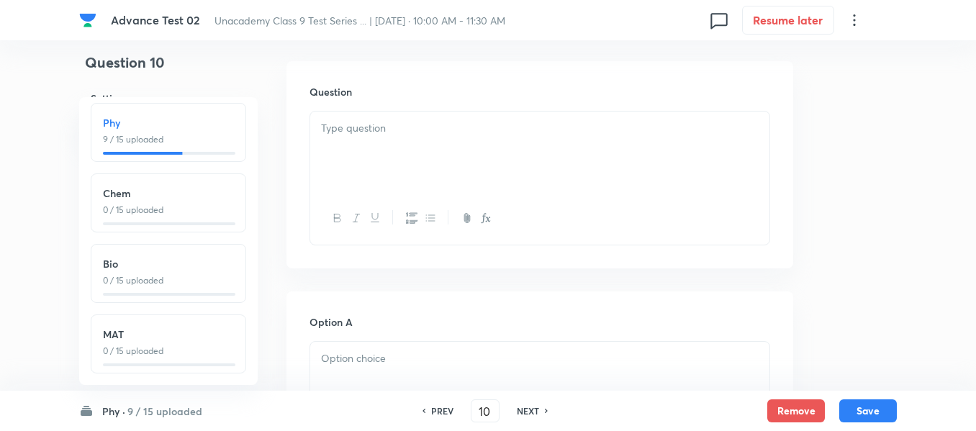
scroll to position [432, 0]
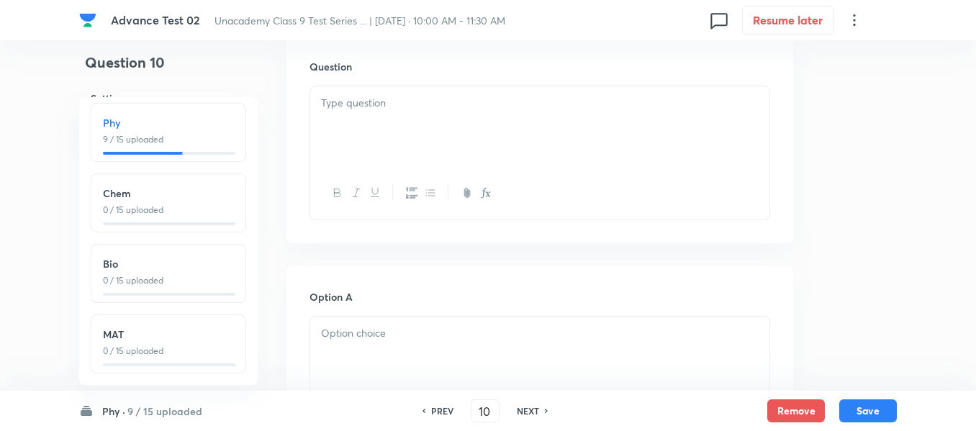
click at [450, 123] on div at bounding box center [539, 126] width 459 height 81
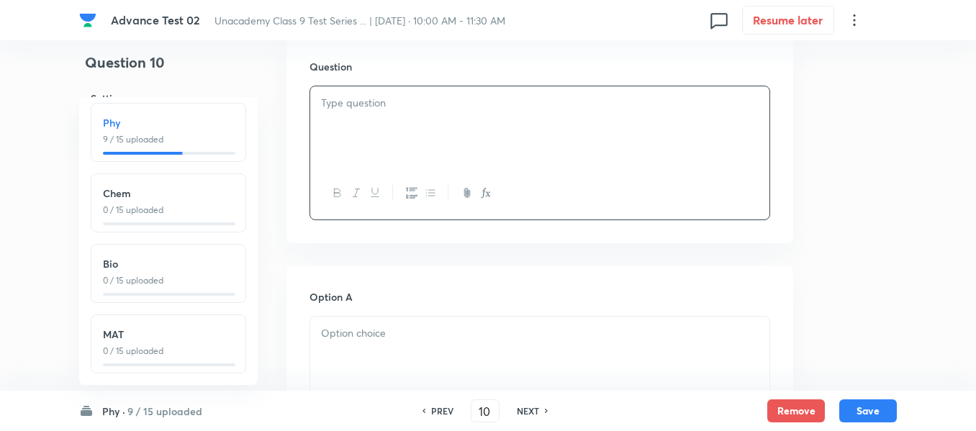
click at [449, 117] on div at bounding box center [539, 126] width 459 height 81
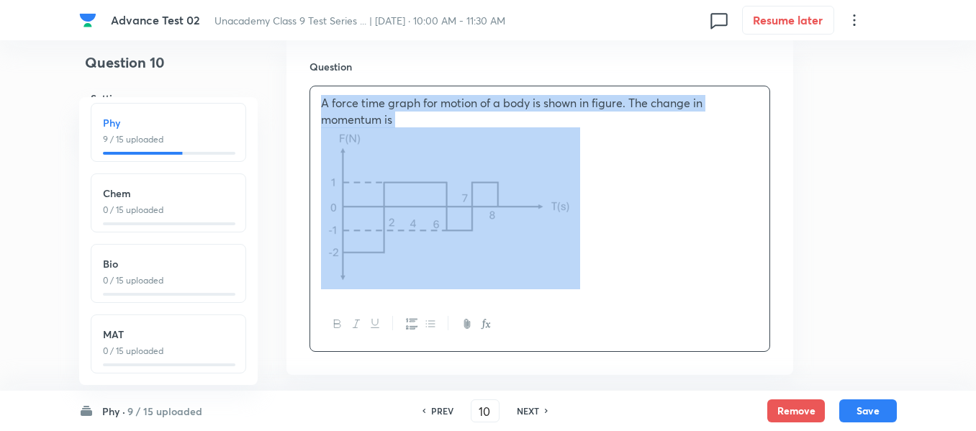
copy p "A force time graph for motion of a body is shown in figure. The change in momen…"
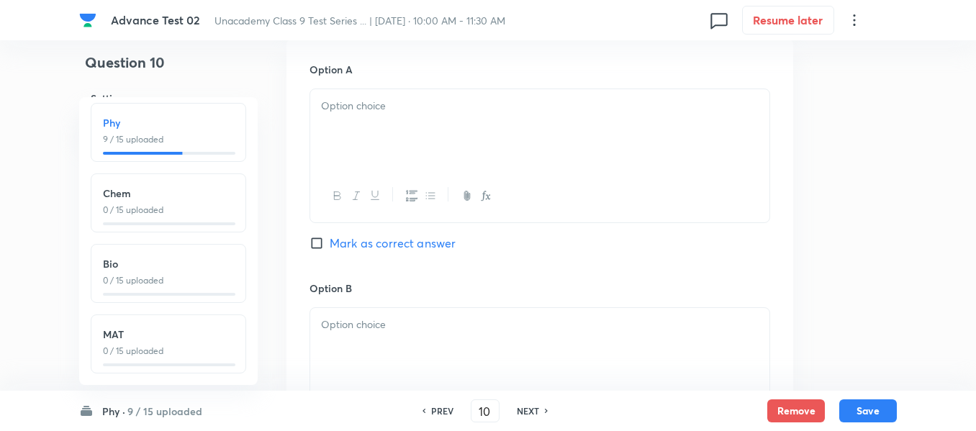
scroll to position [791, 0]
click at [494, 119] on div at bounding box center [539, 128] width 459 height 81
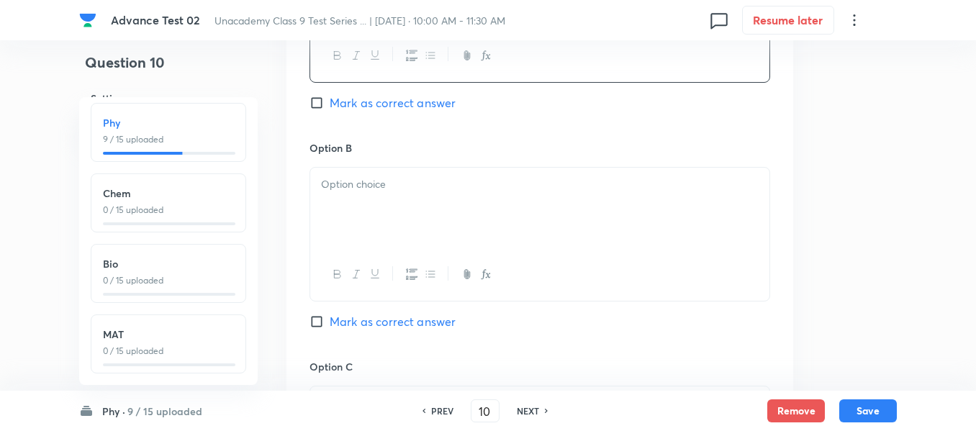
scroll to position [935, 0]
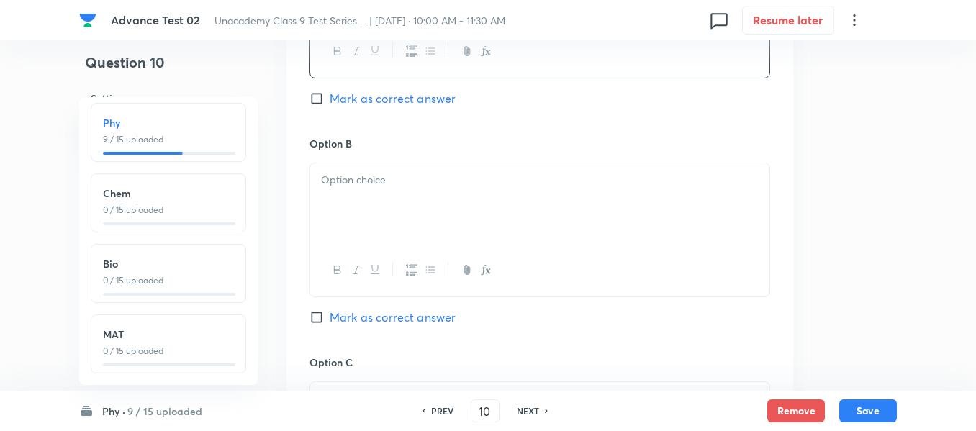
click at [468, 181] on p at bounding box center [539, 180] width 437 height 17
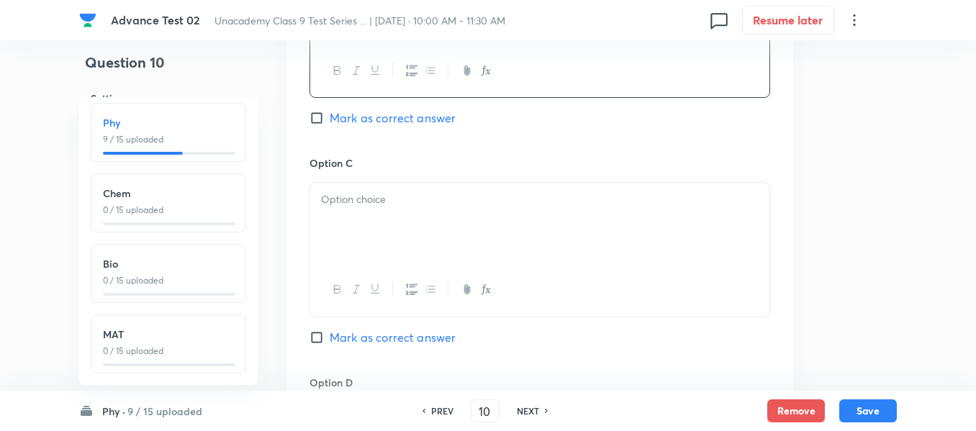
scroll to position [1151, 0]
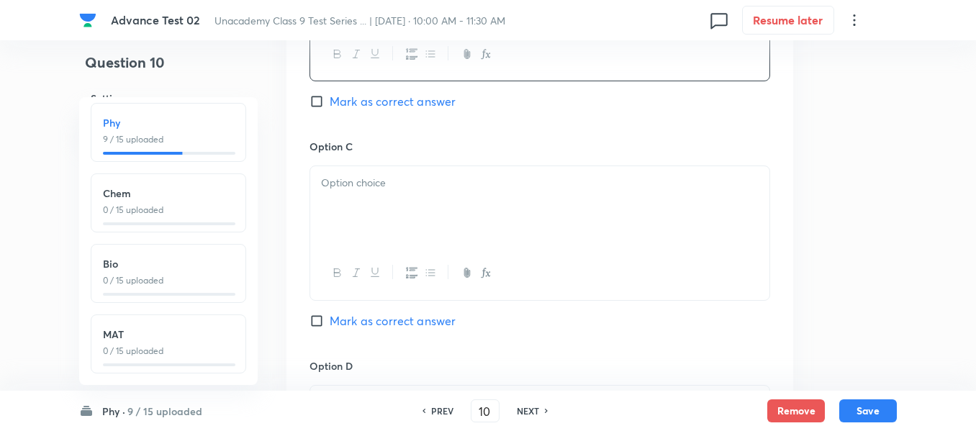
click at [412, 184] on p at bounding box center [539, 183] width 437 height 17
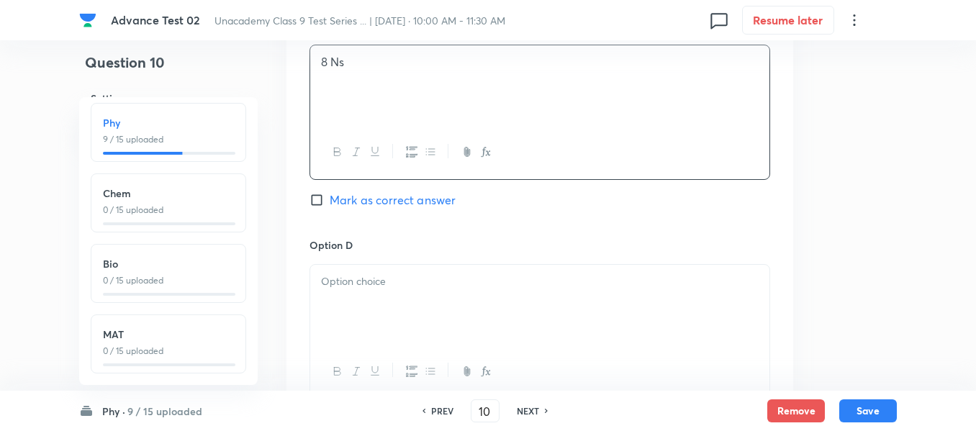
scroll to position [1367, 0]
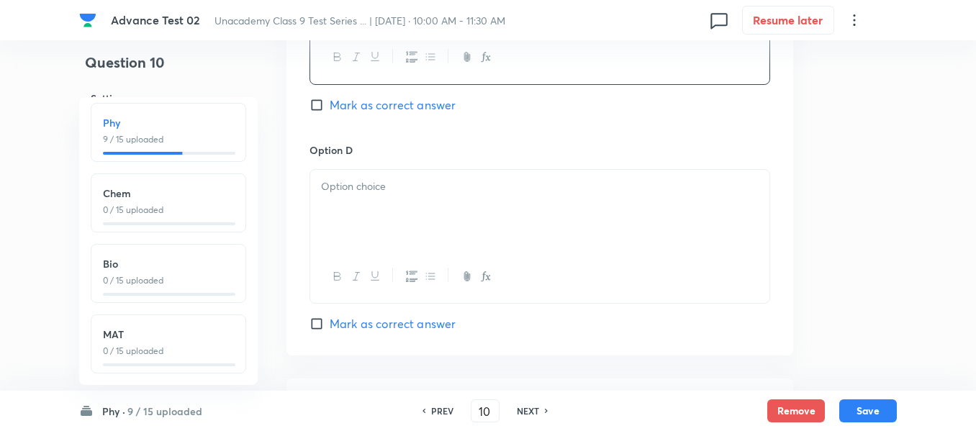
click at [478, 196] on div at bounding box center [539, 210] width 459 height 81
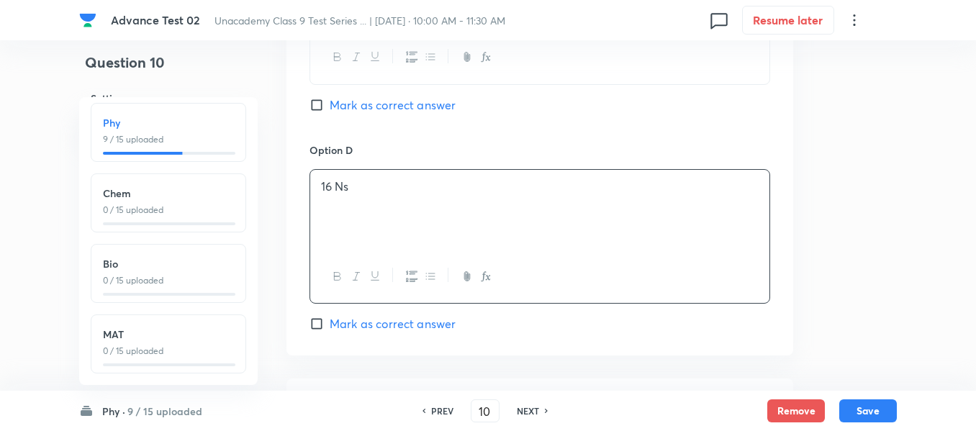
click at [113, 413] on h6 "Phy ·" at bounding box center [113, 411] width 23 height 15
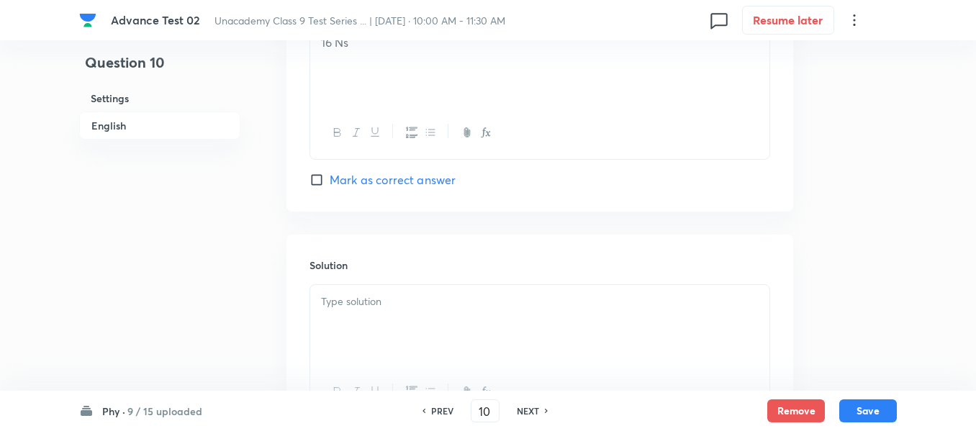
scroll to position [1649, 0]
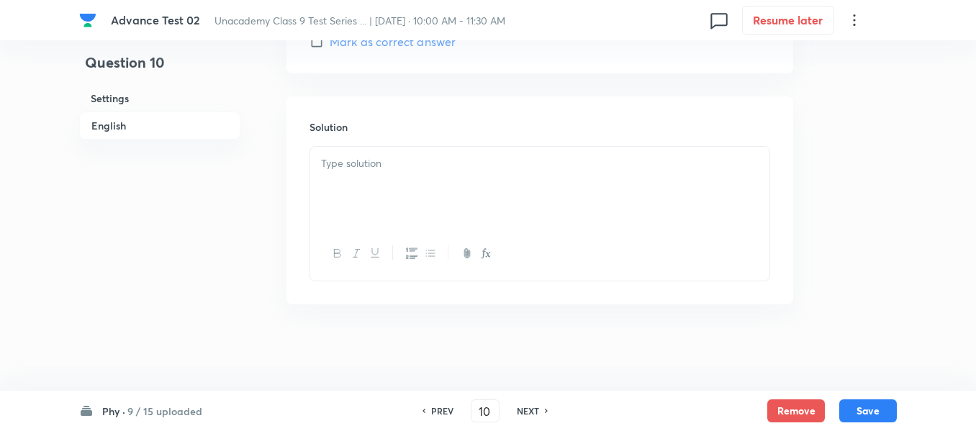
click at [434, 183] on div at bounding box center [539, 187] width 459 height 81
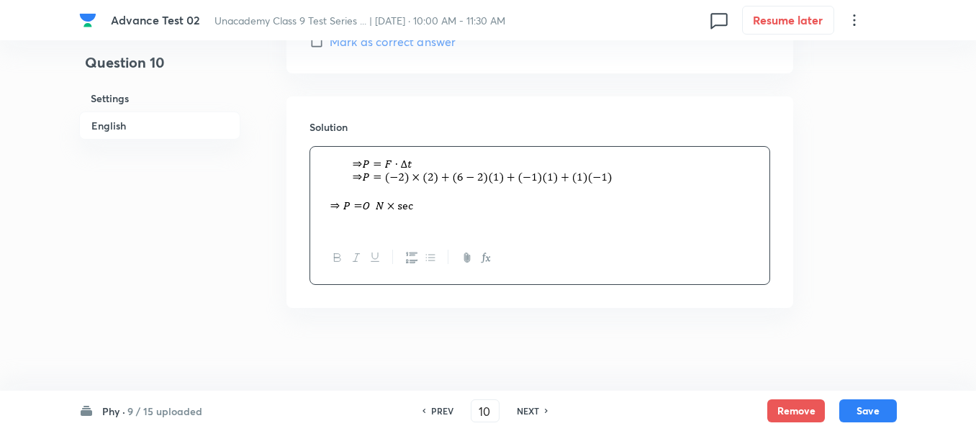
click at [100, 127] on h6 "English" at bounding box center [159, 126] width 161 height 28
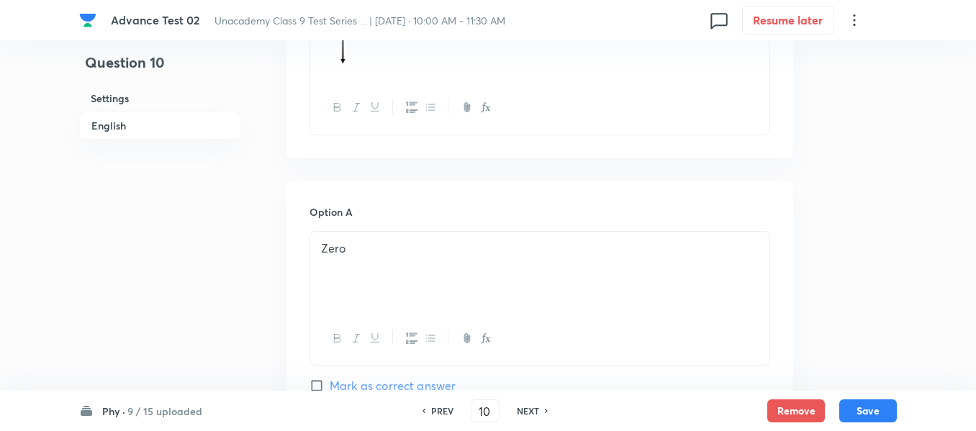
scroll to position [731, 0]
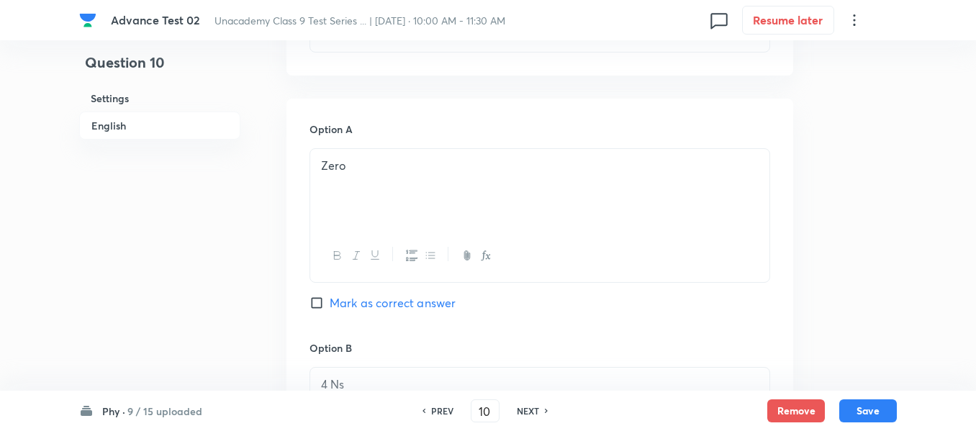
click at [322, 301] on input "Mark as correct answer" at bounding box center [319, 303] width 20 height 14
checkbox input "true"
click at [866, 410] on button "Save" at bounding box center [868, 409] width 58 height 23
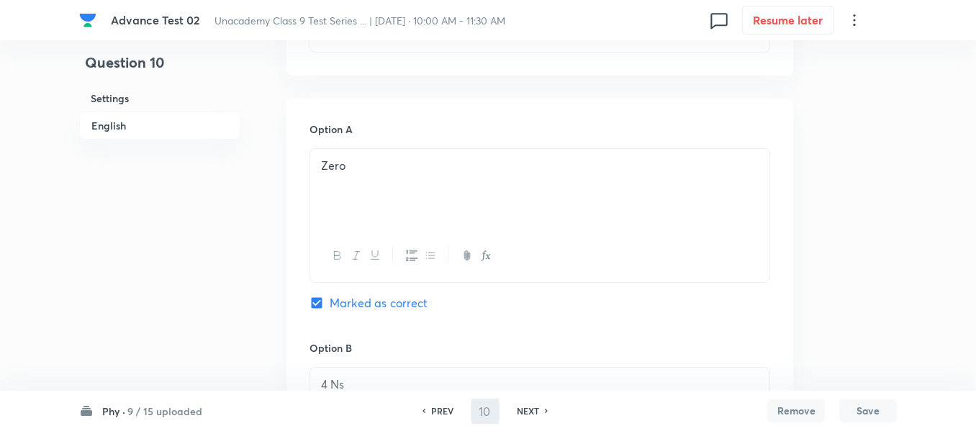
type input "11"
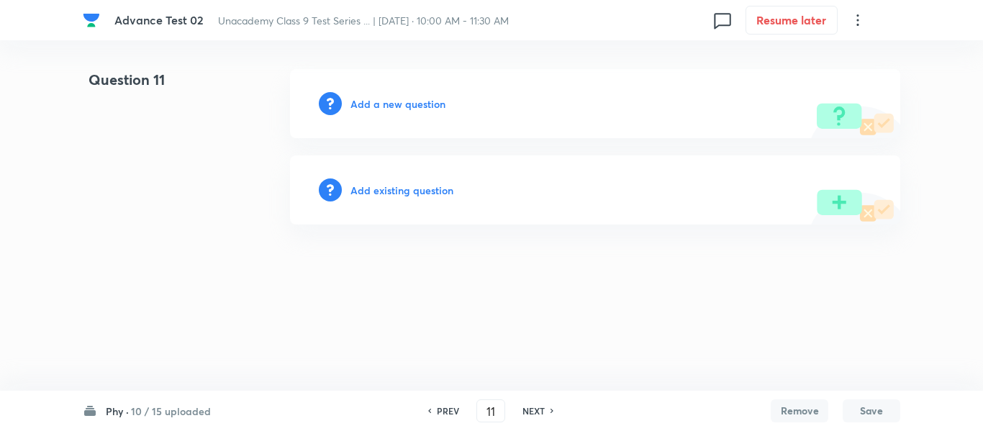
click at [379, 101] on h6 "Add a new question" at bounding box center [397, 103] width 95 height 15
click at [379, 101] on h6 "Choose a question type" at bounding box center [405, 103] width 111 height 15
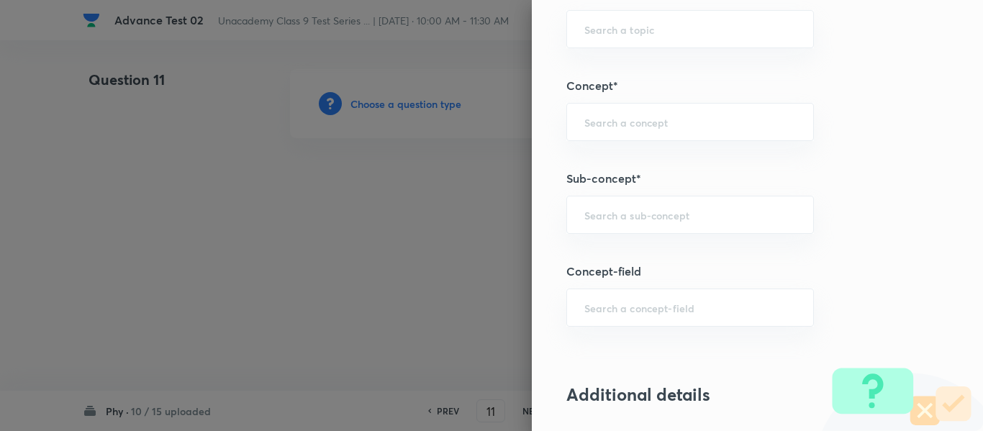
scroll to position [950, 0]
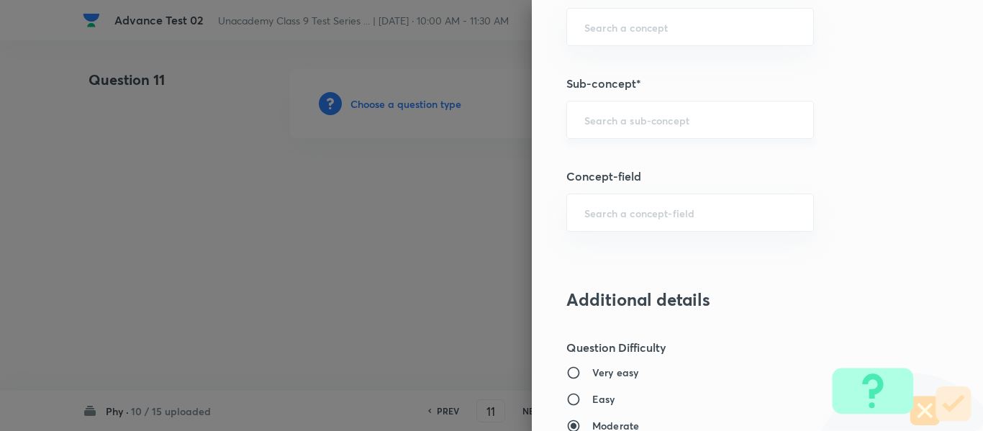
click at [653, 110] on div "​" at bounding box center [689, 120] width 247 height 38
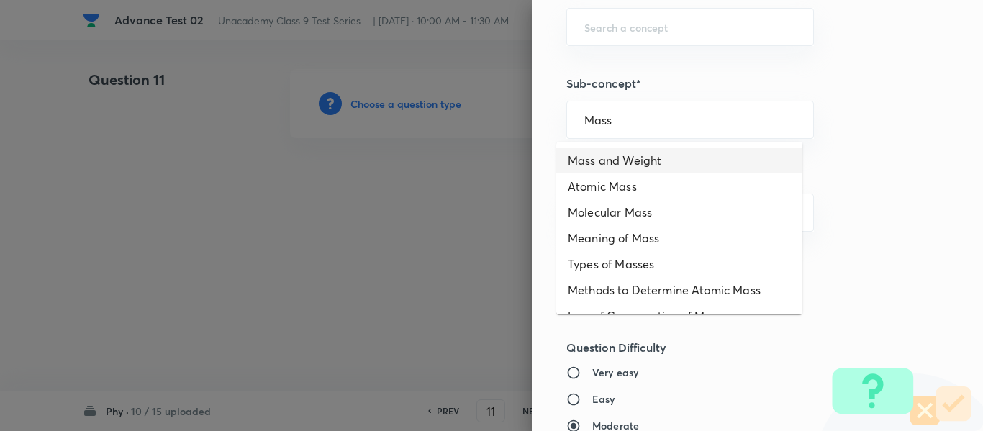
click at [637, 164] on li "Mass and Weight" at bounding box center [679, 160] width 246 height 26
type input "Mass and Weight"
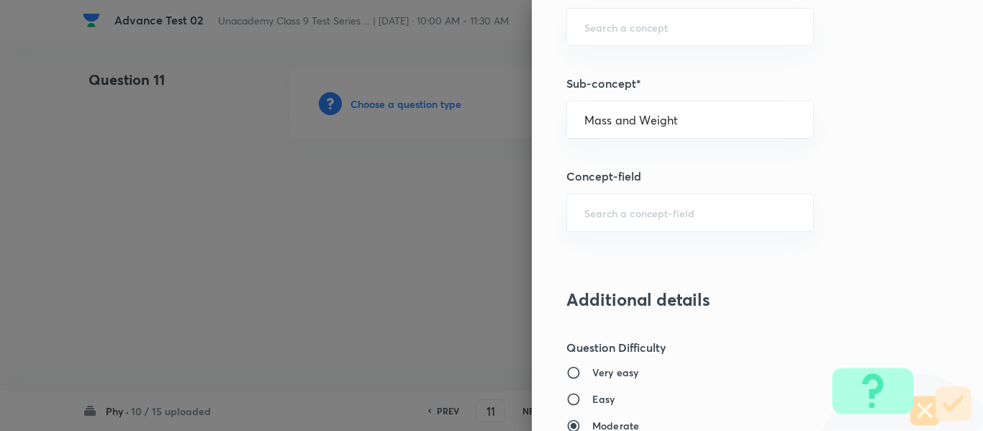
type input "Foundation Class IX"
type input "Physics"
type input "Gravitation and Fluid"
drag, startPoint x: 674, startPoint y: 121, endPoint x: 540, endPoint y: 122, distance: 134.5
click at [540, 122] on div "Question settings Question type* Single choice correct Number of options* 2 3 4…" at bounding box center [757, 215] width 451 height 431
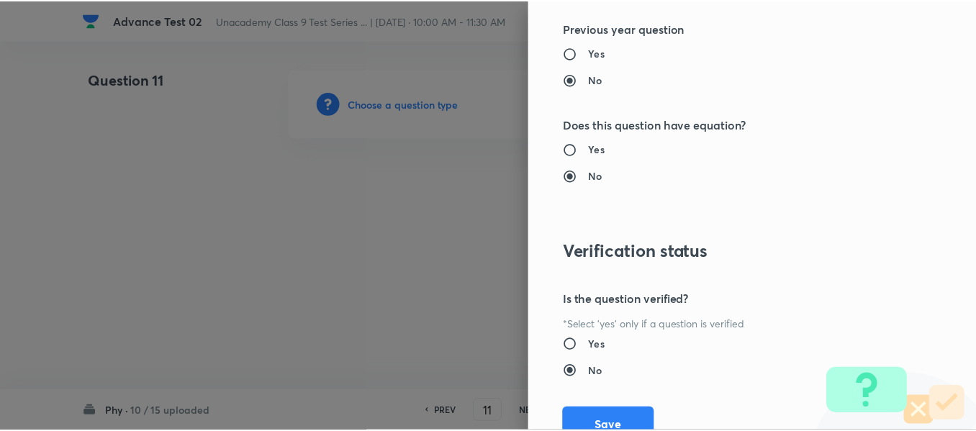
scroll to position [1627, 0]
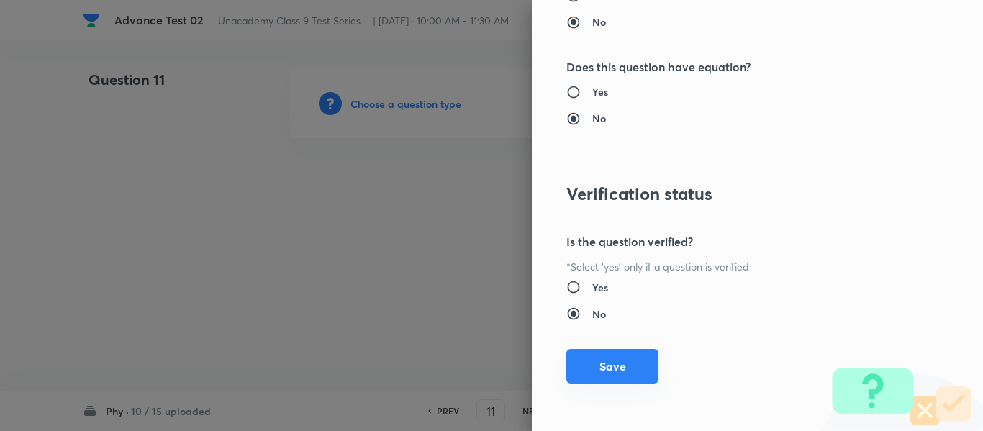
click at [599, 360] on button "Save" at bounding box center [612, 366] width 92 height 35
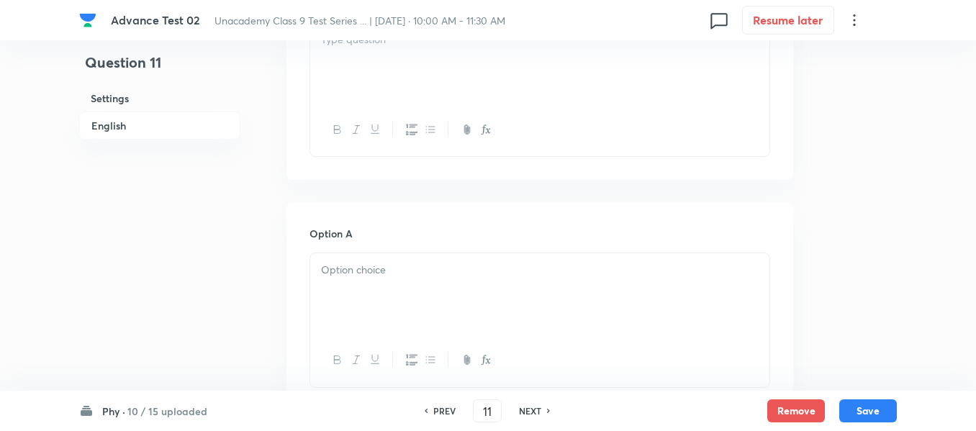
scroll to position [576, 0]
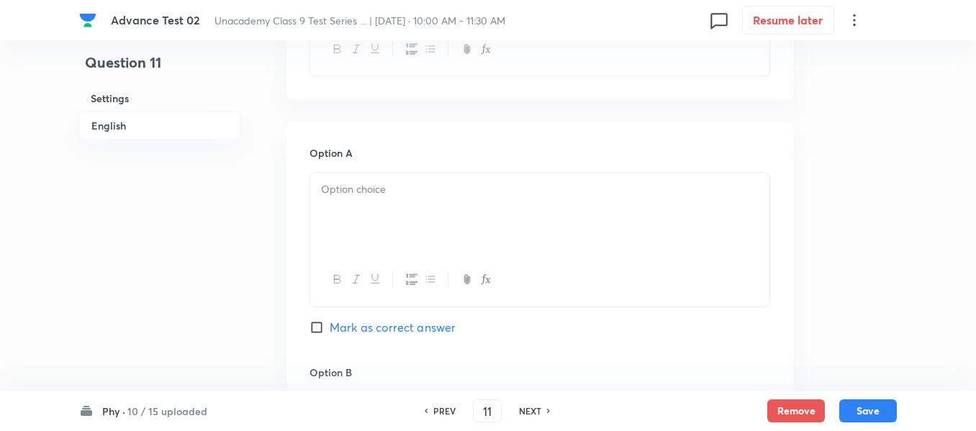
click at [453, 195] on p at bounding box center [539, 189] width 437 height 17
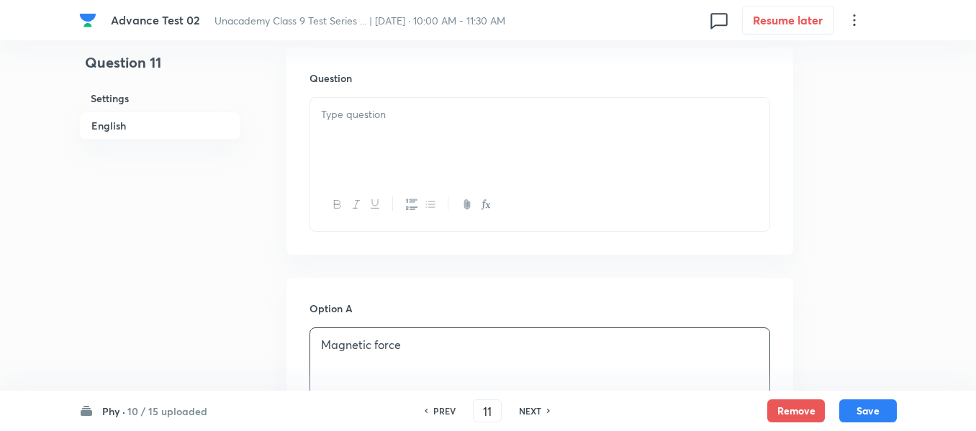
scroll to position [360, 0]
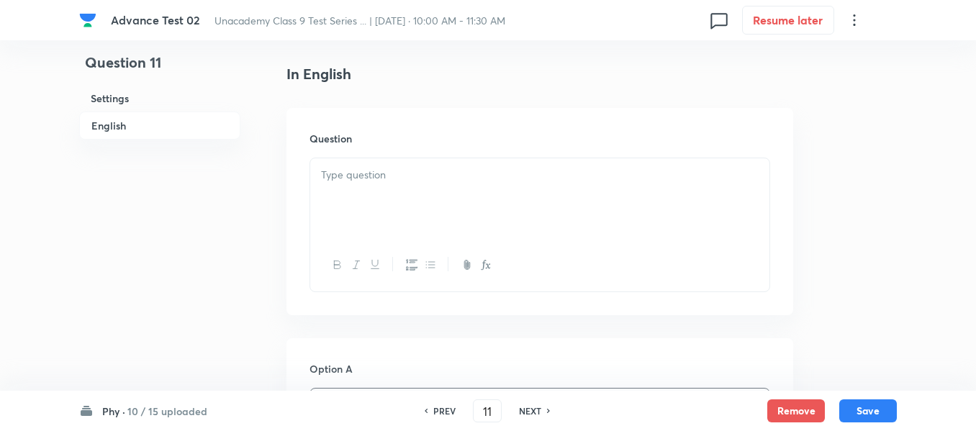
click at [519, 185] on div at bounding box center [539, 198] width 459 height 81
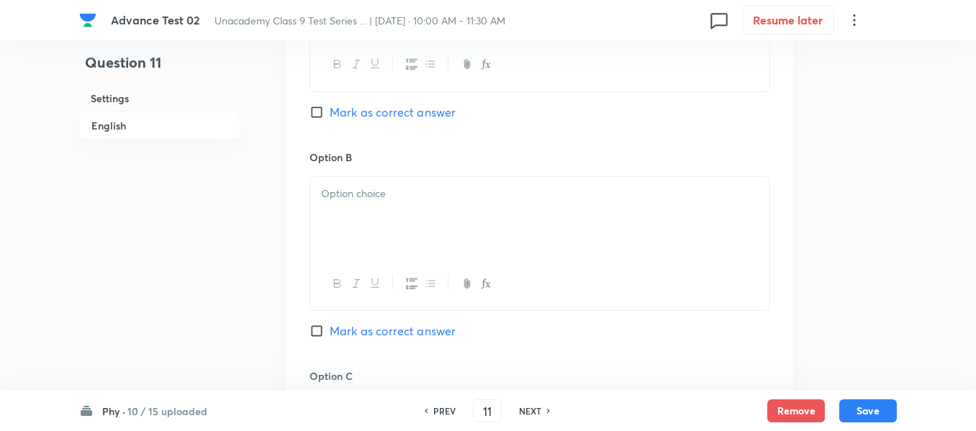
scroll to position [791, 0]
click at [591, 188] on p at bounding box center [539, 193] width 437 height 17
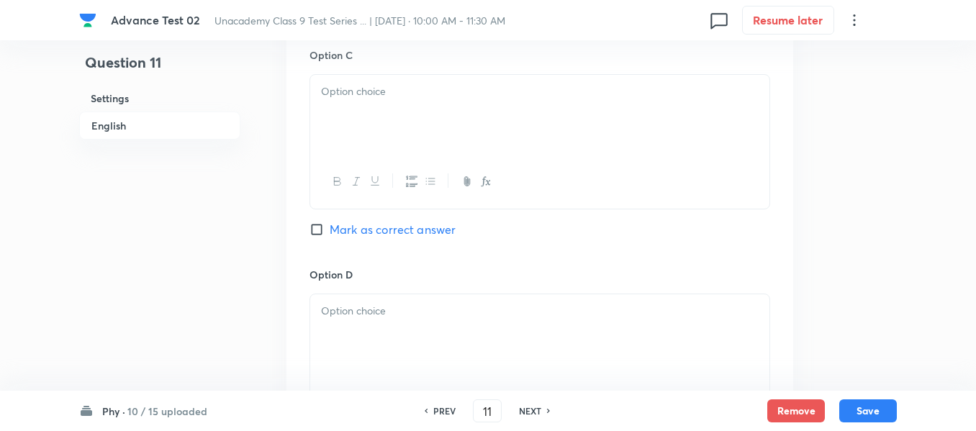
scroll to position [1079, 0]
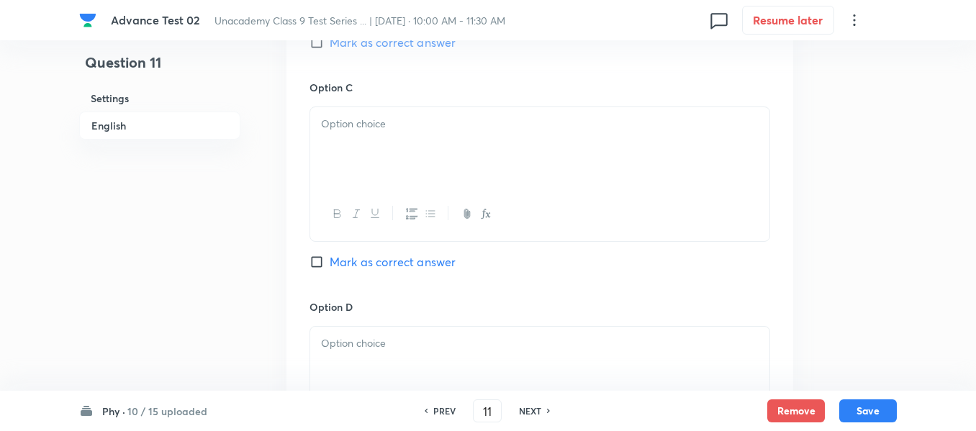
click at [531, 130] on p at bounding box center [539, 124] width 437 height 17
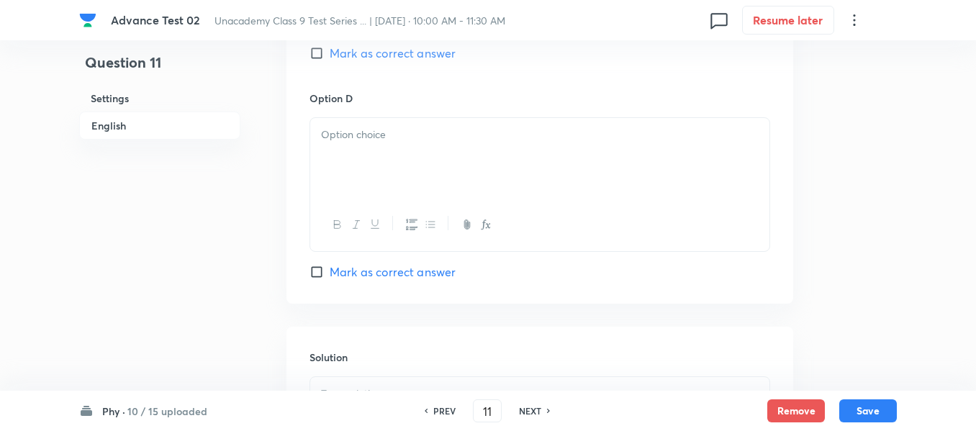
scroll to position [1295, 0]
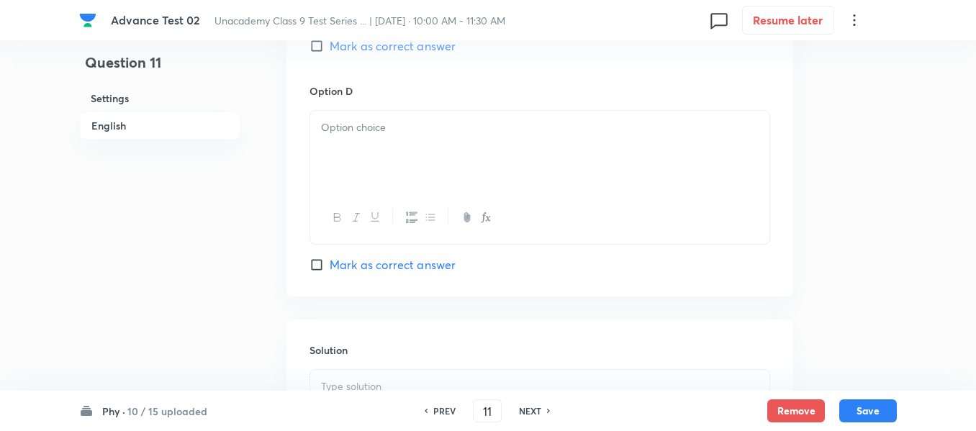
click at [514, 145] on div at bounding box center [539, 151] width 459 height 81
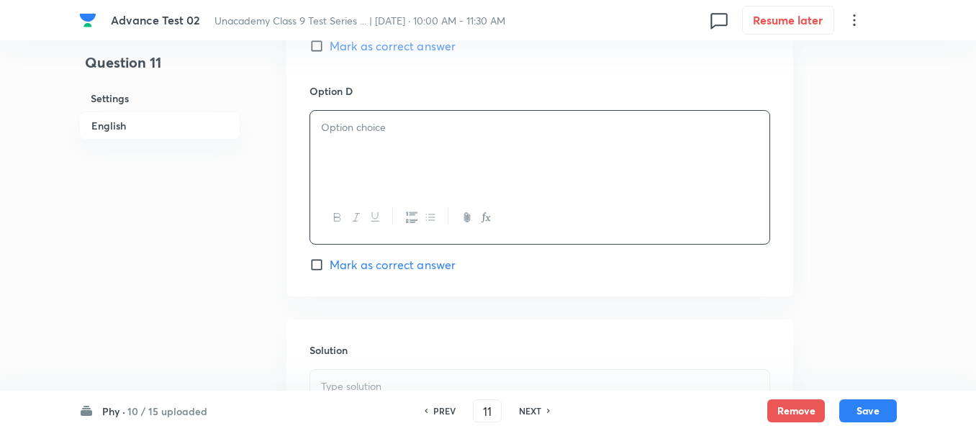
click at [427, 140] on div at bounding box center [539, 151] width 459 height 81
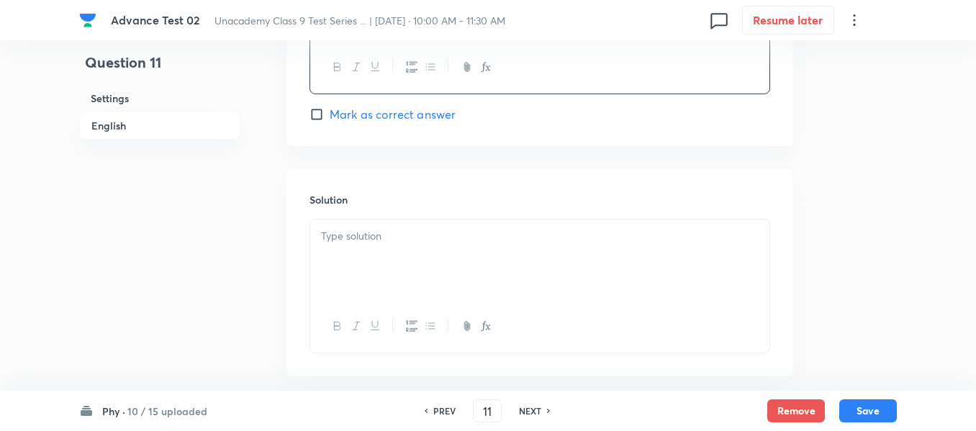
click at [319, 112] on input "Mark as correct answer" at bounding box center [319, 114] width 20 height 14
checkbox input "true"
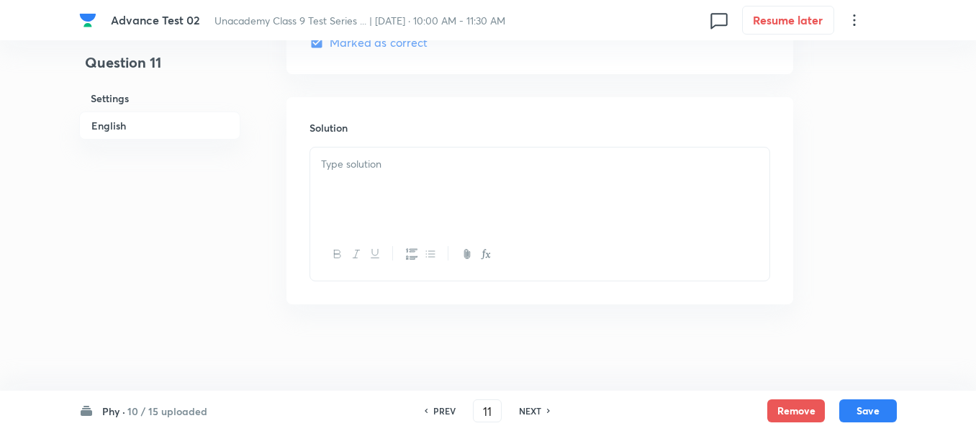
click at [490, 177] on div at bounding box center [539, 187] width 459 height 81
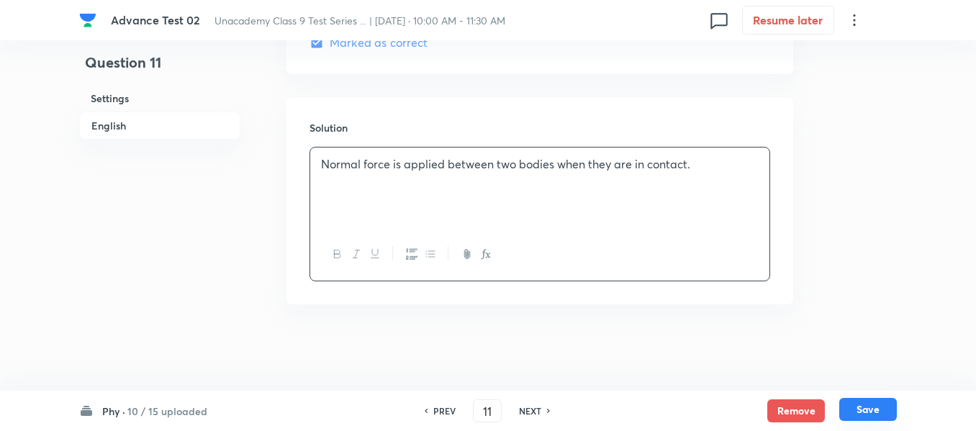
click at [871, 409] on button "Save" at bounding box center [868, 409] width 58 height 23
type input "12"
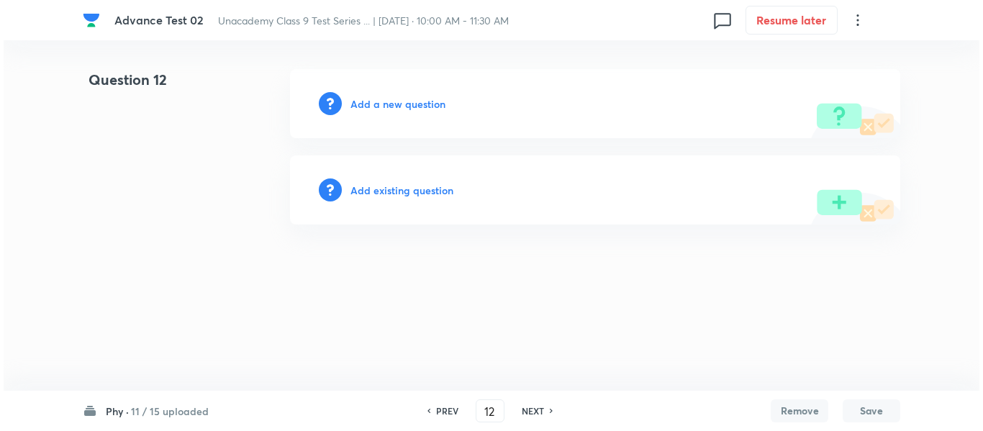
scroll to position [0, 0]
click at [386, 103] on h6 "Add a new question" at bounding box center [397, 103] width 95 height 15
click at [386, 103] on h6 "Choose a question type" at bounding box center [405, 103] width 111 height 15
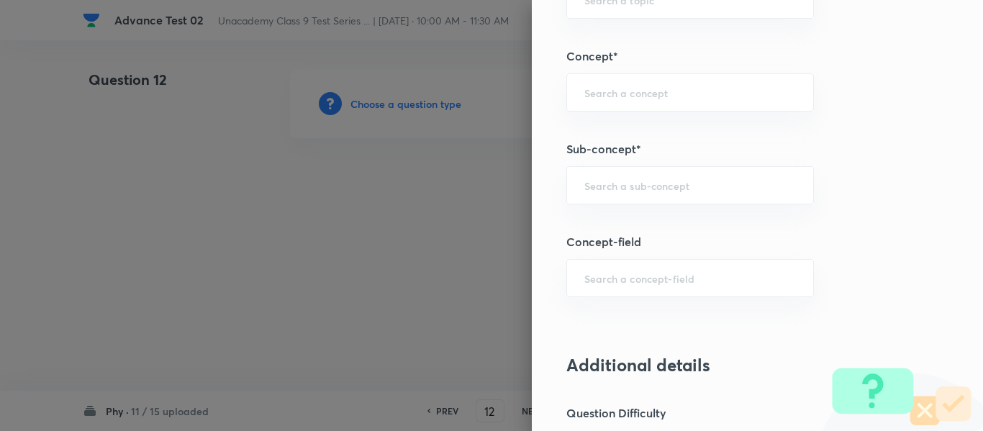
scroll to position [925, 0]
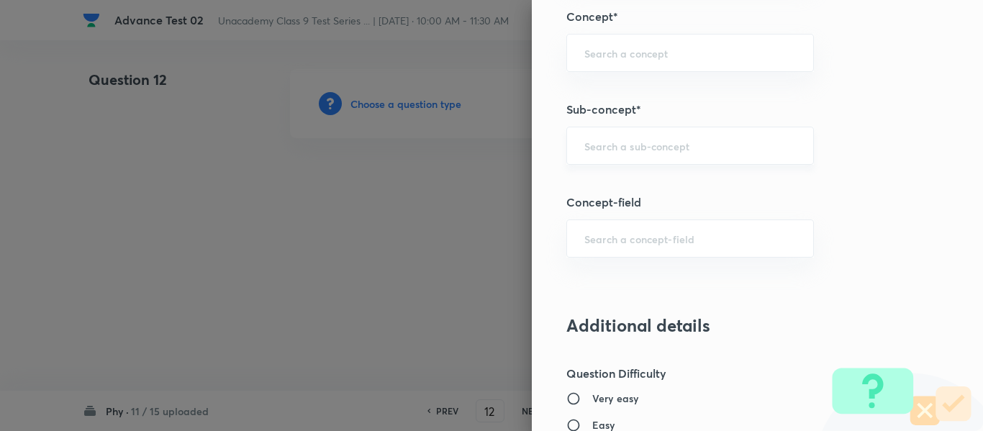
click at [643, 153] on div "​" at bounding box center [689, 146] width 247 height 38
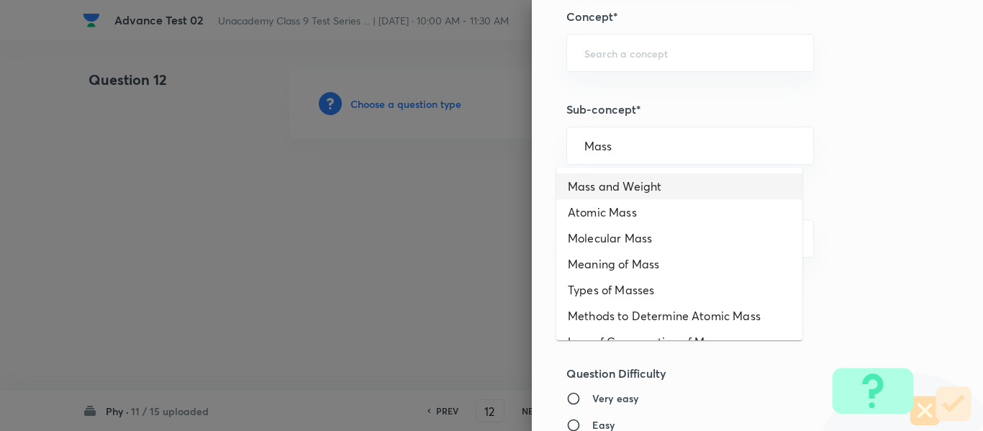
click at [640, 182] on li "Mass and Weight" at bounding box center [679, 186] width 246 height 26
type input "Mass and Weight"
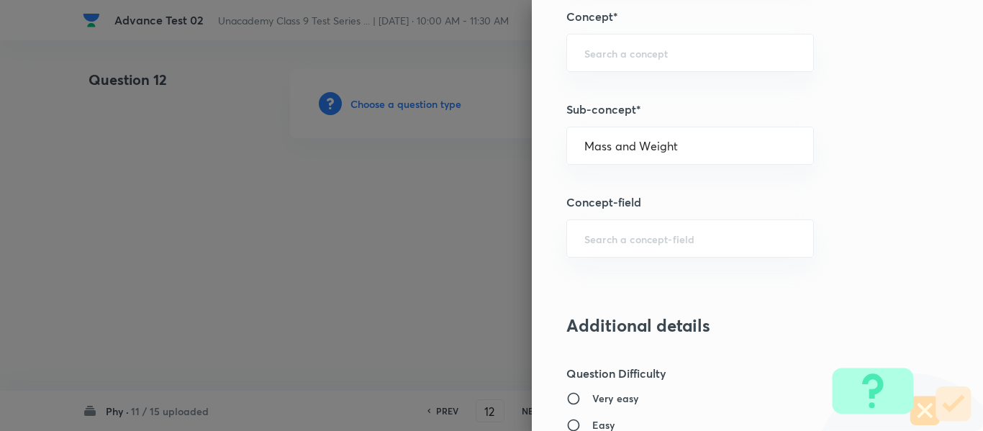
type input "Foundation Class IX"
type input "Physics"
type input "Gravitation and Fluid"
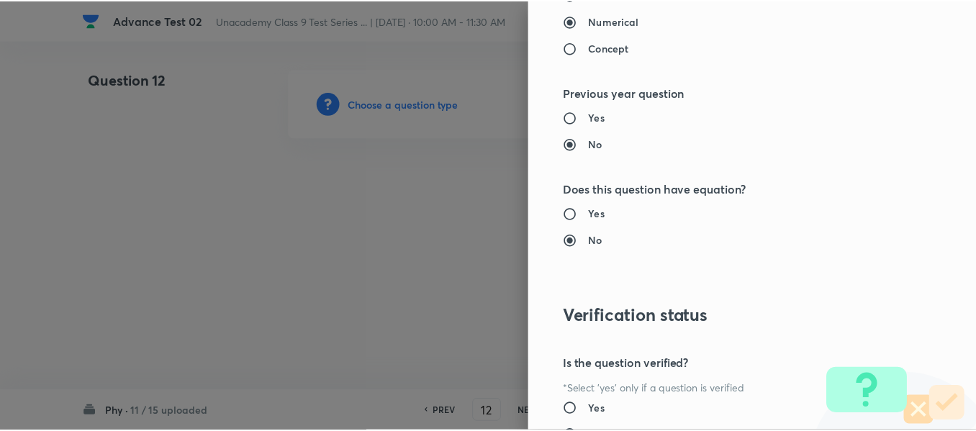
scroll to position [1627, 0]
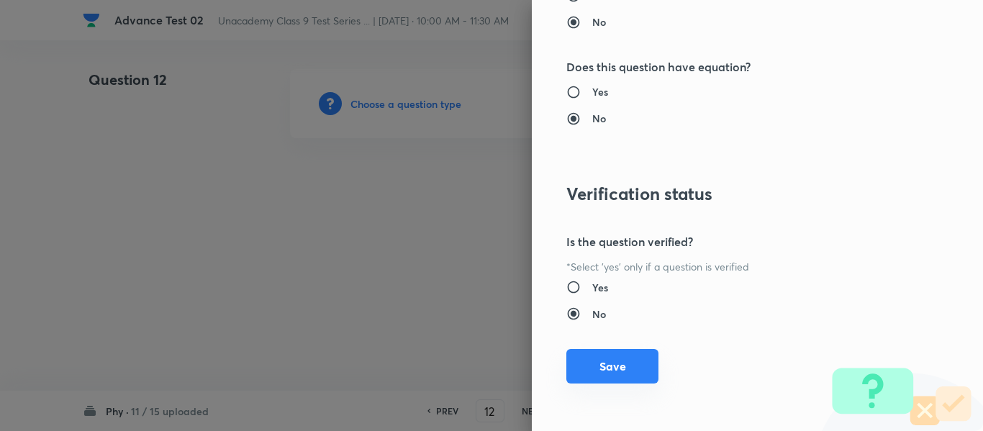
click at [614, 368] on button "Save" at bounding box center [612, 366] width 92 height 35
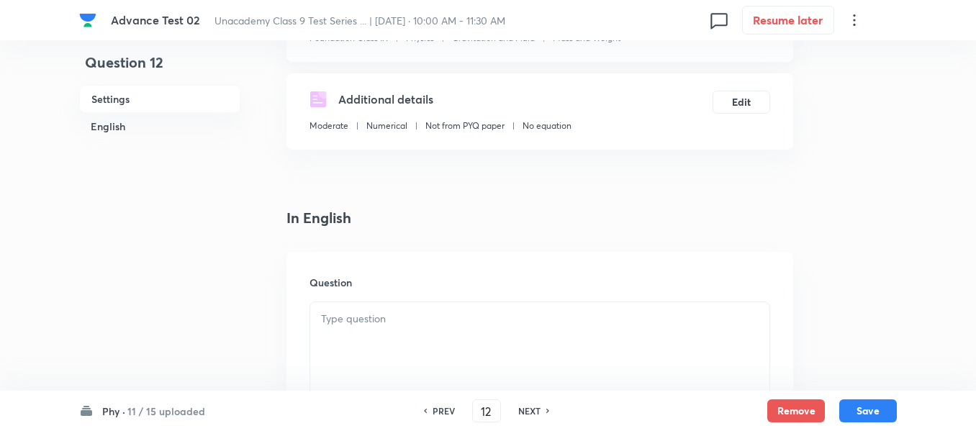
scroll to position [360, 0]
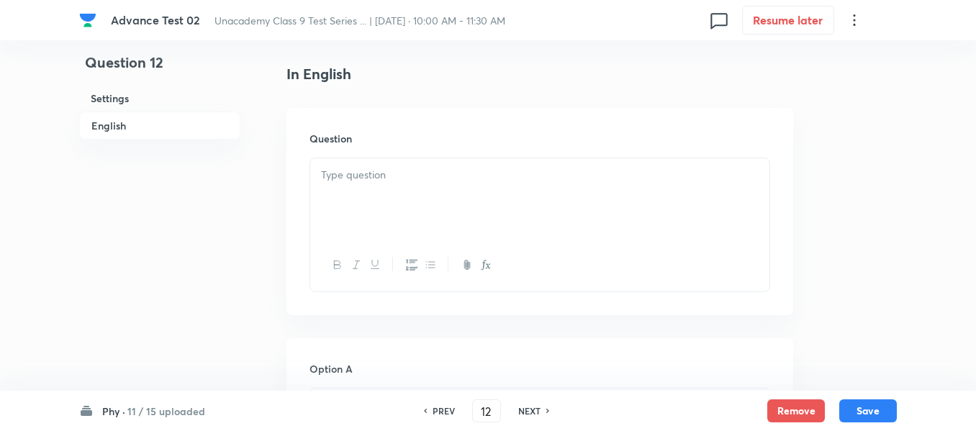
click at [445, 188] on div at bounding box center [539, 198] width 459 height 81
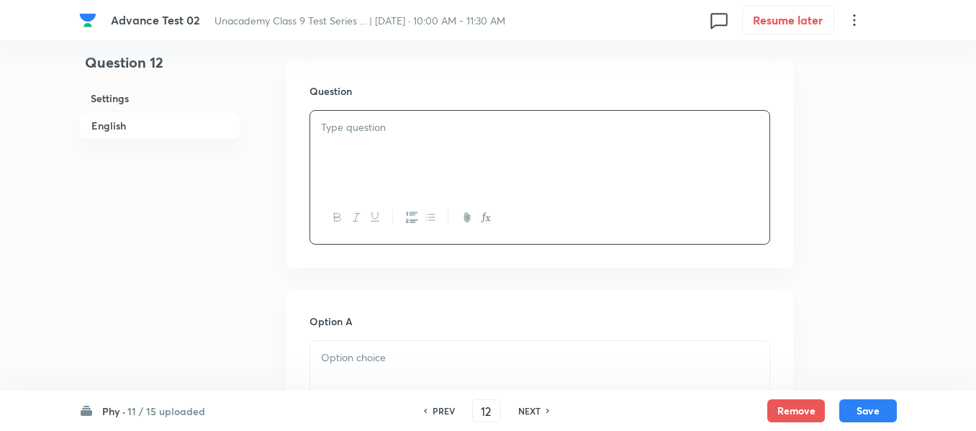
scroll to position [432, 0]
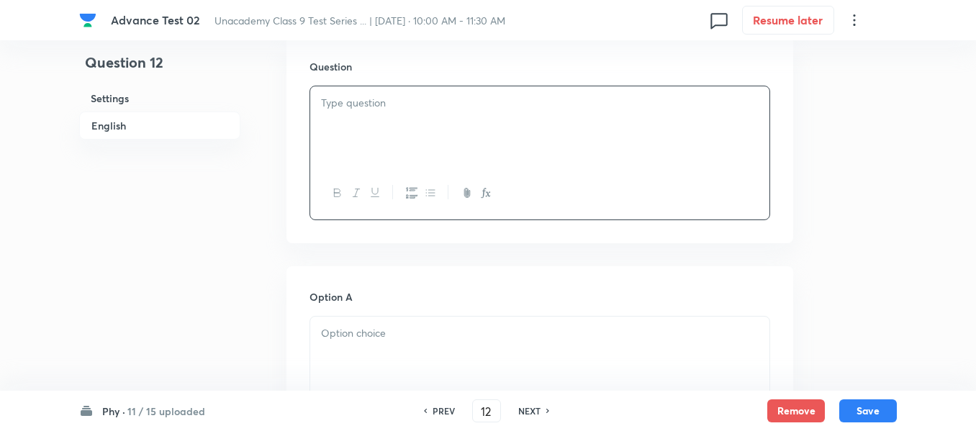
click at [491, 120] on div at bounding box center [539, 126] width 459 height 81
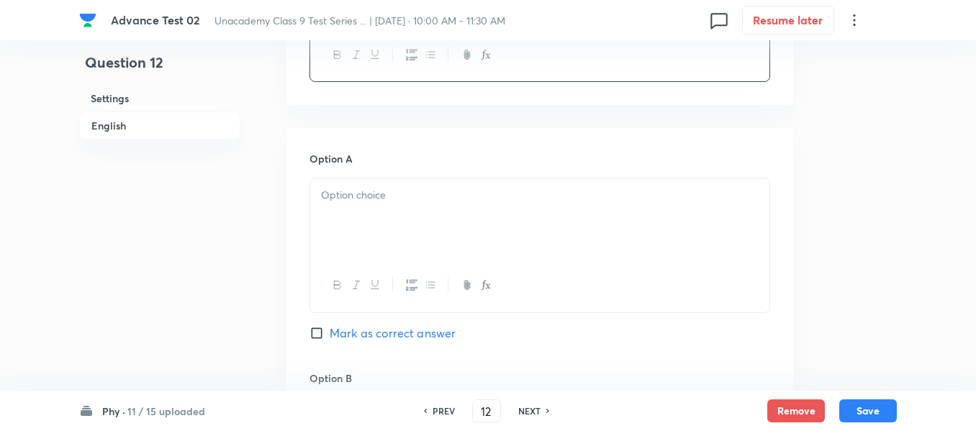
scroll to position [576, 0]
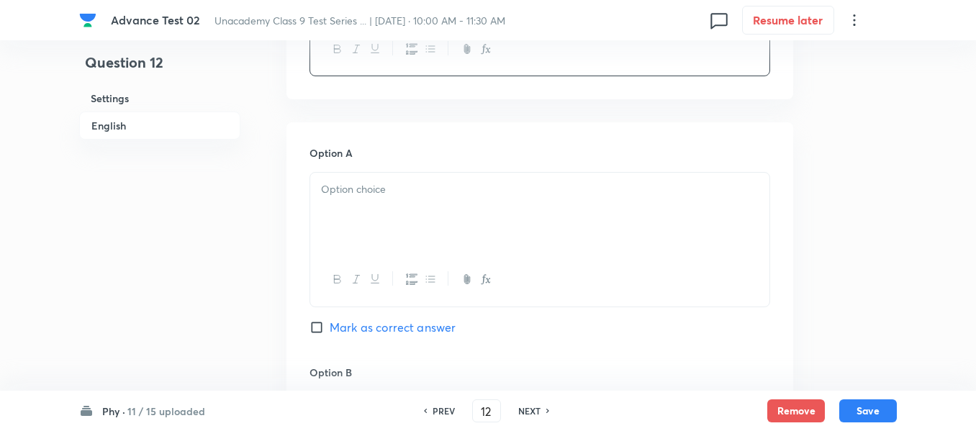
click at [467, 189] on p at bounding box center [539, 189] width 437 height 17
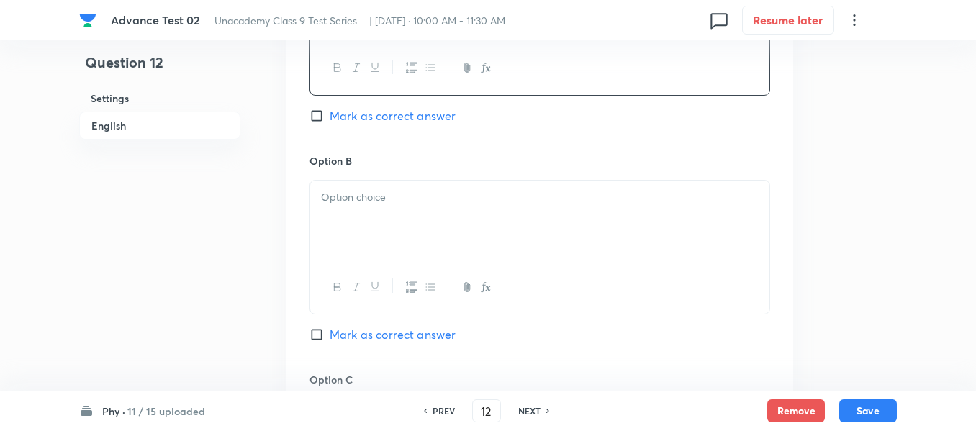
scroll to position [791, 0]
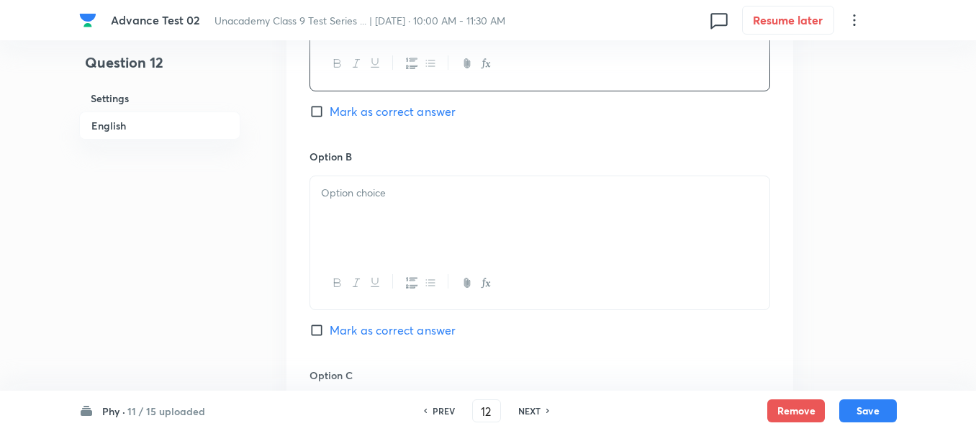
click at [453, 199] on p at bounding box center [539, 193] width 437 height 17
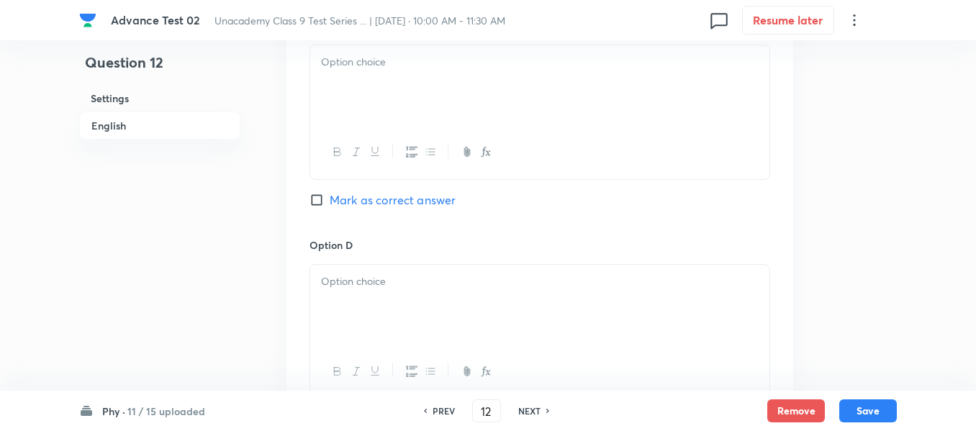
scroll to position [1151, 0]
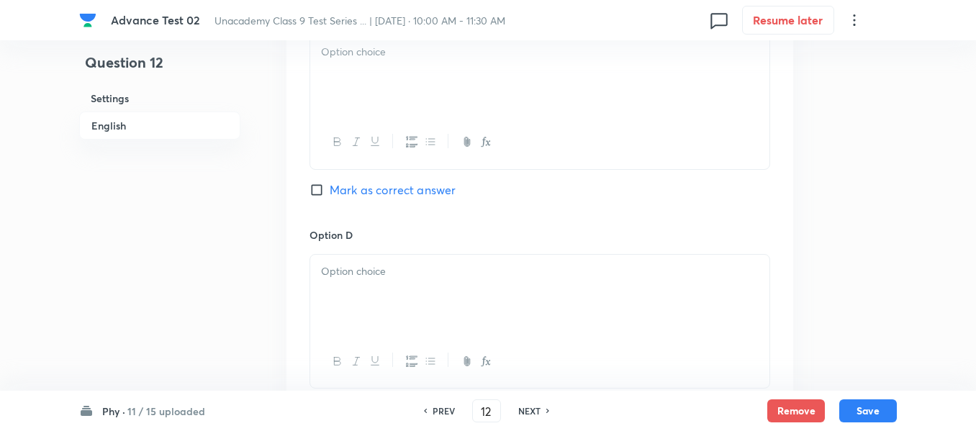
click at [497, 81] on div at bounding box center [539, 75] width 459 height 81
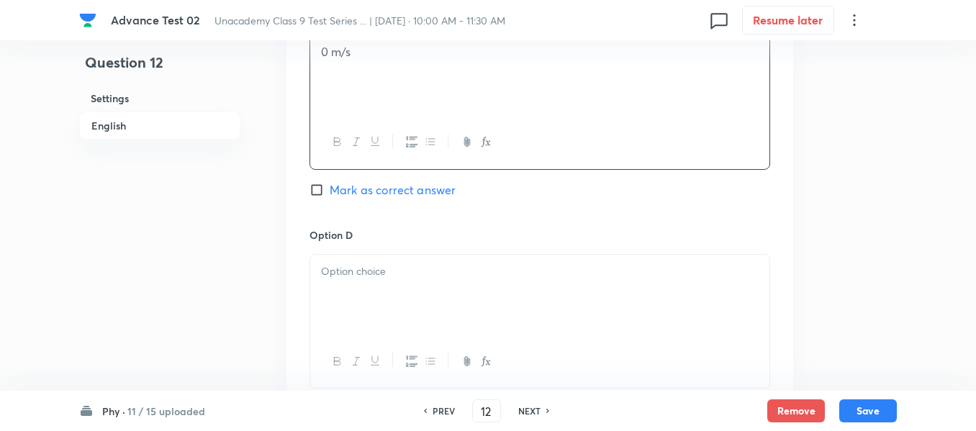
scroll to position [1223, 0]
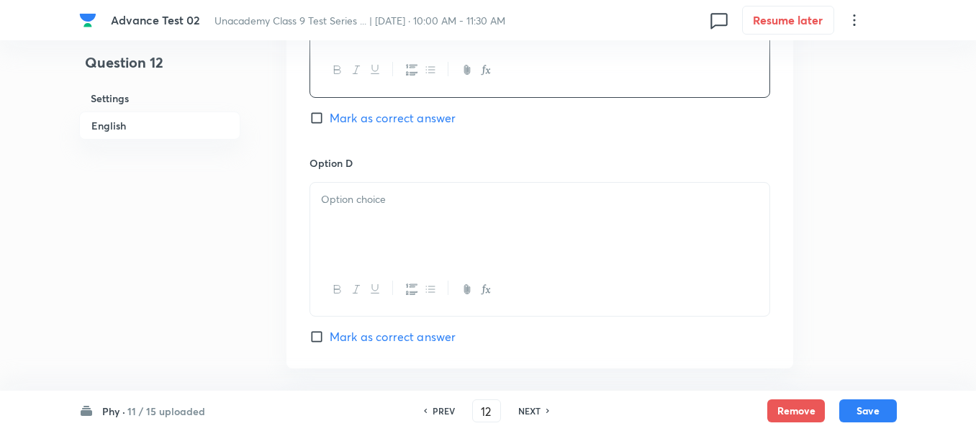
click at [497, 215] on div at bounding box center [539, 223] width 459 height 81
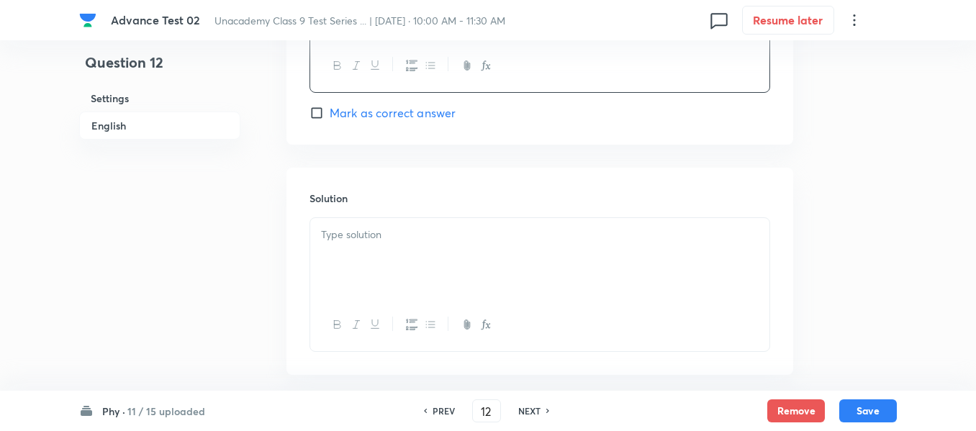
scroll to position [1511, 0]
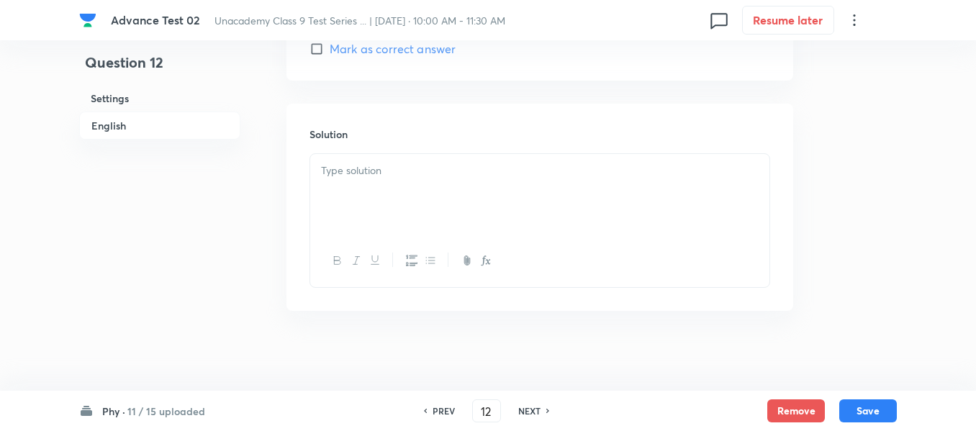
click at [460, 195] on div at bounding box center [539, 194] width 459 height 81
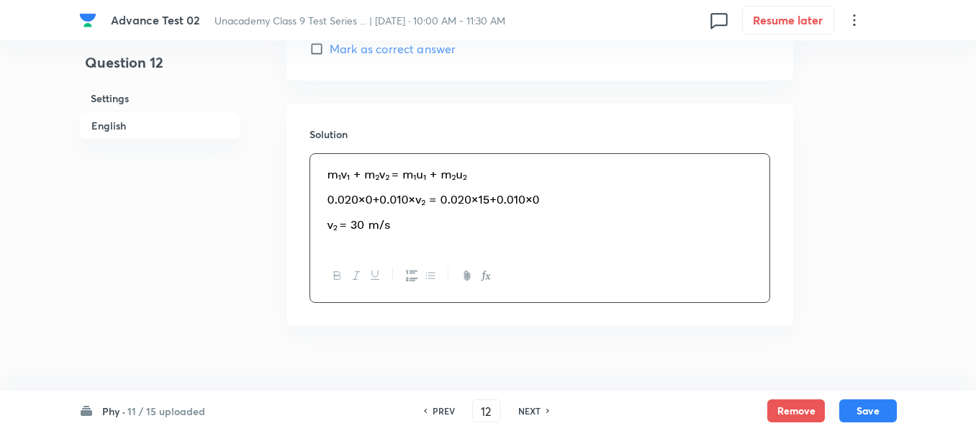
click at [111, 125] on h6 "English" at bounding box center [159, 126] width 161 height 28
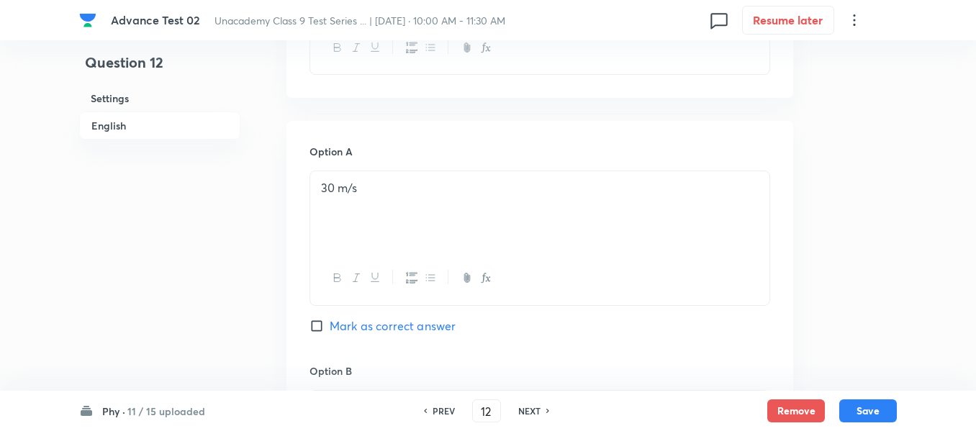
scroll to position [659, 0]
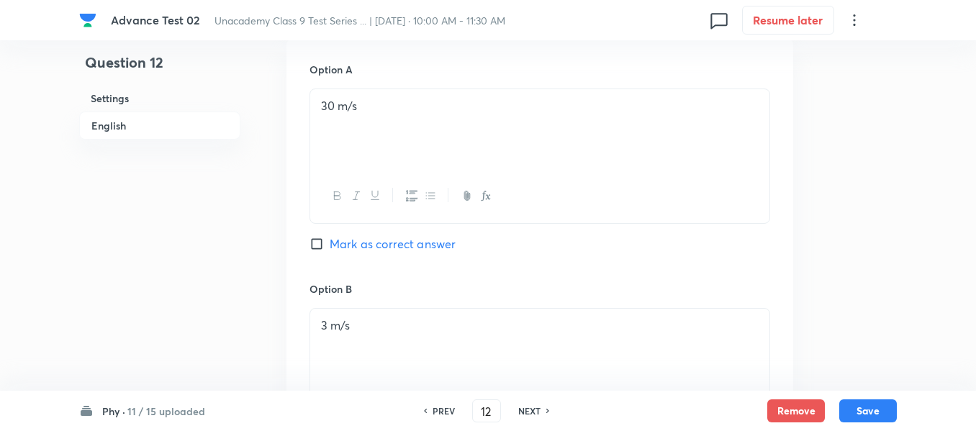
click at [324, 245] on input "Mark as correct answer" at bounding box center [319, 244] width 20 height 14
checkbox input "true"
click at [869, 412] on button "Save" at bounding box center [868, 409] width 58 height 23
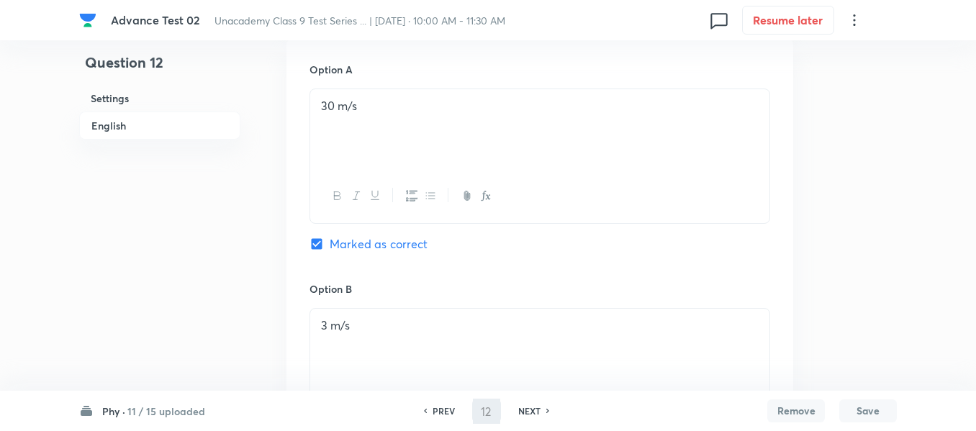
type input "13"
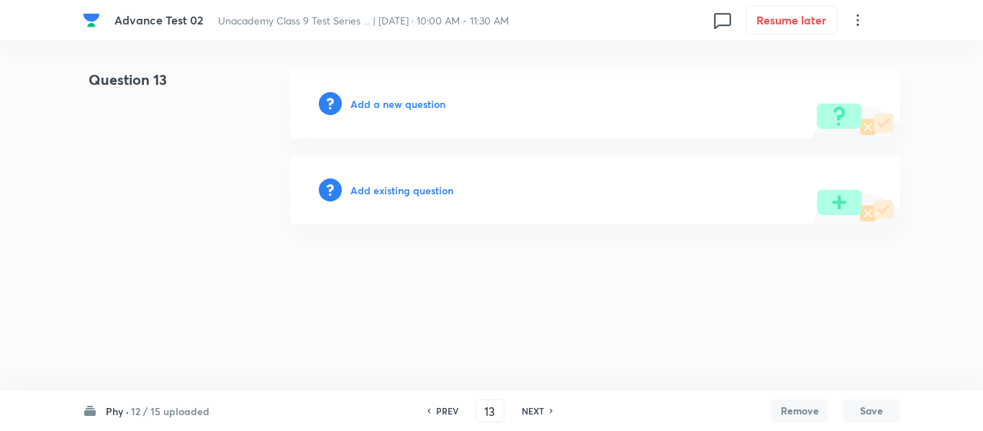
click at [373, 104] on h6 "Add a new question" at bounding box center [397, 103] width 95 height 15
click at [373, 104] on h6 "Choose a question type" at bounding box center [405, 103] width 111 height 15
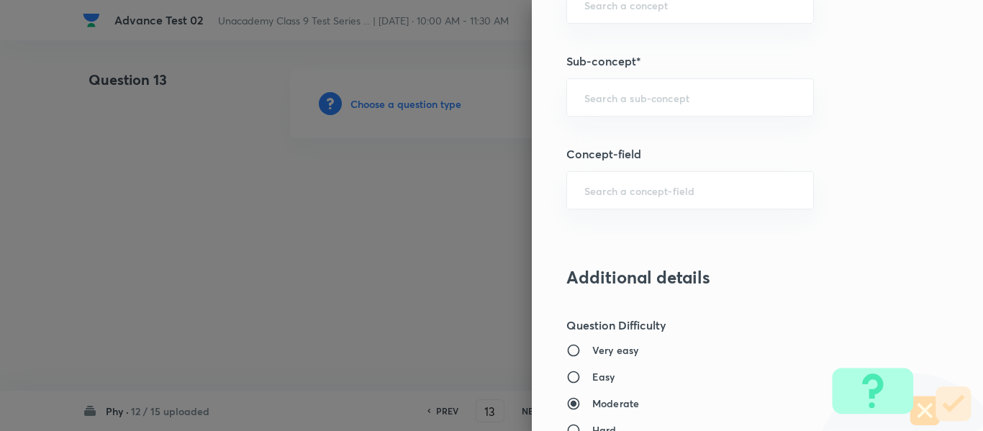
scroll to position [1007, 0]
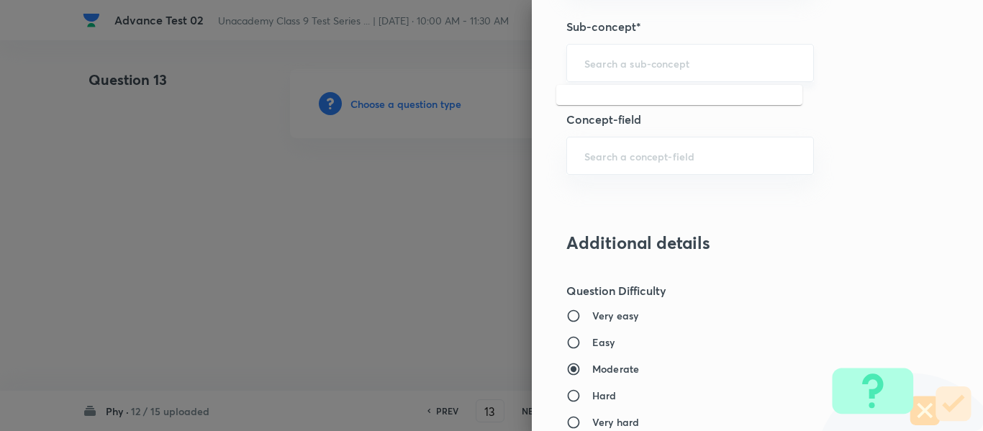
click at [624, 59] on input "text" at bounding box center [690, 63] width 212 height 14
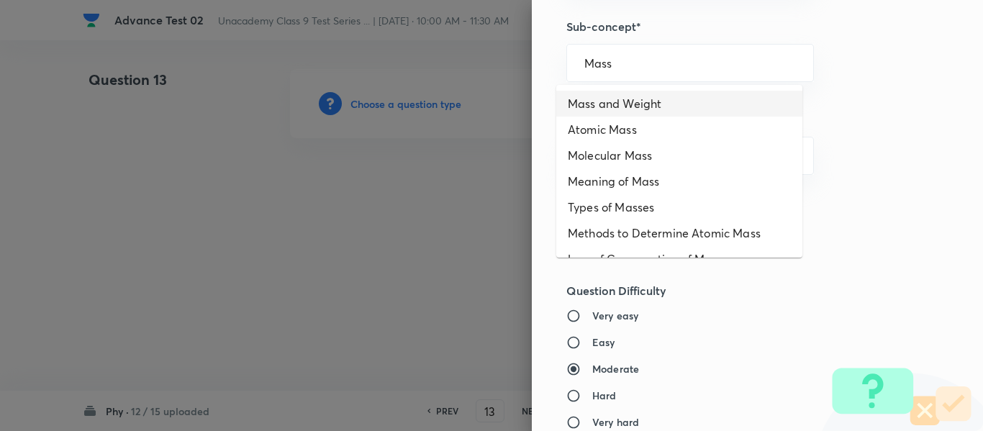
click at [650, 108] on li "Mass and Weight" at bounding box center [679, 104] width 246 height 26
type input "Mass and Weight"
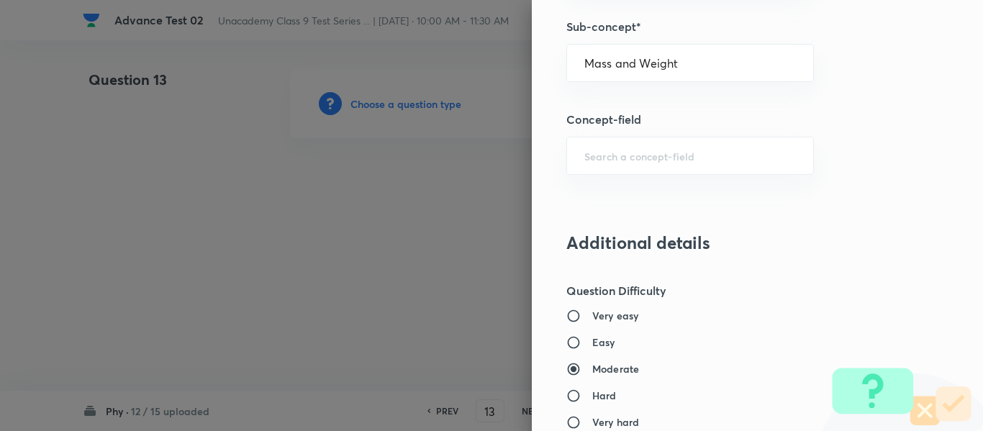
type input "Foundation Class IX"
type input "Physics"
type input "Gravitation and Fluid"
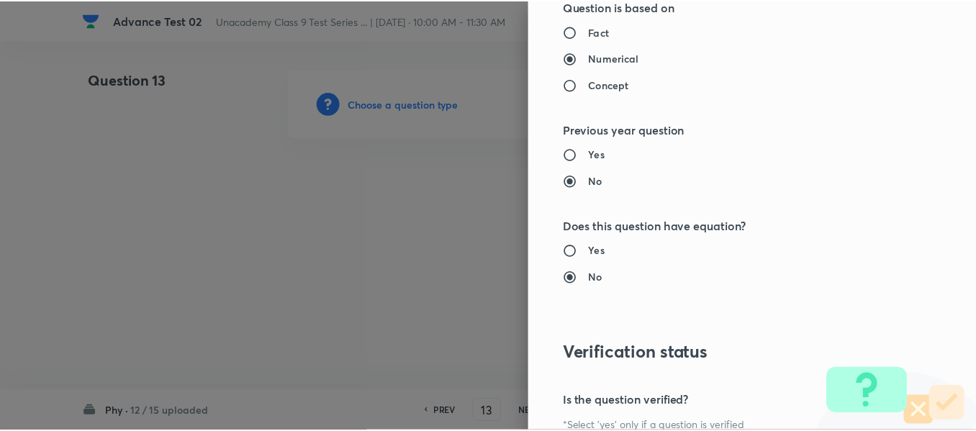
scroll to position [1627, 0]
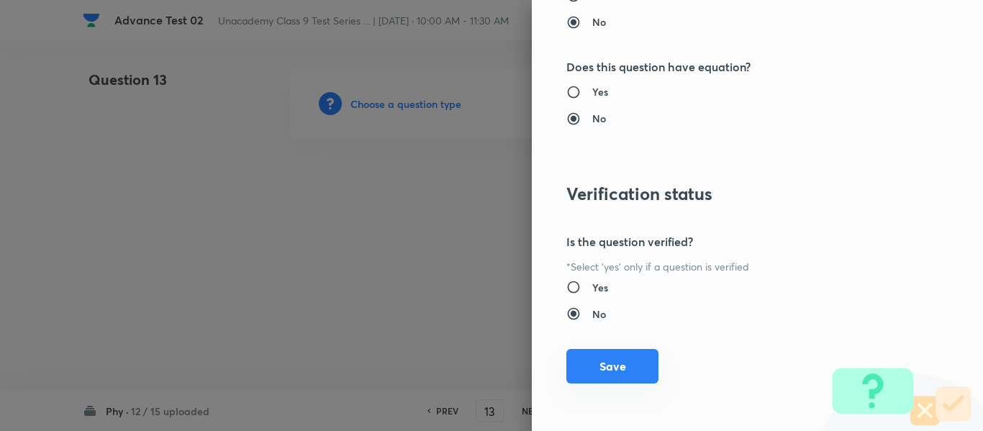
click at [602, 366] on button "Save" at bounding box center [612, 366] width 92 height 35
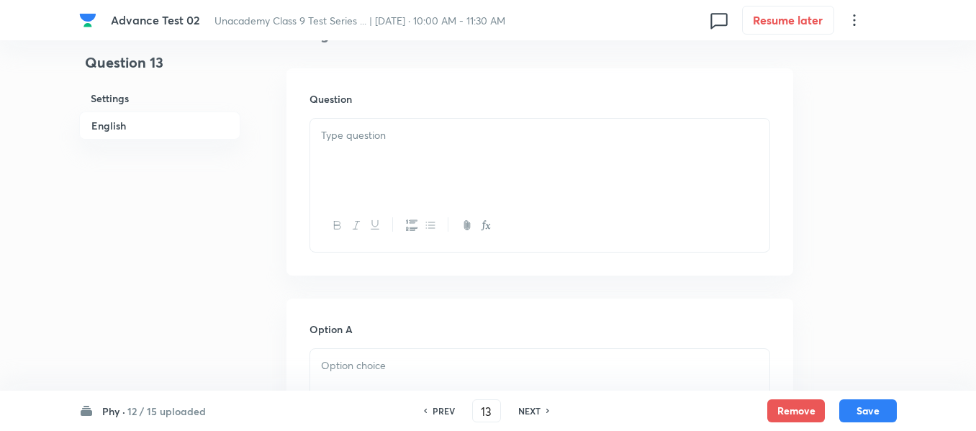
scroll to position [432, 0]
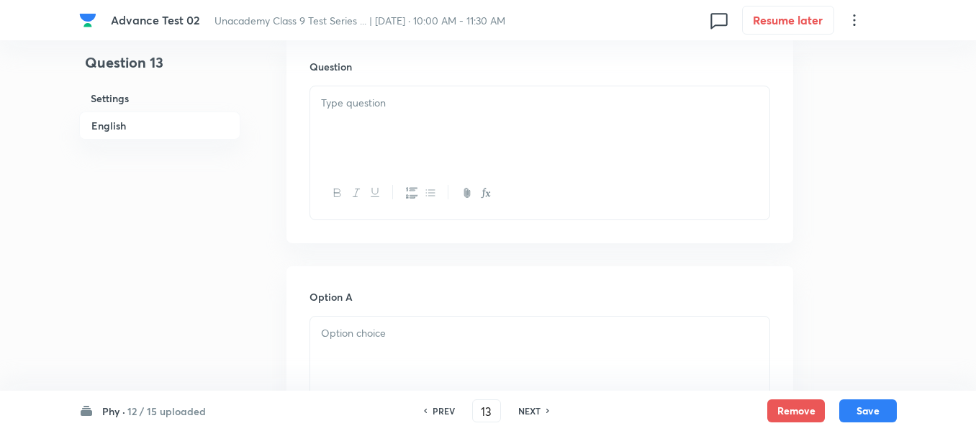
click at [504, 121] on div at bounding box center [539, 126] width 459 height 81
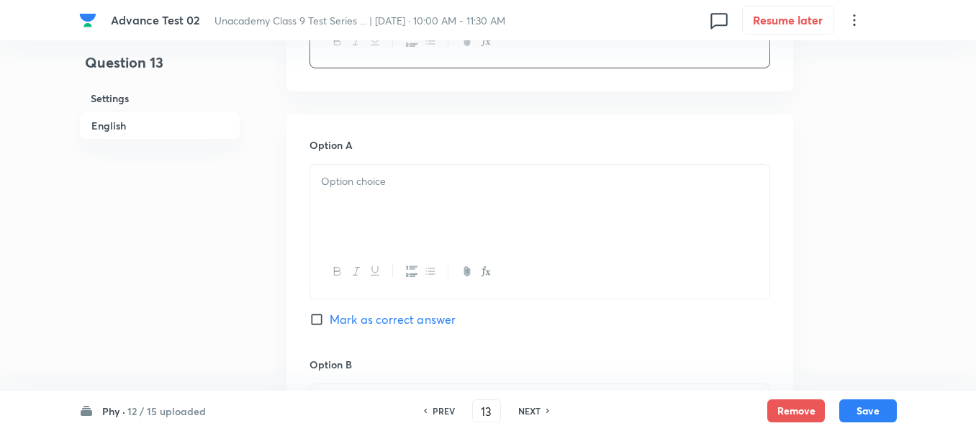
scroll to position [648, 0]
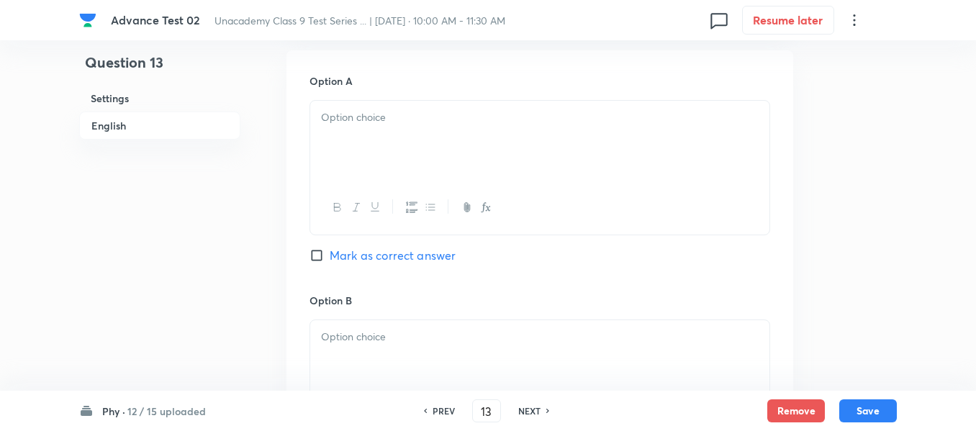
click at [430, 145] on div at bounding box center [539, 141] width 459 height 81
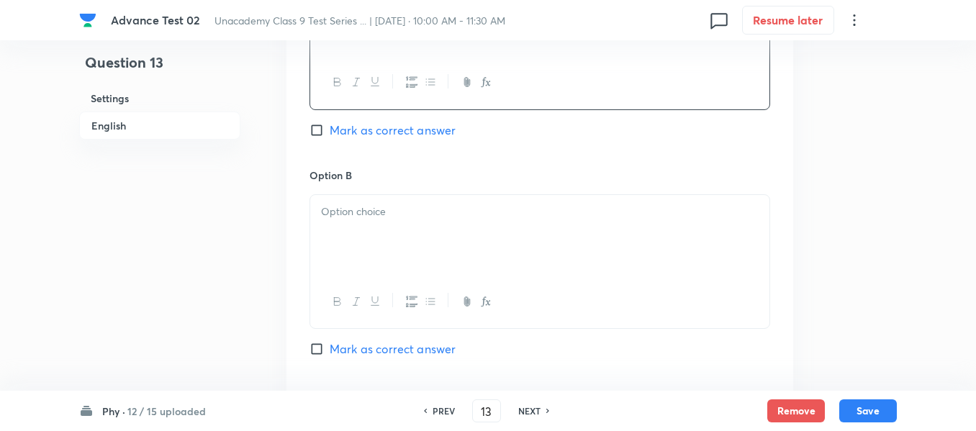
scroll to position [791, 0]
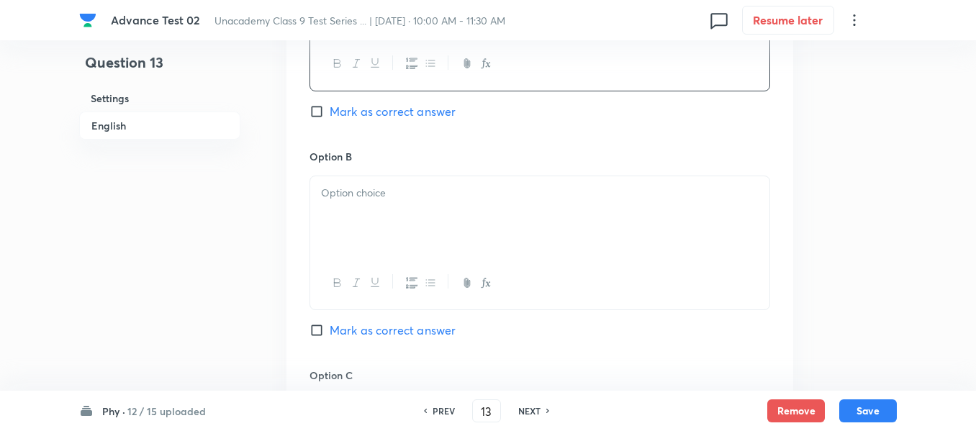
click at [471, 192] on p at bounding box center [539, 193] width 437 height 17
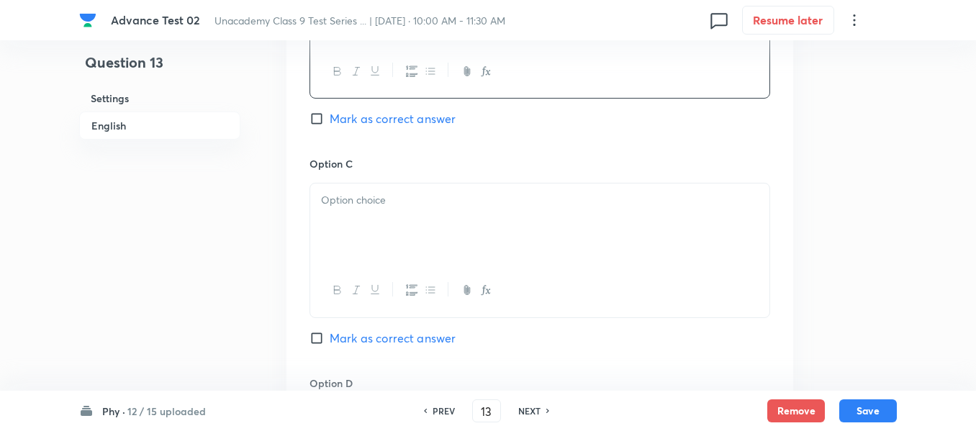
scroll to position [1007, 0]
click at [414, 193] on p at bounding box center [539, 196] width 437 height 17
click at [444, 204] on p at bounding box center [539, 199] width 437 height 17
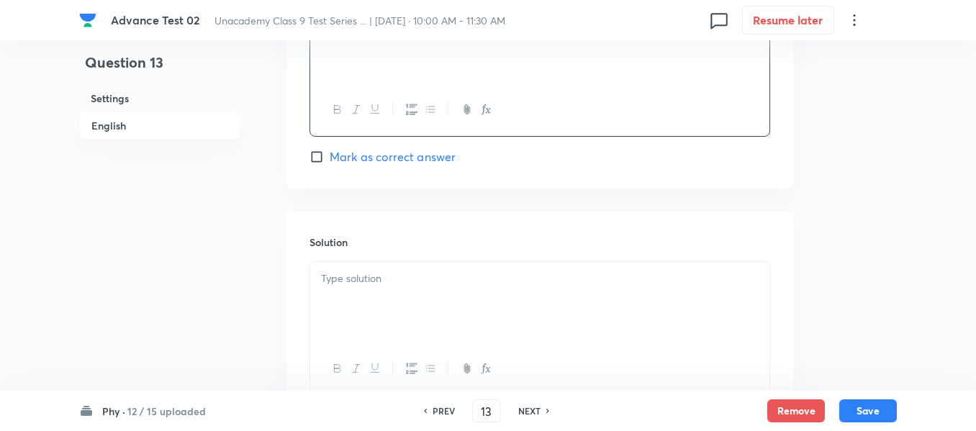
scroll to position [1439, 0]
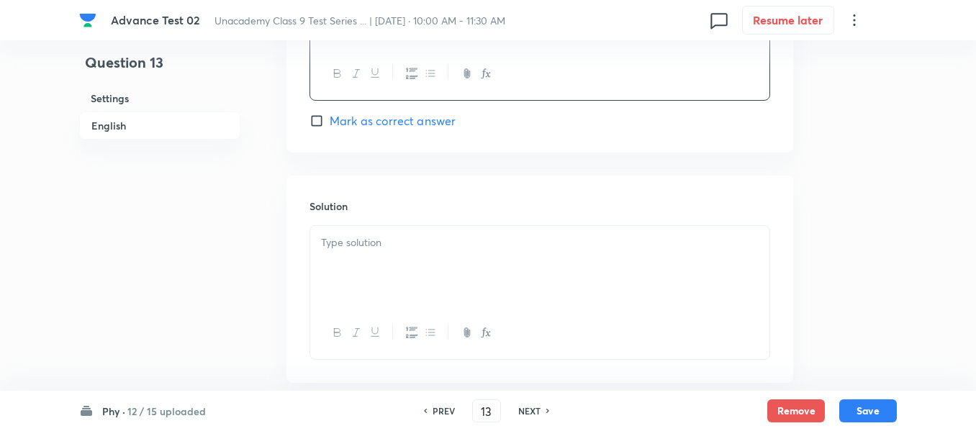
click at [440, 235] on p at bounding box center [539, 243] width 437 height 17
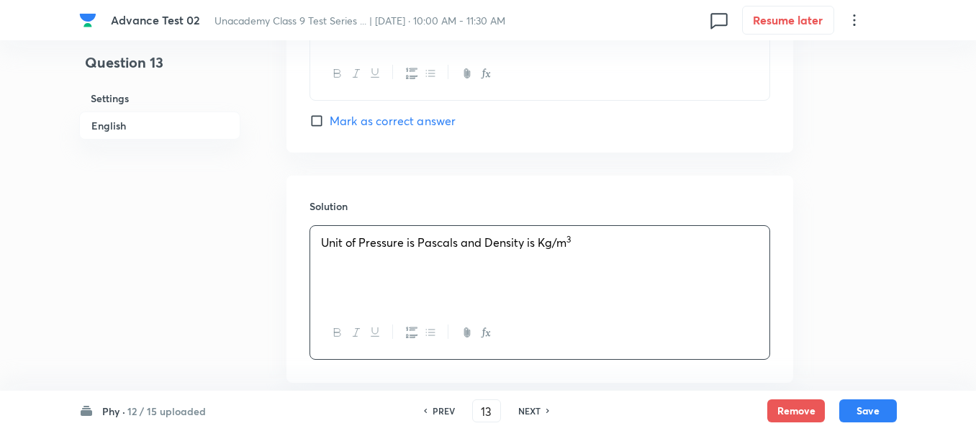
click at [319, 122] on input "Mark as correct answer" at bounding box center [319, 121] width 20 height 14
checkbox input "true"
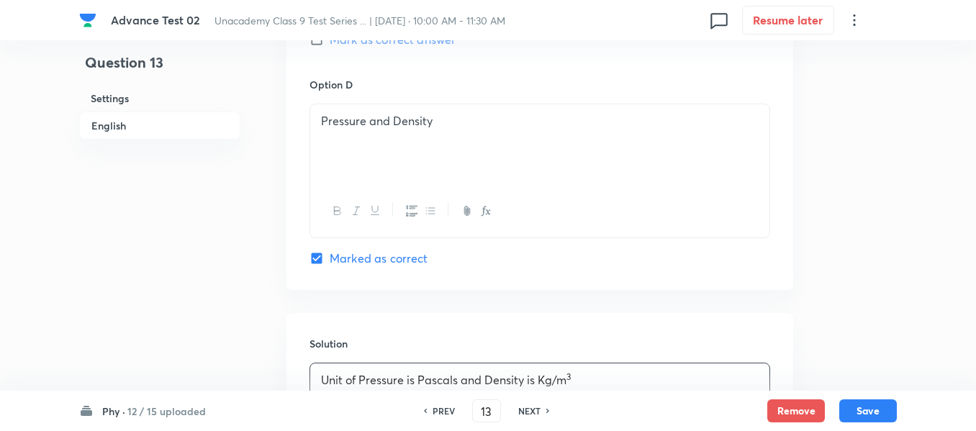
scroll to position [1517, 0]
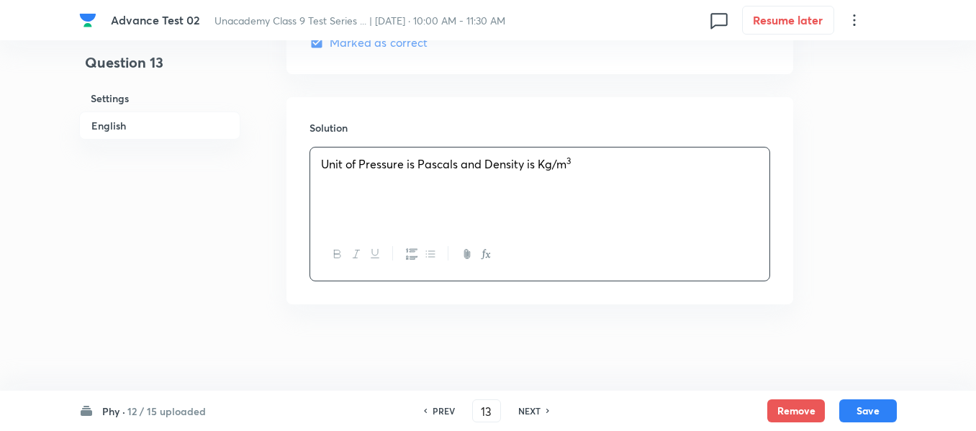
click at [676, 209] on div "Unit of Pressure is Pascals and Density is Kg/m 3" at bounding box center [539, 187] width 459 height 81
copy p "Unit of Pressure is Pascals and Density is Kg/m 3"
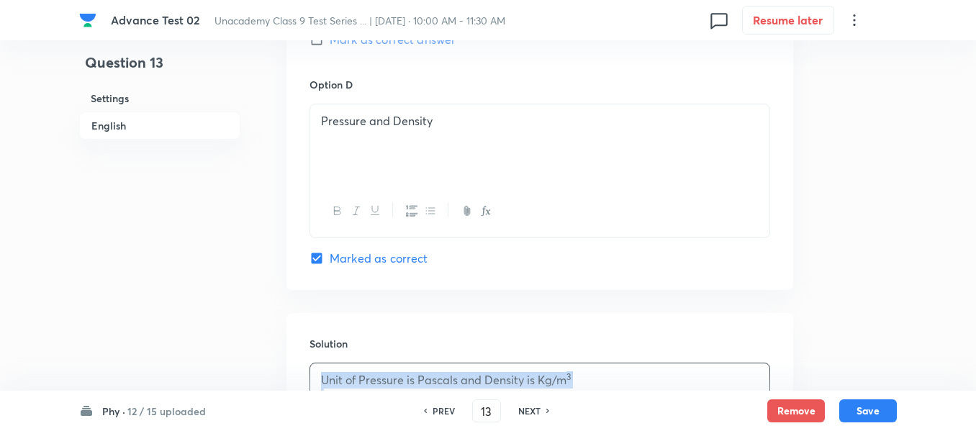
scroll to position [1230, 0]
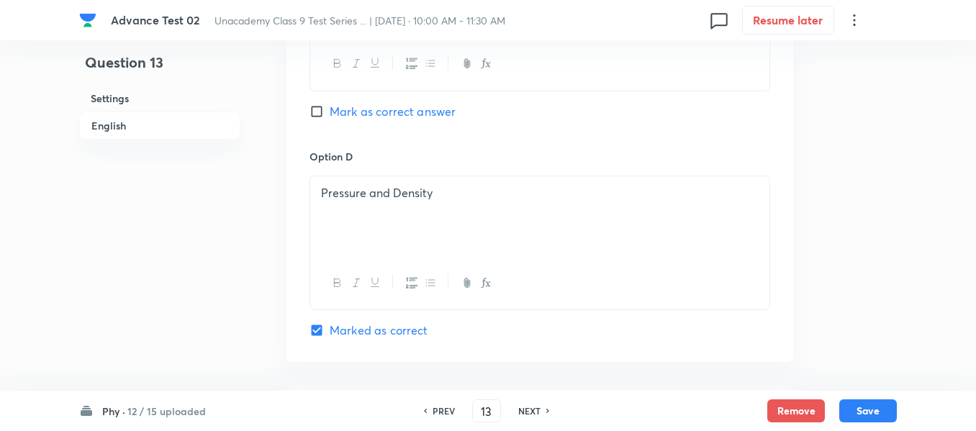
click at [494, 212] on div "Pressure and Density" at bounding box center [539, 216] width 459 height 81
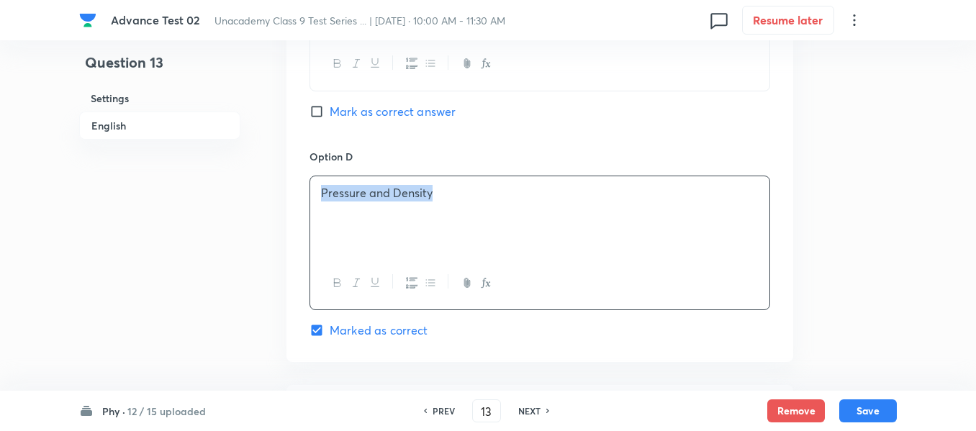
copy p "Pressure and Density"
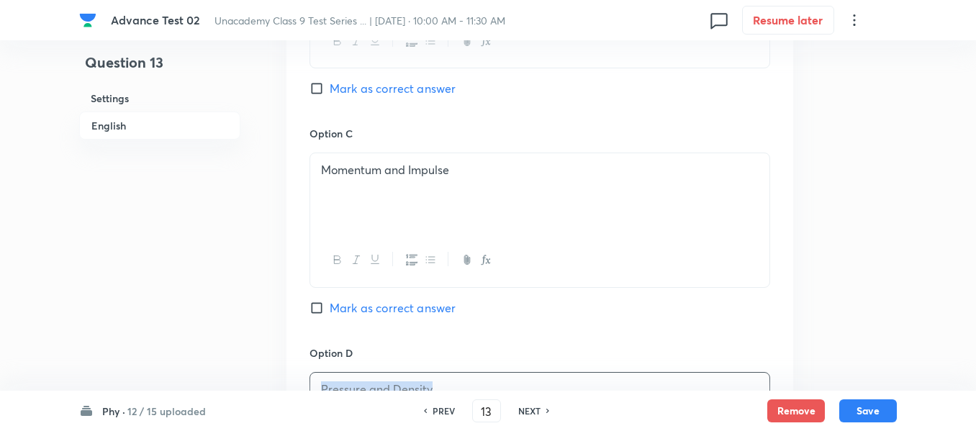
scroll to position [1014, 0]
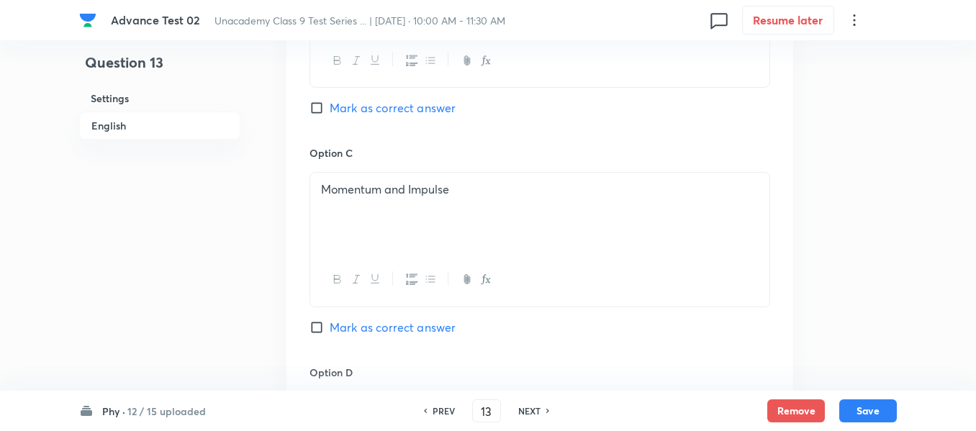
click at [538, 215] on div "Momentum and Impulse" at bounding box center [539, 213] width 459 height 81
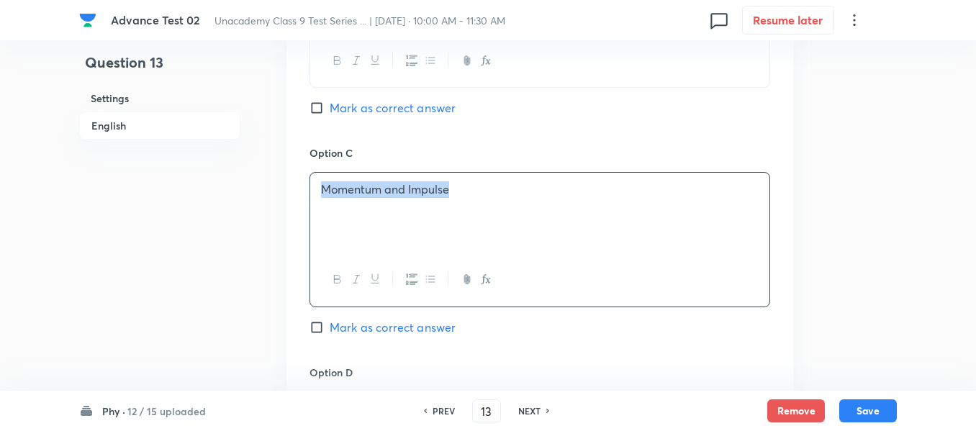
copy p "Momentum and Impulse"
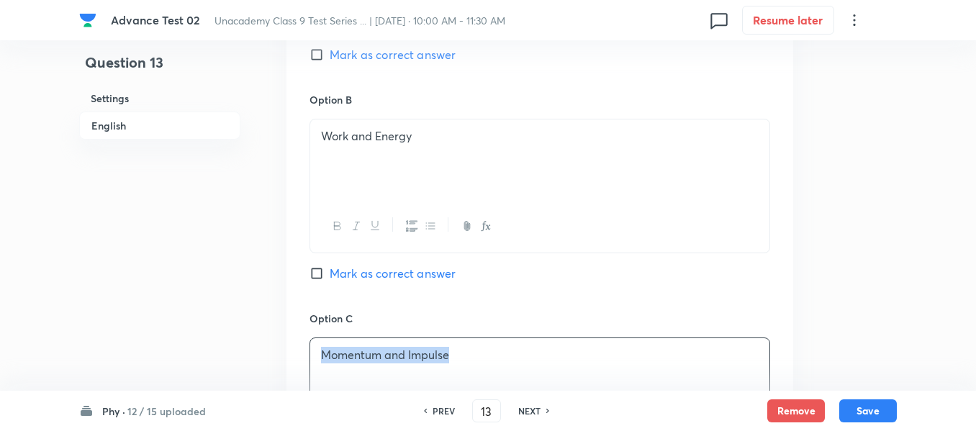
scroll to position [798, 0]
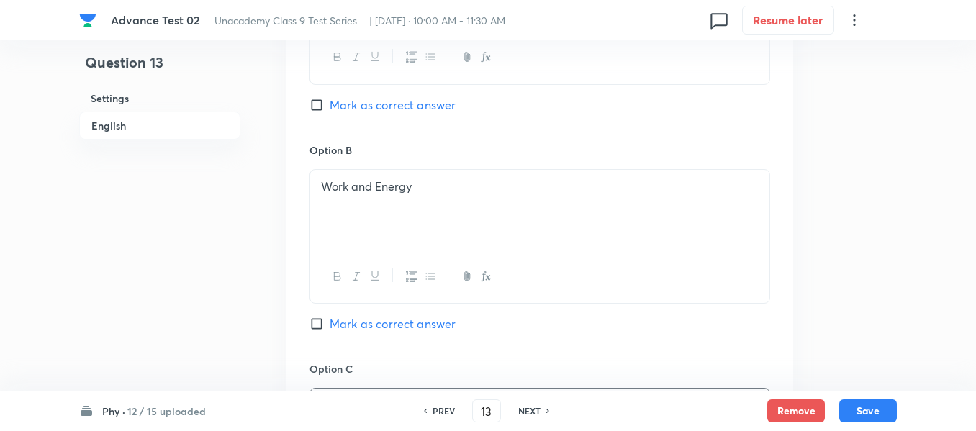
click at [496, 199] on div "Work and Energy" at bounding box center [539, 210] width 459 height 81
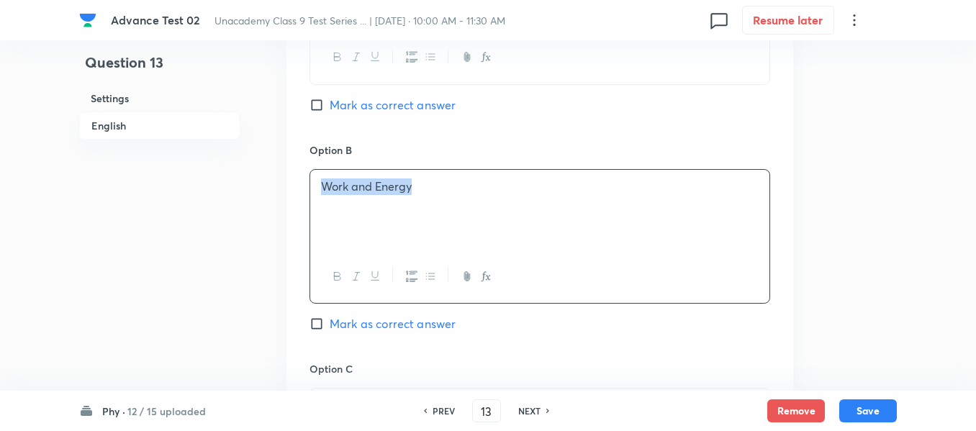
copy p "Work and Energy"
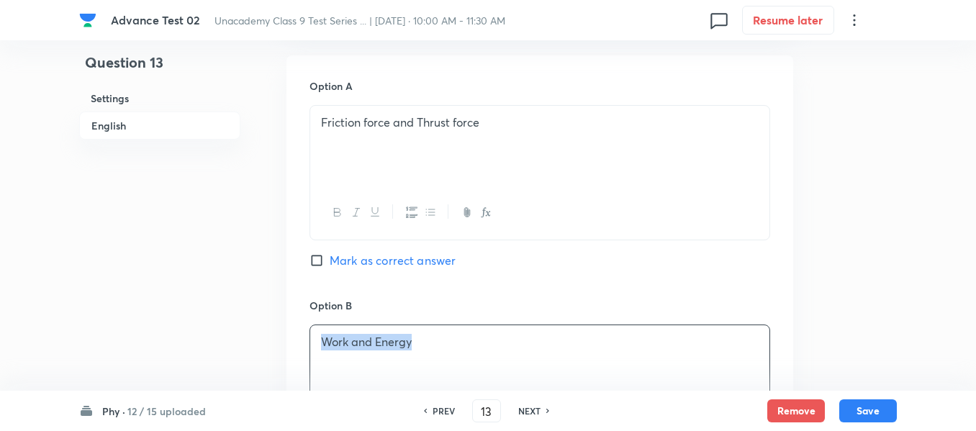
scroll to position [582, 0]
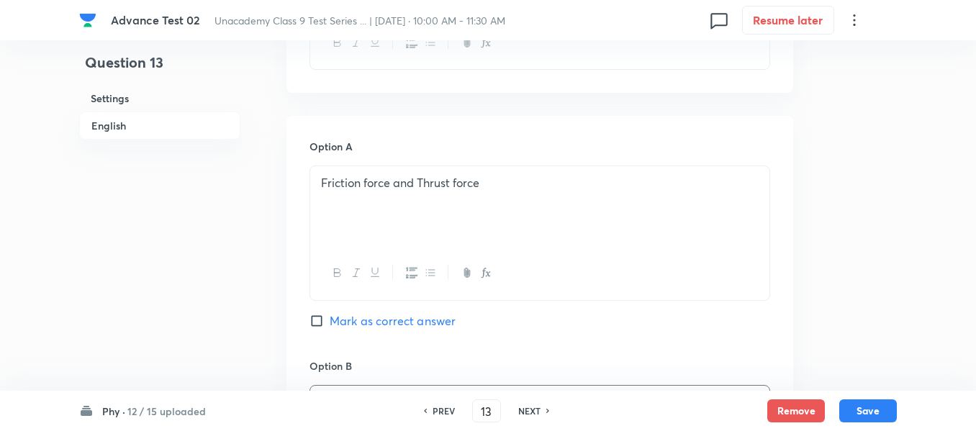
click at [526, 197] on div "Friction force and Thrust force" at bounding box center [539, 206] width 459 height 81
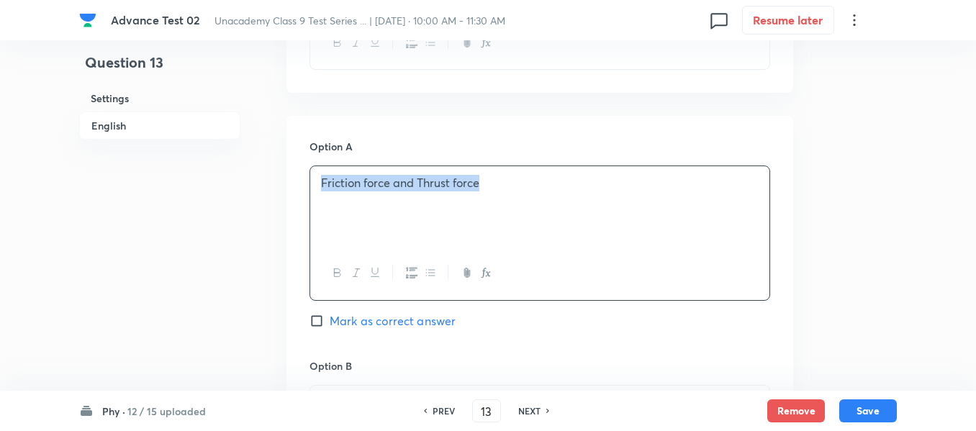
copy p "Friction force and Thrust force"
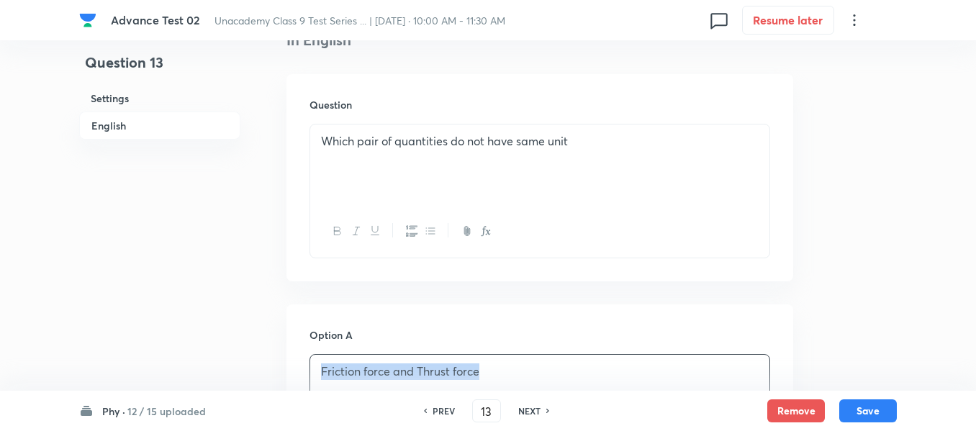
scroll to position [366, 0]
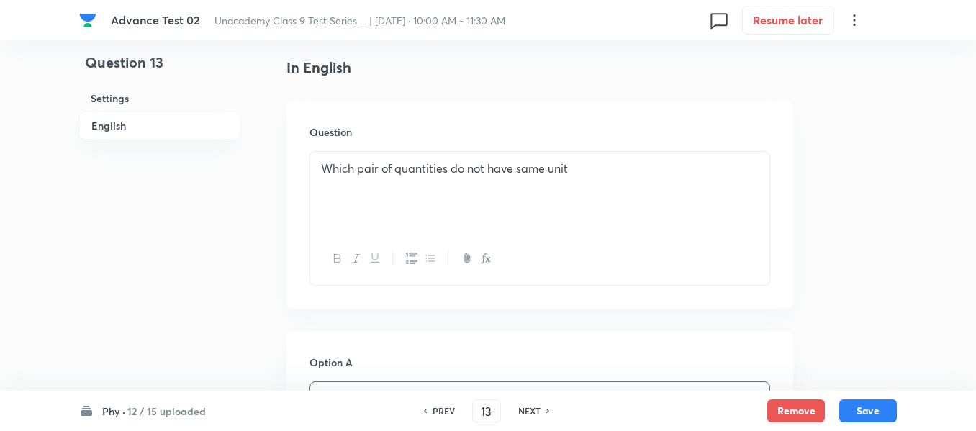
click at [562, 196] on div "Which pair of quantities do not have same unit" at bounding box center [539, 192] width 459 height 81
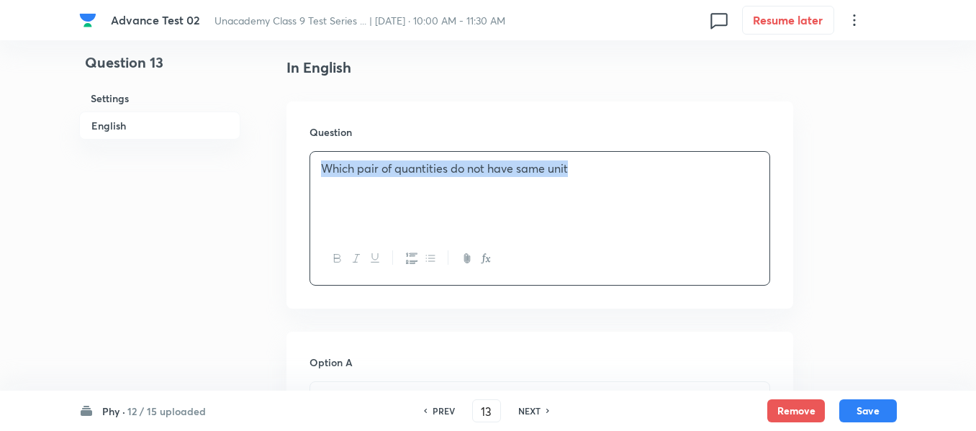
copy p "Which pair of quantities do not have same unit"
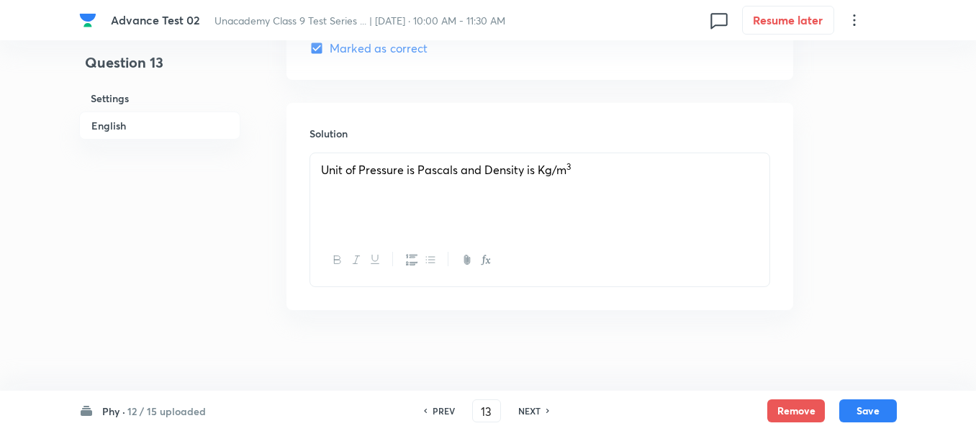
scroll to position [1517, 0]
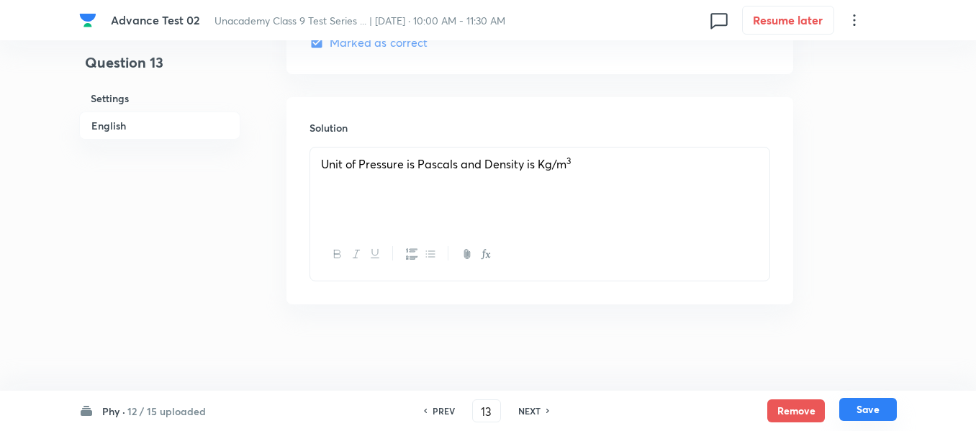
click at [863, 409] on button "Save" at bounding box center [868, 409] width 58 height 23
type input "14"
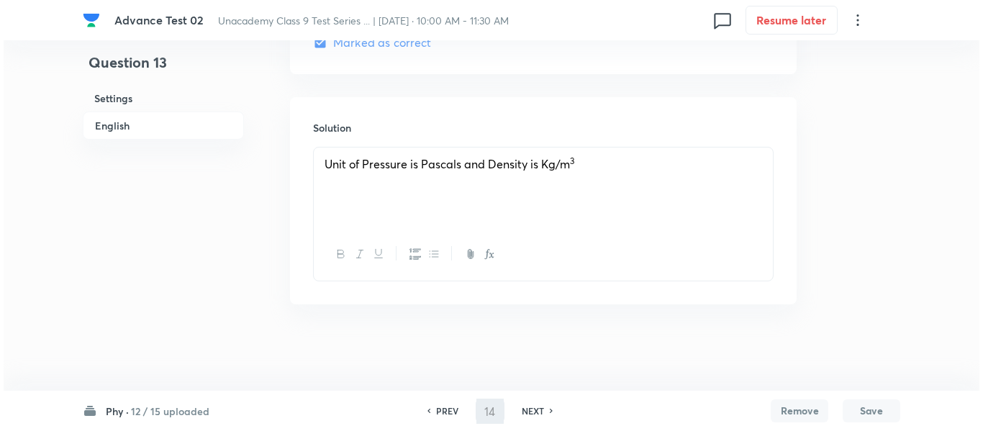
scroll to position [0, 0]
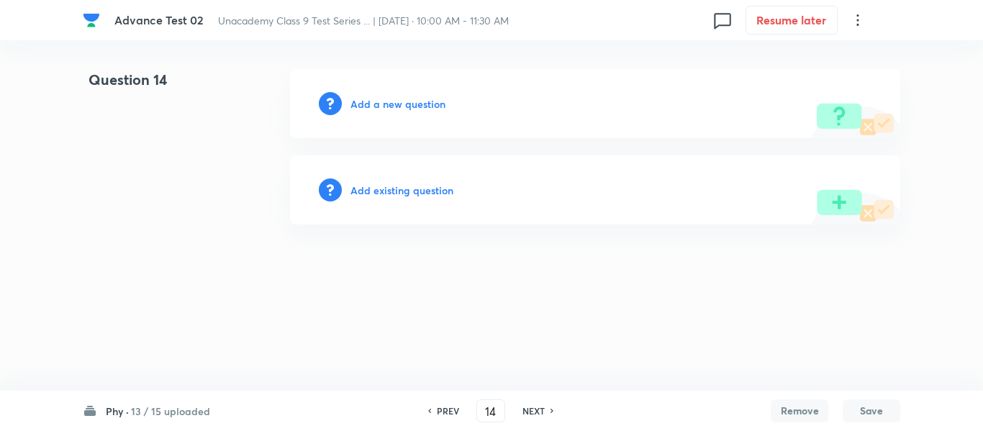
click at [383, 104] on h6 "Add a new question" at bounding box center [397, 103] width 95 height 15
click at [383, 104] on h6 "Choose a question type" at bounding box center [405, 103] width 111 height 15
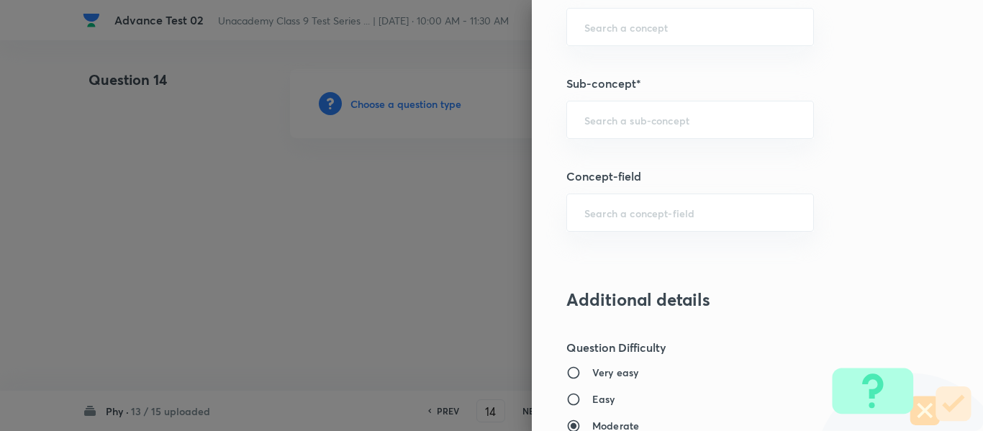
scroll to position [943, 0]
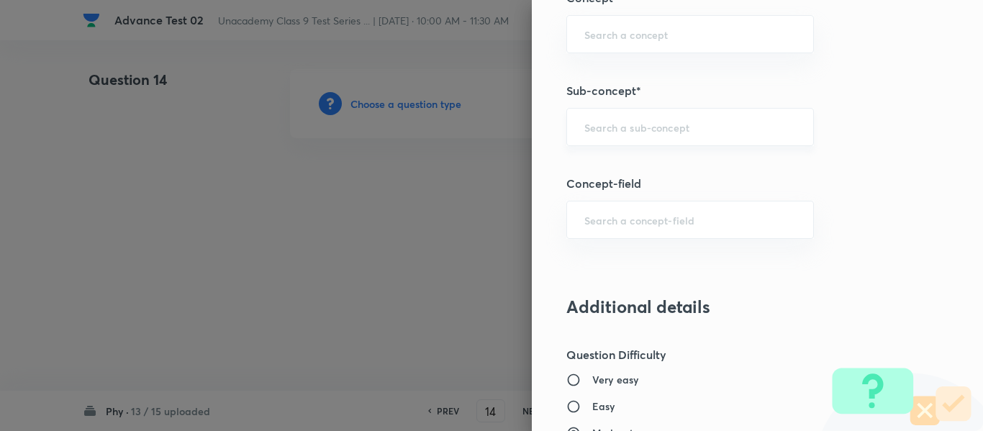
click at [661, 127] on input "text" at bounding box center [690, 127] width 212 height 14
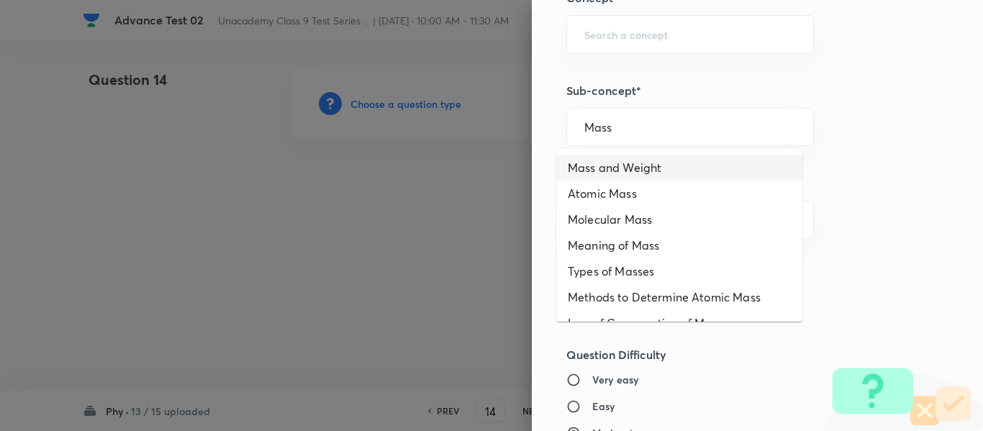
click at [610, 167] on li "Mass and Weight" at bounding box center [679, 168] width 246 height 26
type input "Mass and Weight"
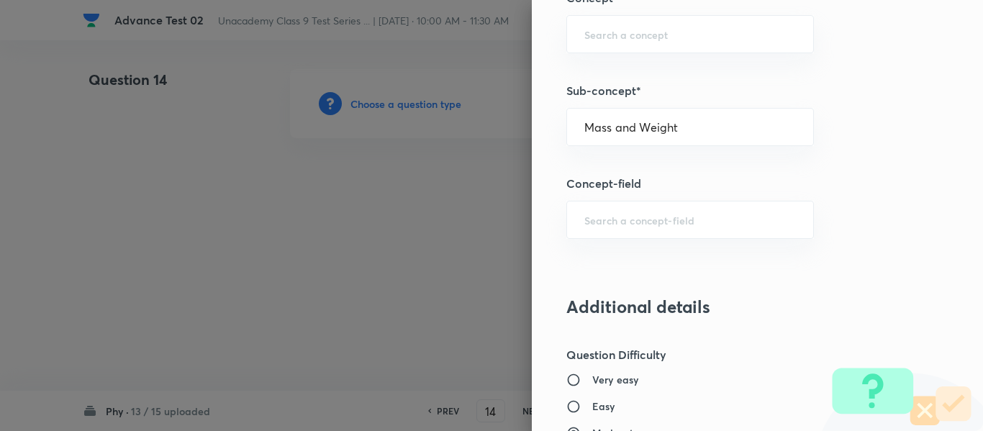
type input "Foundation Class IX"
type input "Physics"
type input "Gravitation and Fluid"
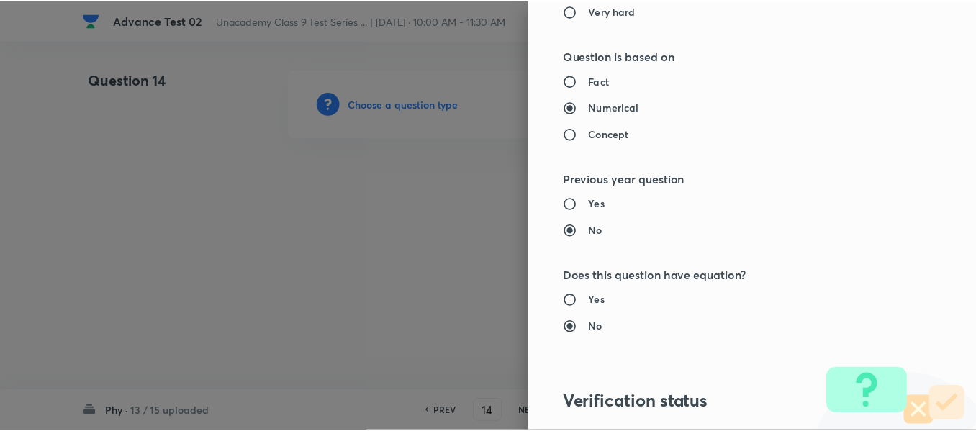
scroll to position [1627, 0]
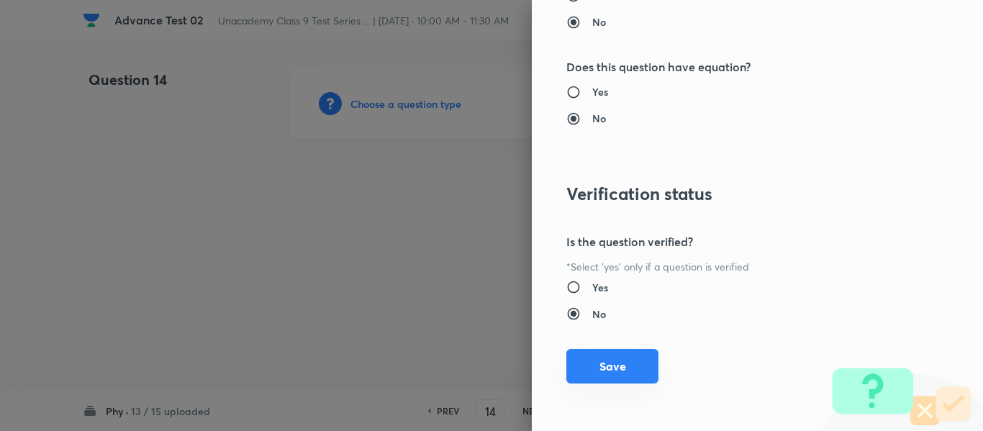
click at [603, 368] on button "Save" at bounding box center [612, 366] width 92 height 35
